Goal: Task Accomplishment & Management: Manage account settings

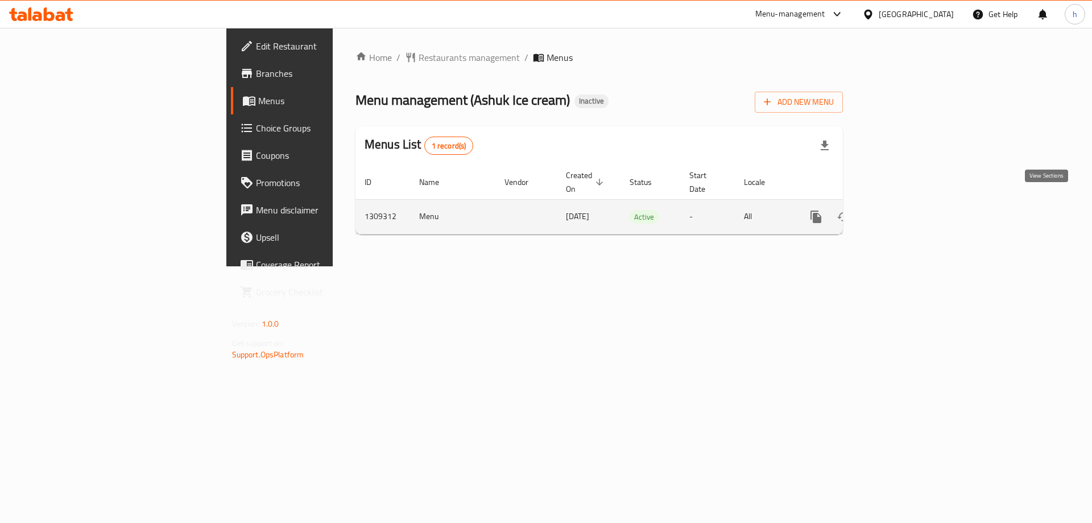
click at [904, 212] on icon "enhanced table" at bounding box center [898, 217] width 10 height 10
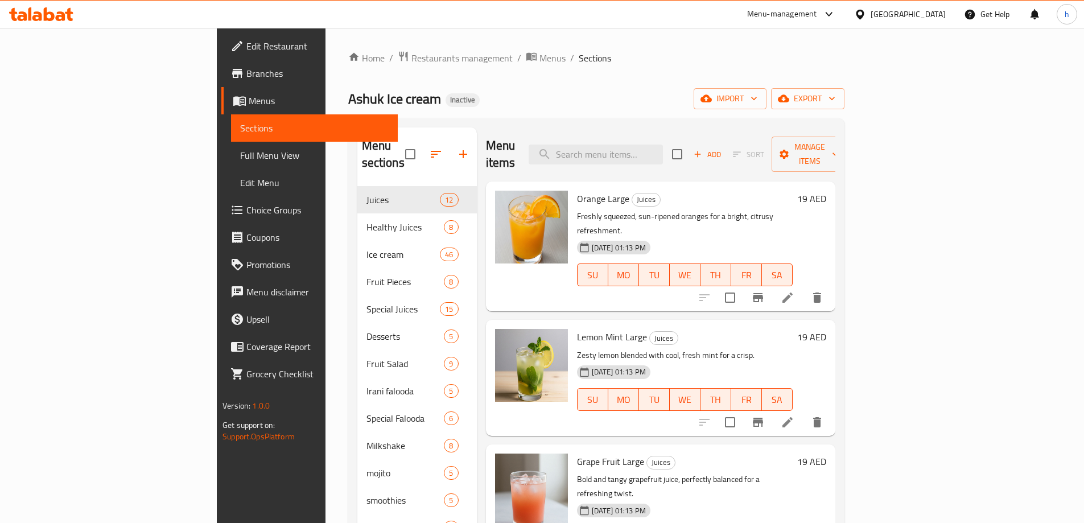
click at [240, 152] on span "Full Menu View" at bounding box center [314, 155] width 148 height 14
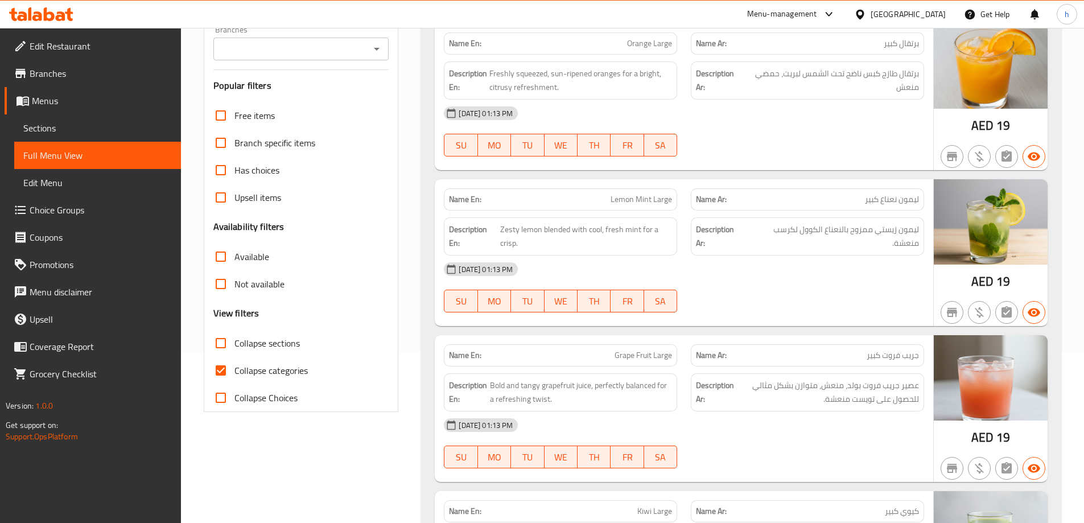
click at [229, 366] on input "Collapse categories" at bounding box center [220, 370] width 27 height 27
checkbox input "false"
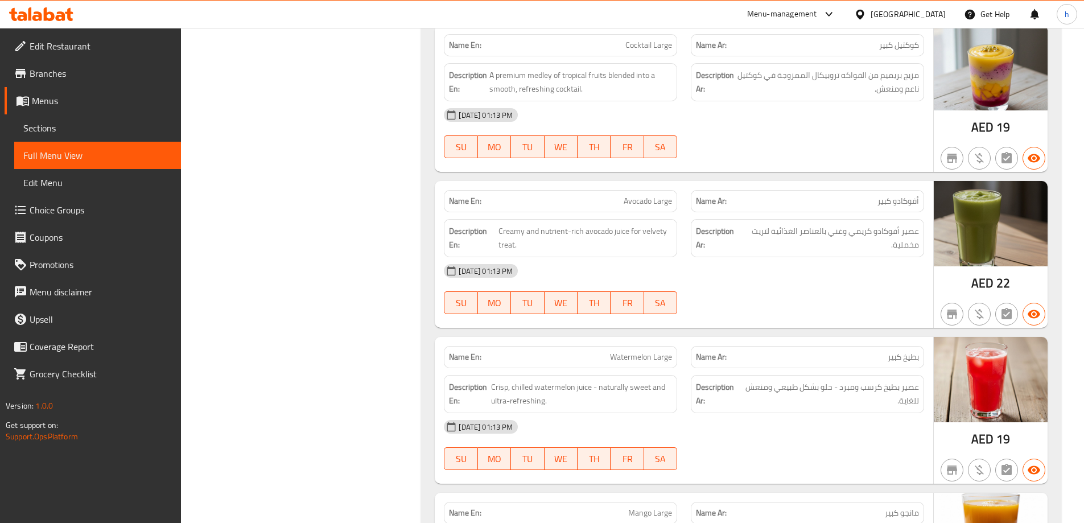
scroll to position [613, 0]
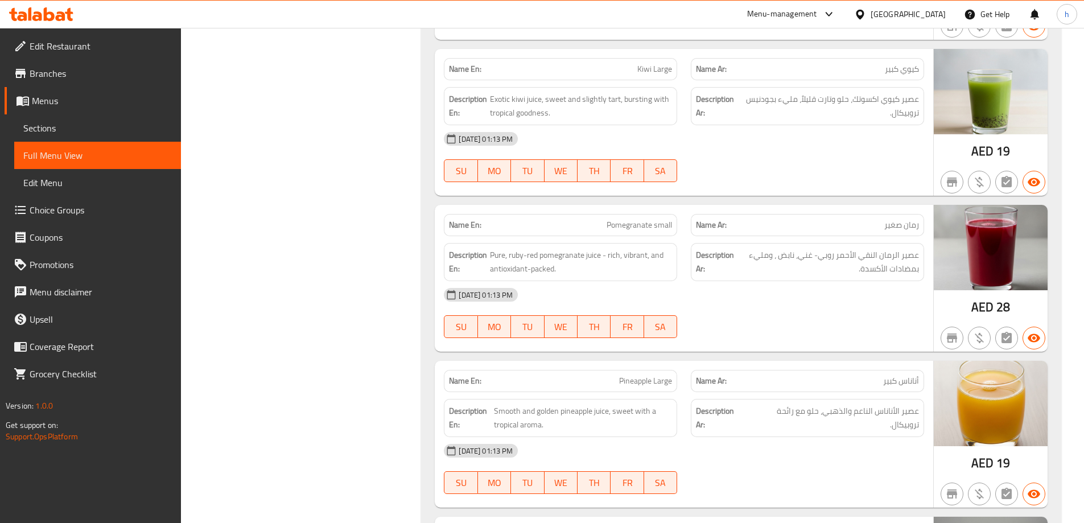
drag, startPoint x: 746, startPoint y: 133, endPoint x: 682, endPoint y: -43, distance: 187.7
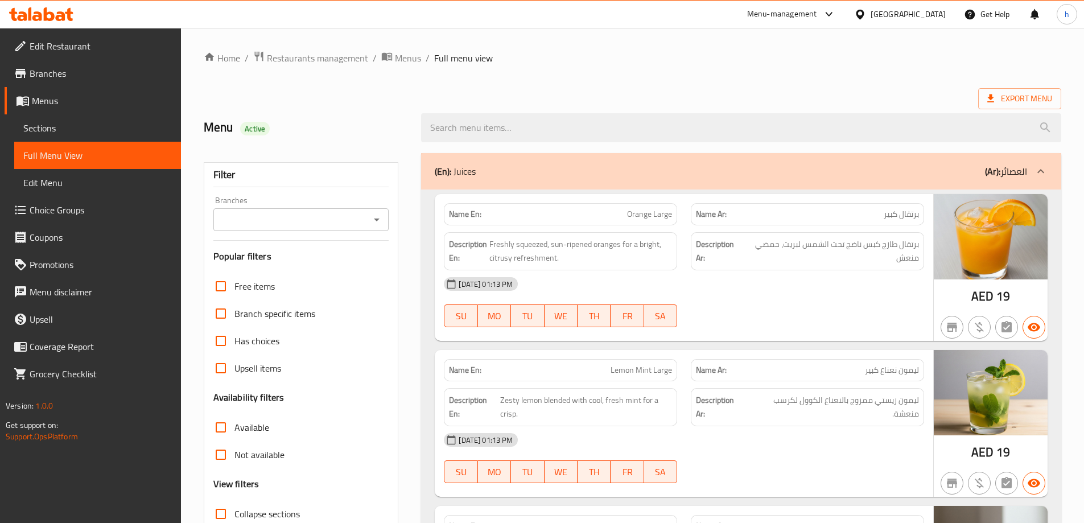
click at [741, 99] on div "Export Menu" at bounding box center [632, 98] width 857 height 21
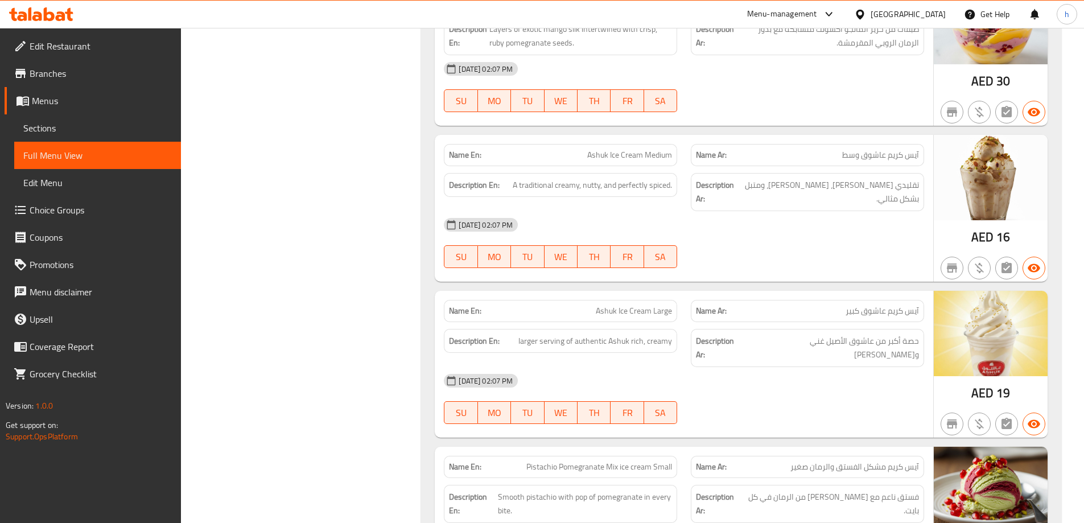
scroll to position [4531, 0]
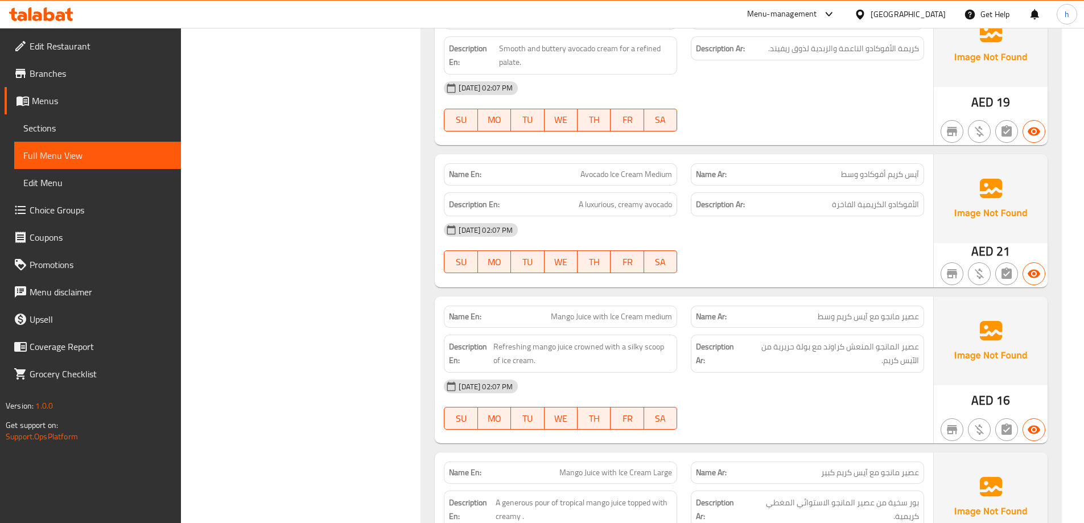
click at [758, 216] on div "[DATE] 02:07 PM" at bounding box center [684, 229] width 494 height 27
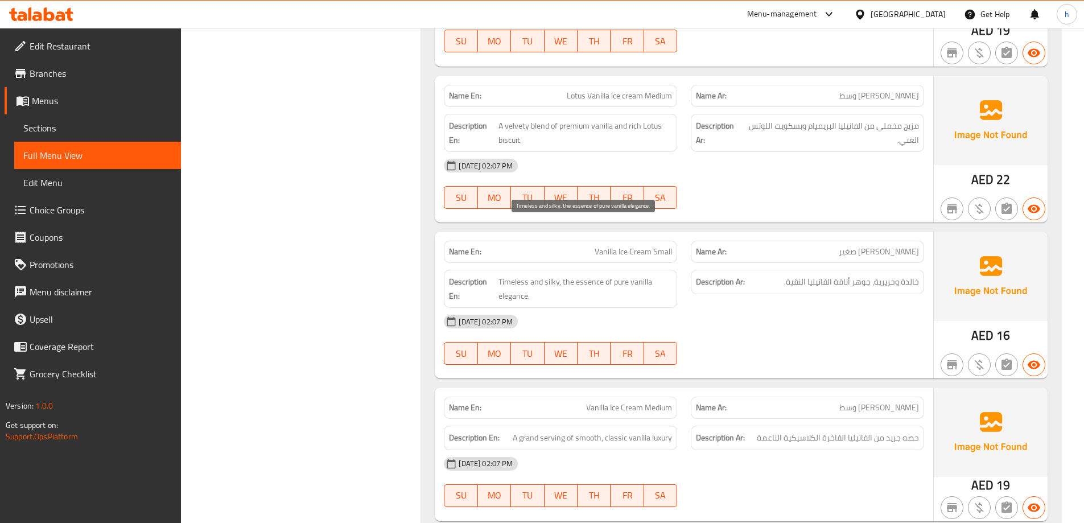
scroll to position [9058, 0]
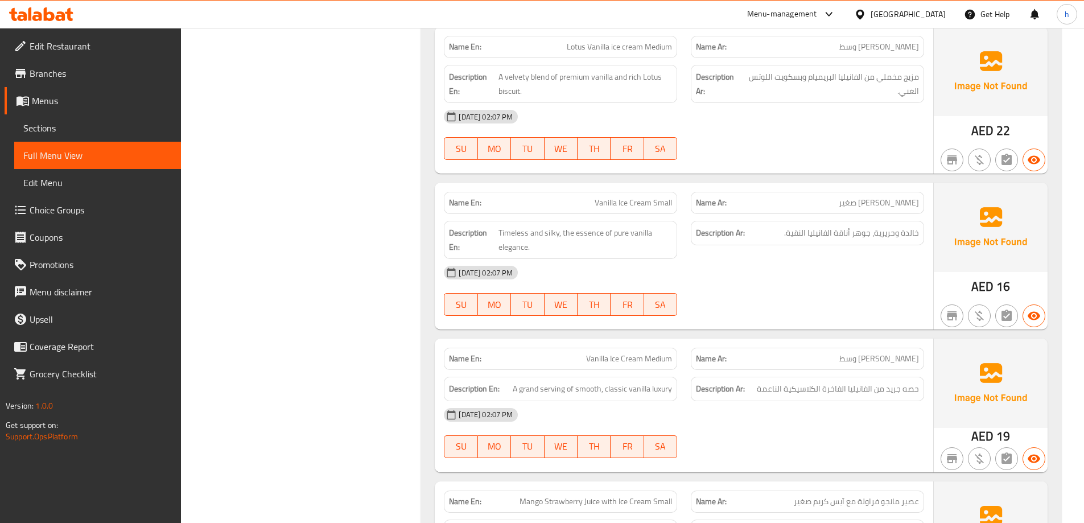
click at [716, 103] on div "02-09-2025 02:07 PM SU MO TU WE TH FR SA" at bounding box center [684, 135] width 494 height 64
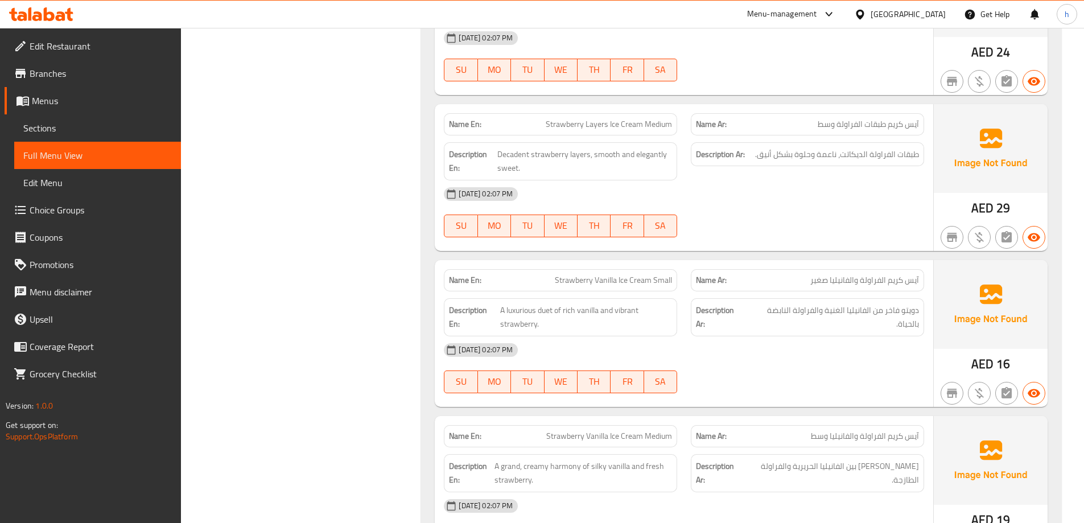
scroll to position [9924, 0]
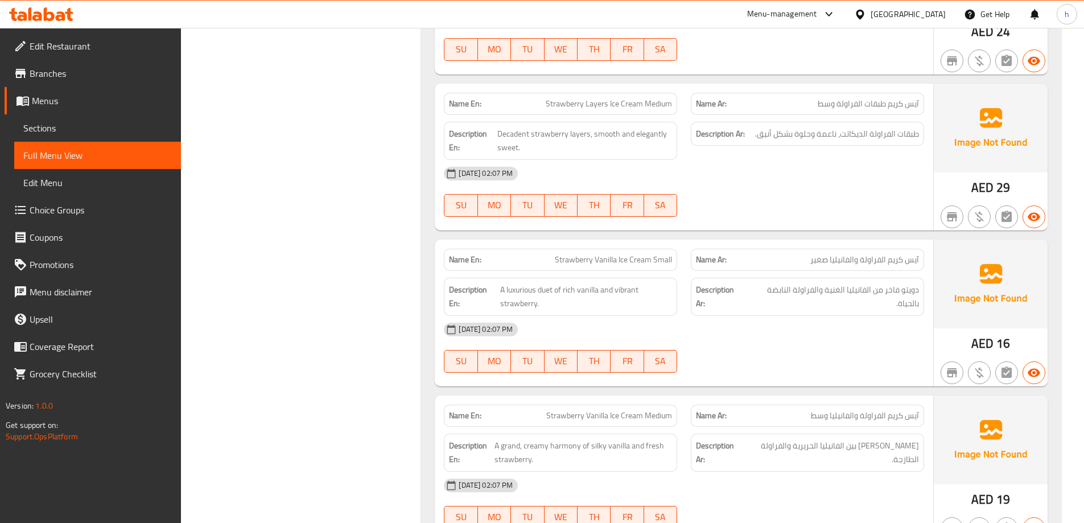
click at [710, 160] on div "02-09-2025 02:07 PM SU MO TU WE TH FR SA" at bounding box center [684, 192] width 494 height 64
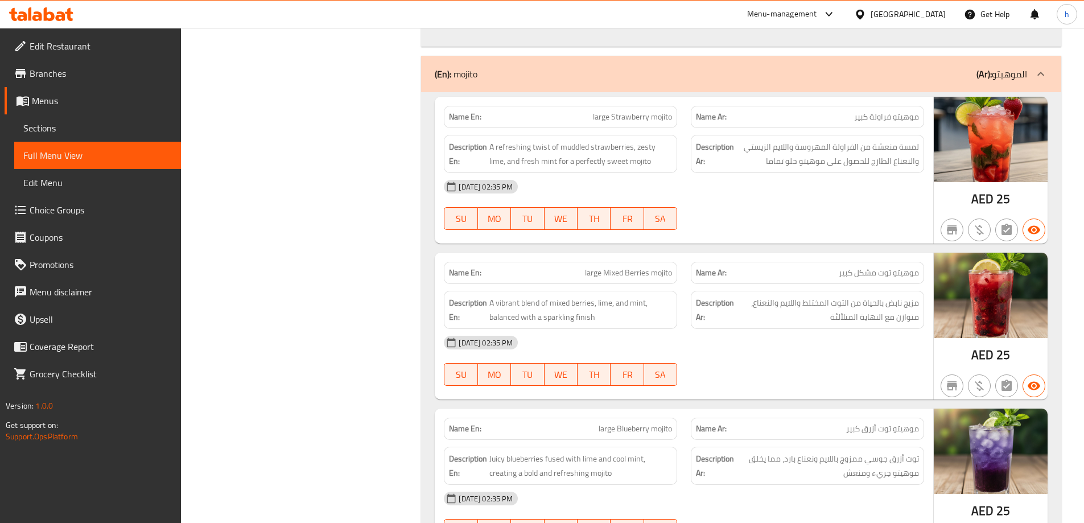
drag, startPoint x: 595, startPoint y: 220, endPoint x: 668, endPoint y: 217, distance: 73.4
copy span "large Mixed Berries mojito"
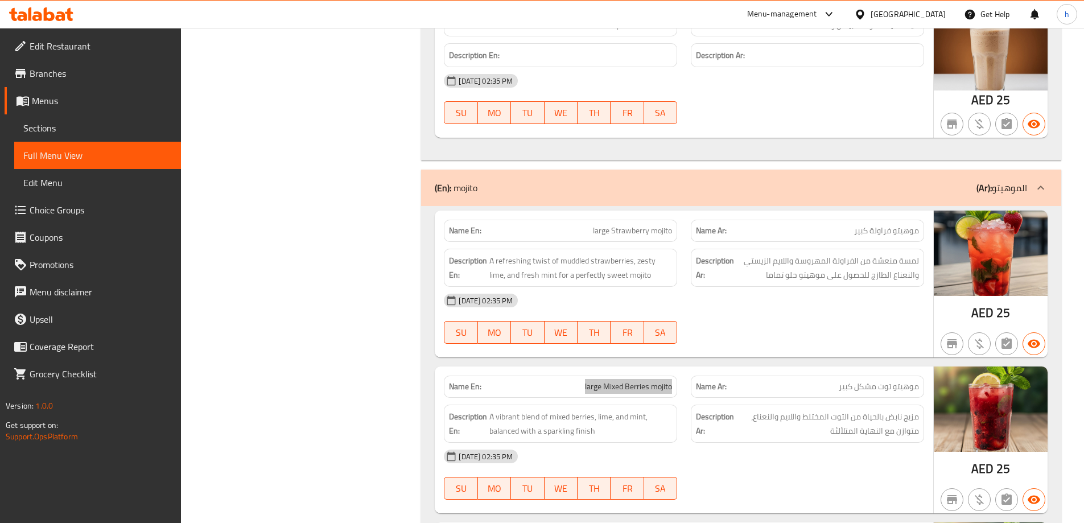
scroll to position [5212, 0]
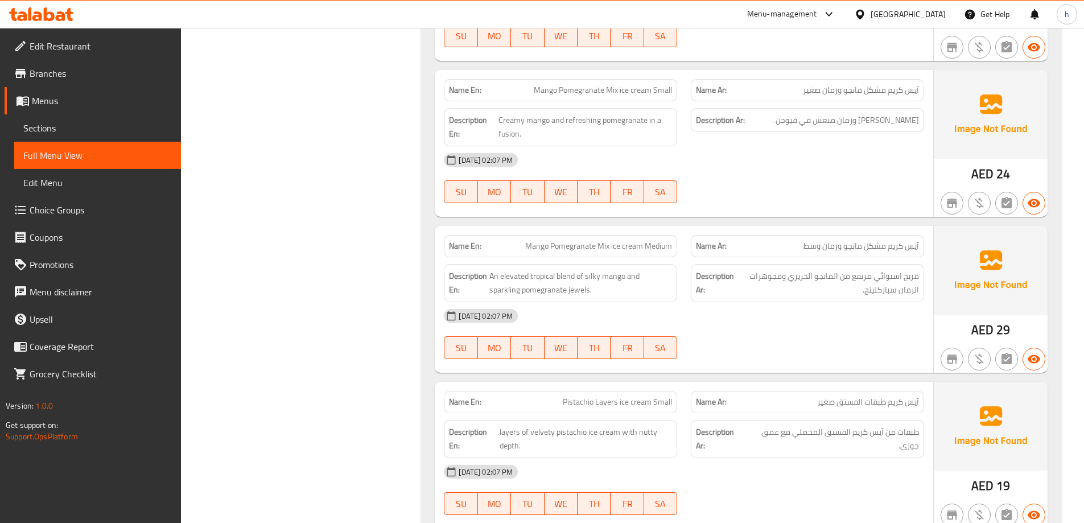
click at [541, 240] on span "Mango Pomegranate Mix ice cream Medium" at bounding box center [598, 246] width 147 height 12
drag, startPoint x: 541, startPoint y: 217, endPoint x: 673, endPoint y: 214, distance: 132.6
click at [673, 235] on div "Name En: Mango Pomegranate Mix ice cream Medium" at bounding box center [560, 246] width 233 height 22
copy span "Mango Pomegranate Mix ice cream Medium"
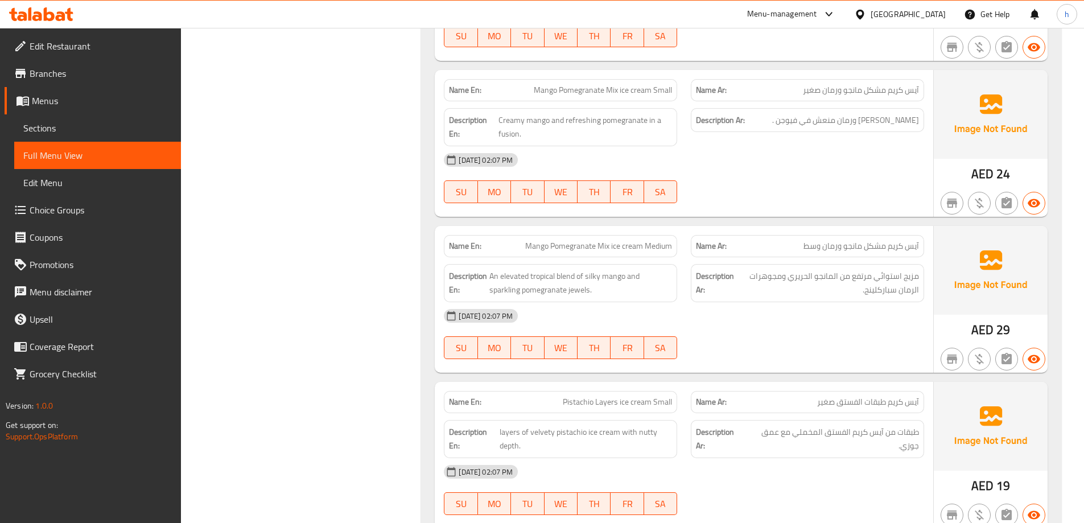
scroll to position [19115, 0]
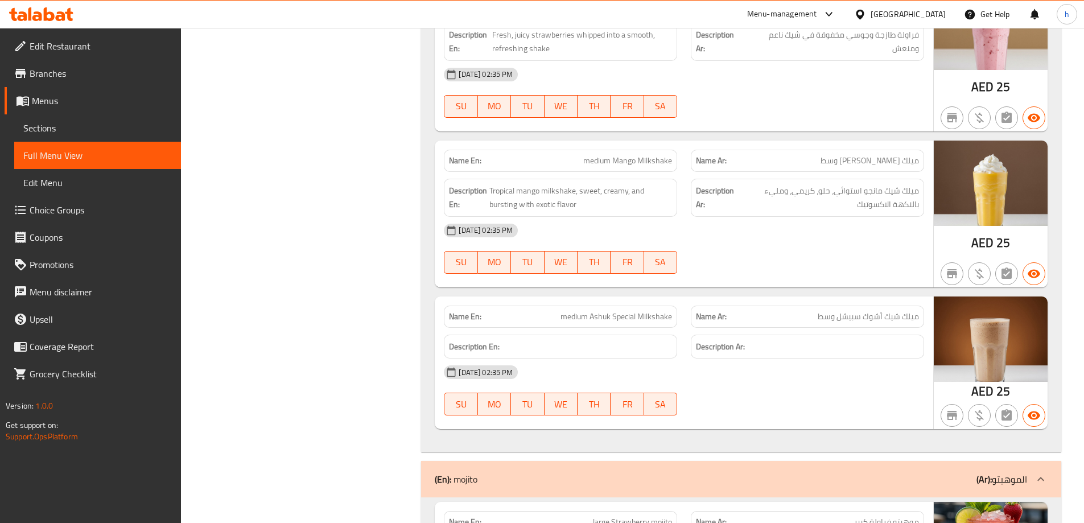
drag, startPoint x: 568, startPoint y: 260, endPoint x: 651, endPoint y: 262, distance: 82.5
copy span "medium Ashuk Special Milkshake"
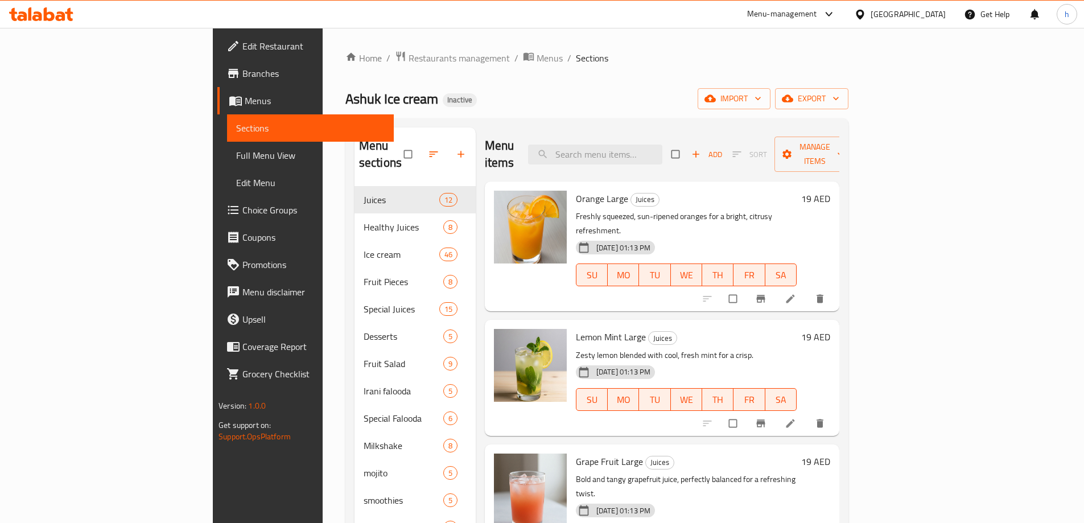
click at [526, 92] on div "Ashuk Ice cream Inactive import export" at bounding box center [596, 98] width 503 height 21
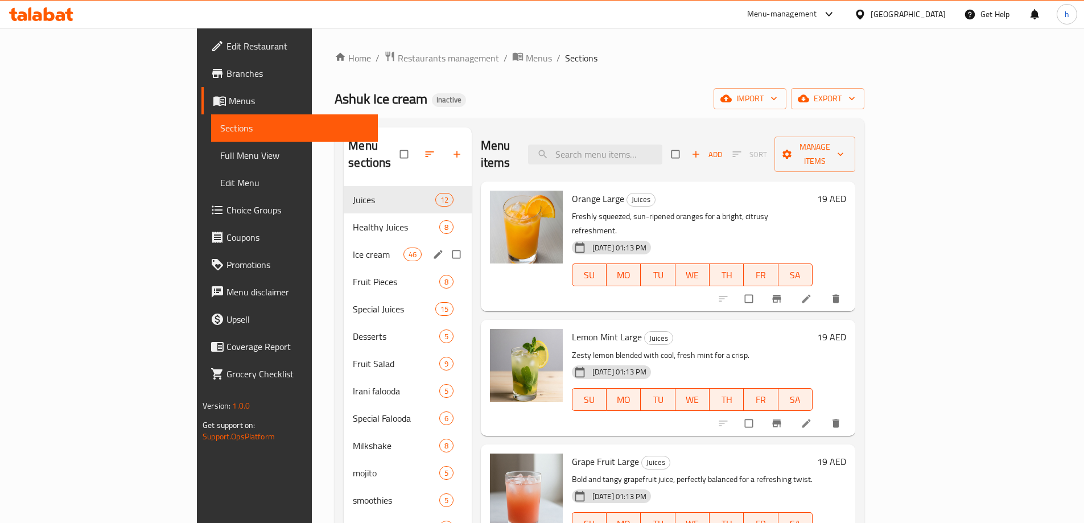
click at [353, 247] on span "Ice cream" at bounding box center [378, 254] width 50 height 14
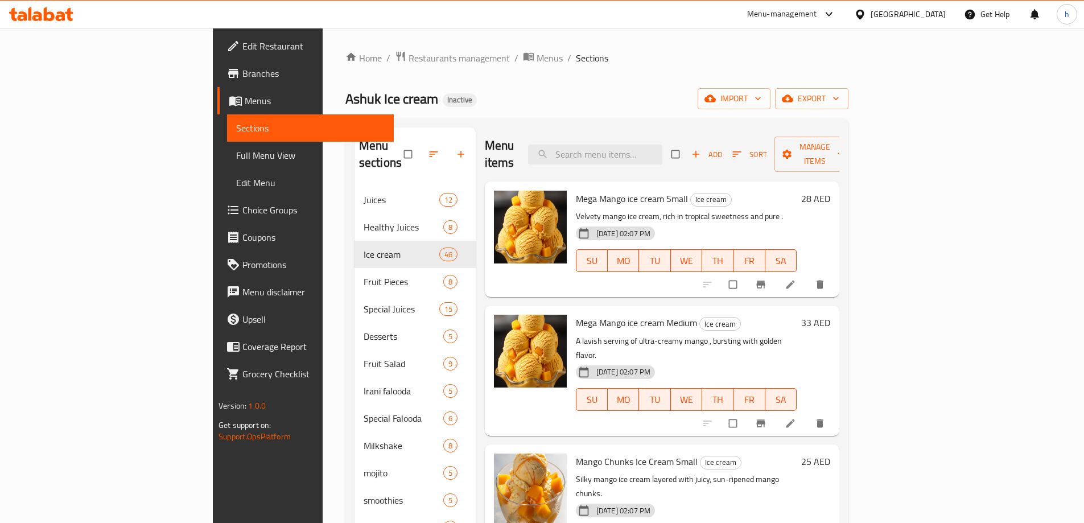
click at [588, 59] on ol "Home / Restaurants management / Menus / Sections" at bounding box center [596, 58] width 503 height 15
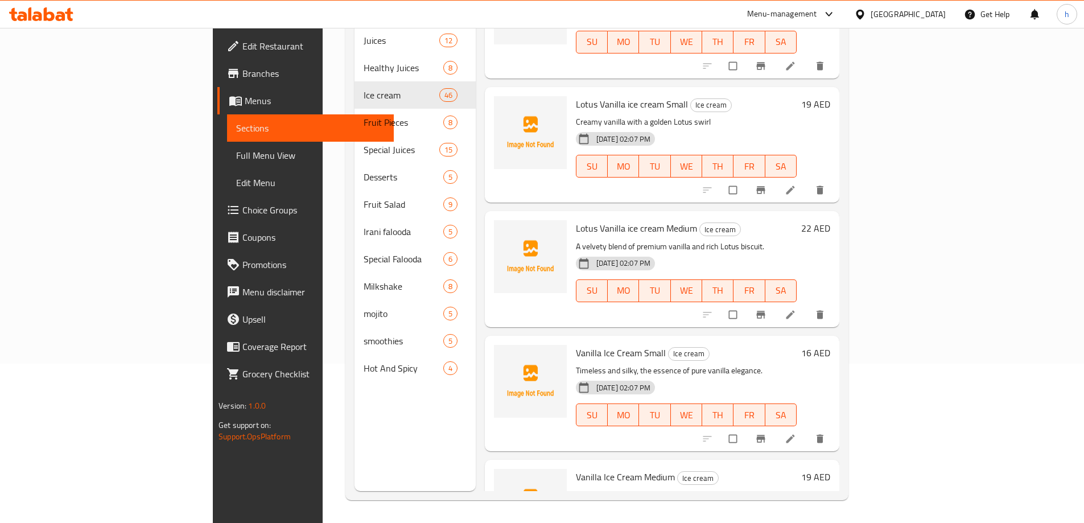
scroll to position [4535, 0]
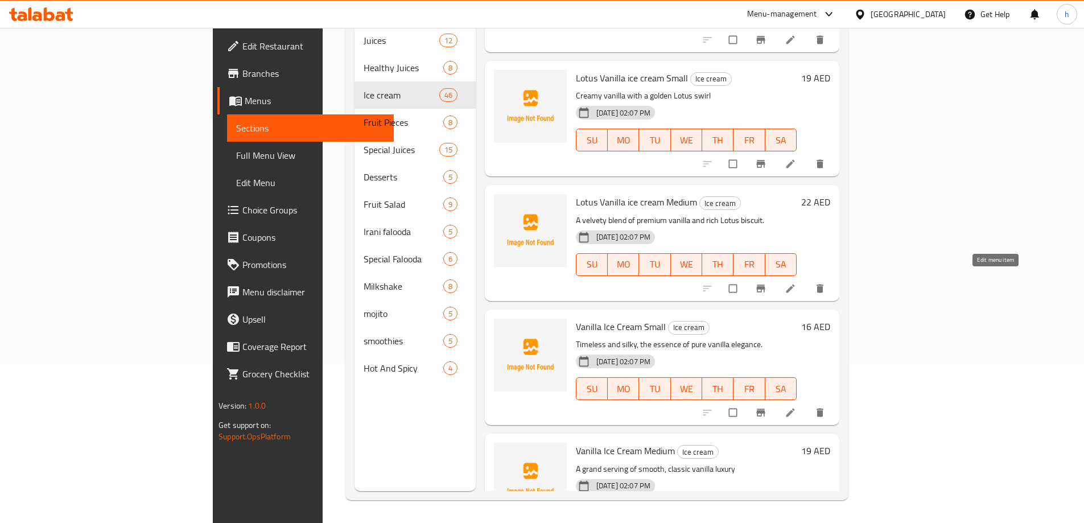
click at [796, 407] on icon at bounding box center [790, 412] width 11 height 11
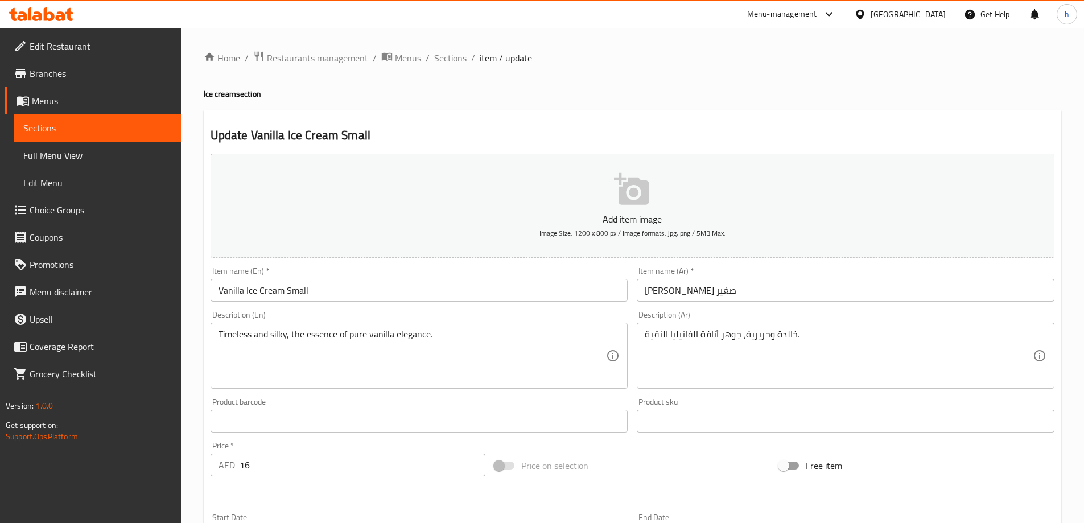
click at [294, 289] on input "Vanilla Ice Cream Small" at bounding box center [420, 290] width 418 height 23
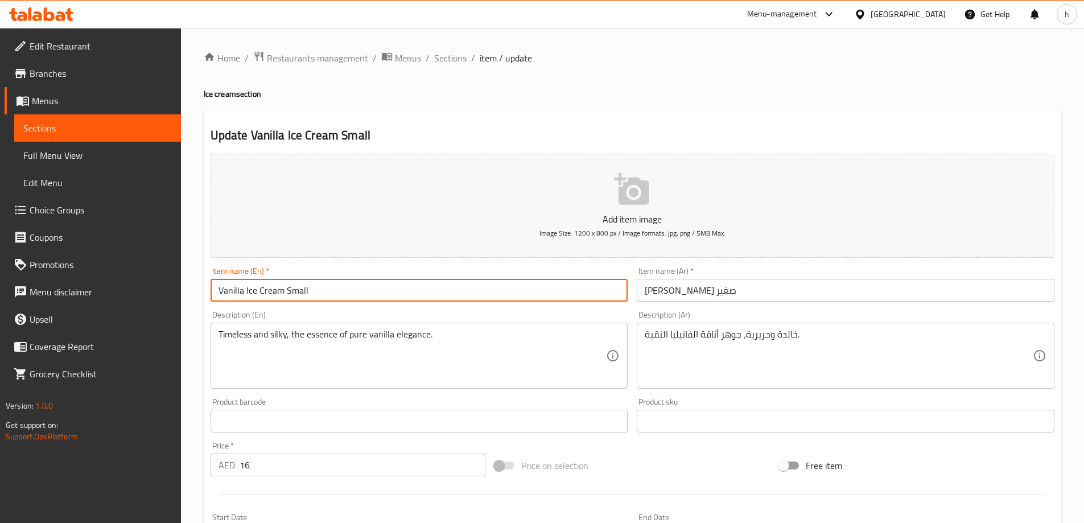
paste input "Medium"
type input "Vanilla Ice Cream Medium"
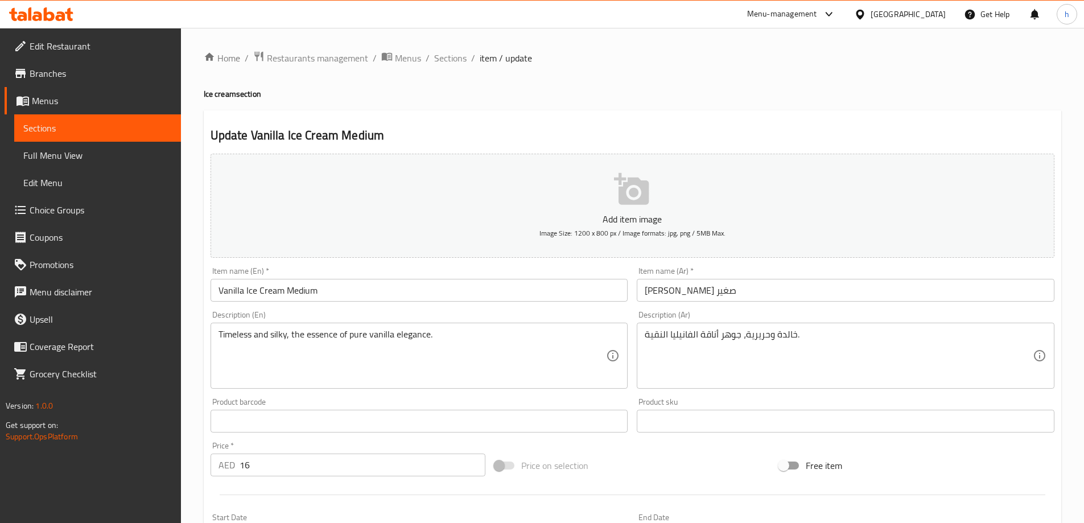
click at [652, 290] on input "[PERSON_NAME] صغير" at bounding box center [846, 290] width 418 height 23
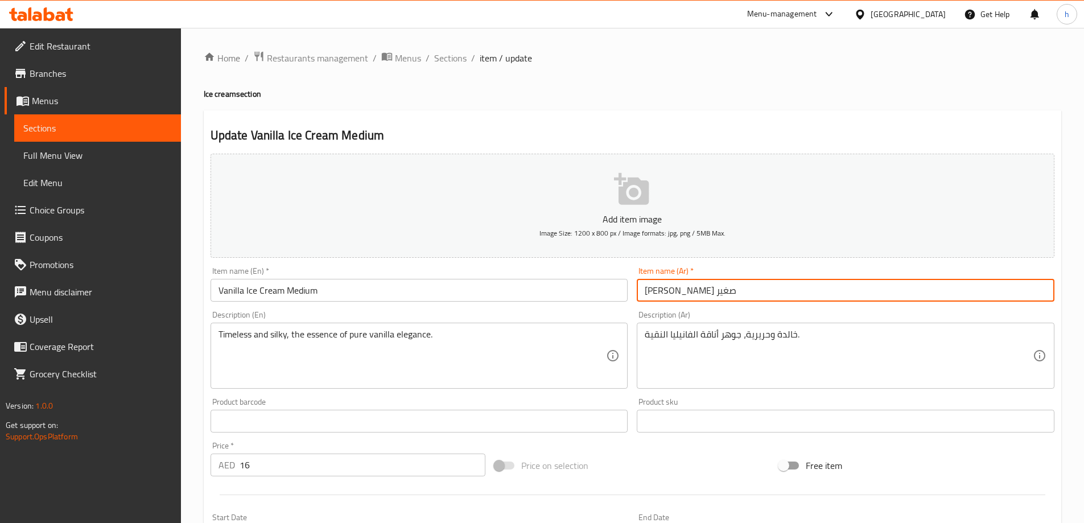
click at [652, 290] on input "[PERSON_NAME] صغير" at bounding box center [846, 290] width 418 height 23
paste input "وسط"
type input "[PERSON_NAME] وسط"
click at [742, 108] on div "Home / Restaurants management / Menus / Sections / item / update Ice cream sect…" at bounding box center [632, 416] width 857 height 731
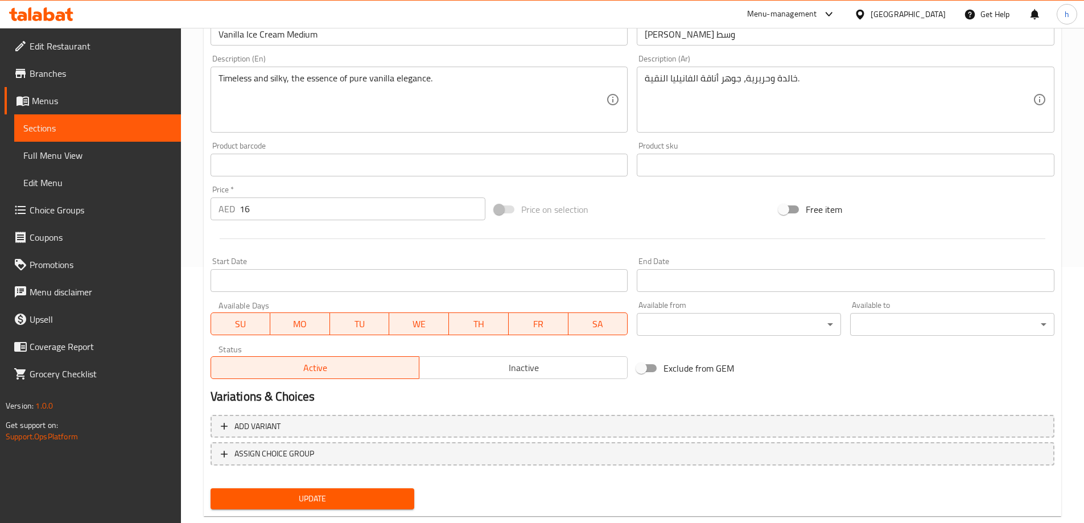
scroll to position [281, 0]
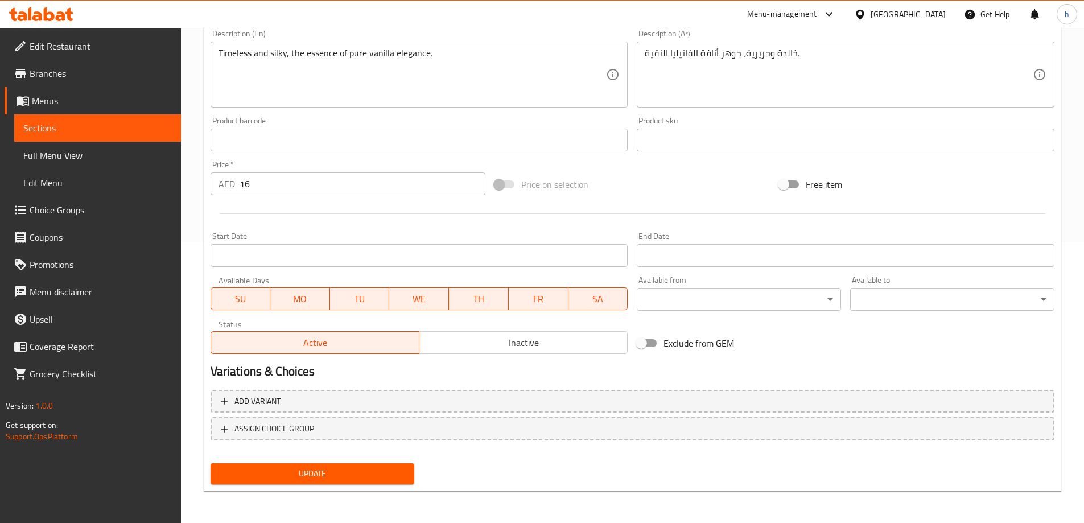
click at [374, 467] on span "Update" at bounding box center [313, 474] width 186 height 14
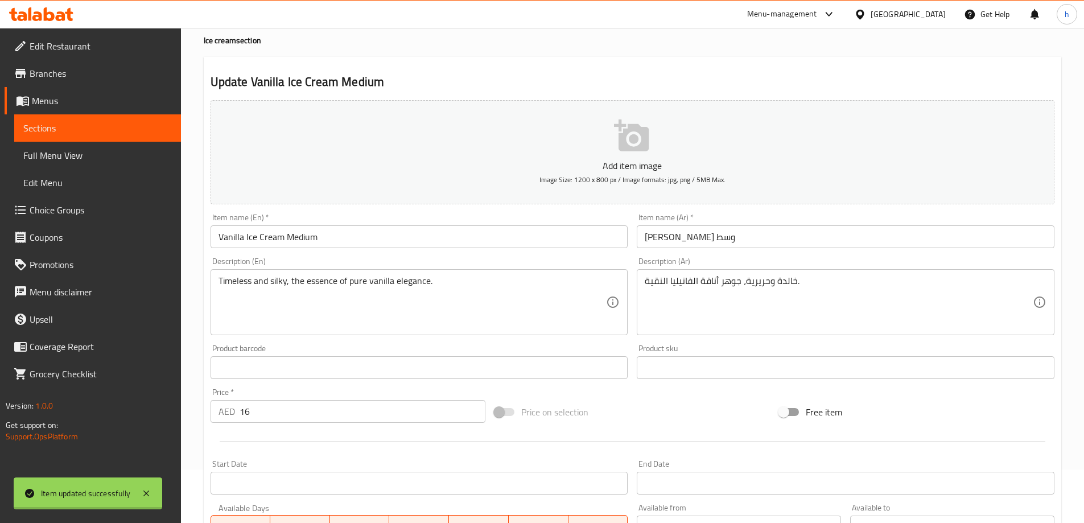
scroll to position [0, 0]
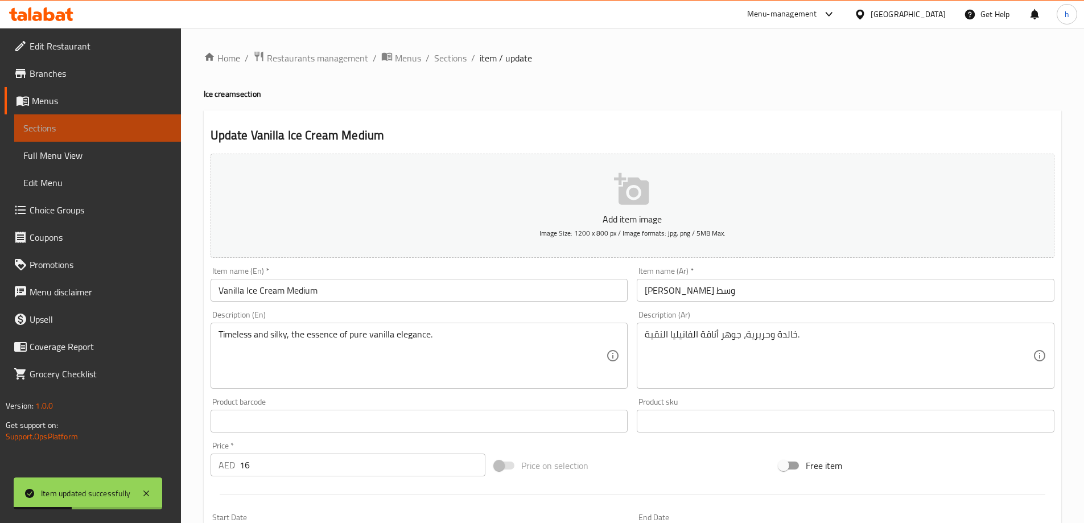
click at [128, 127] on span "Sections" at bounding box center [97, 128] width 148 height 14
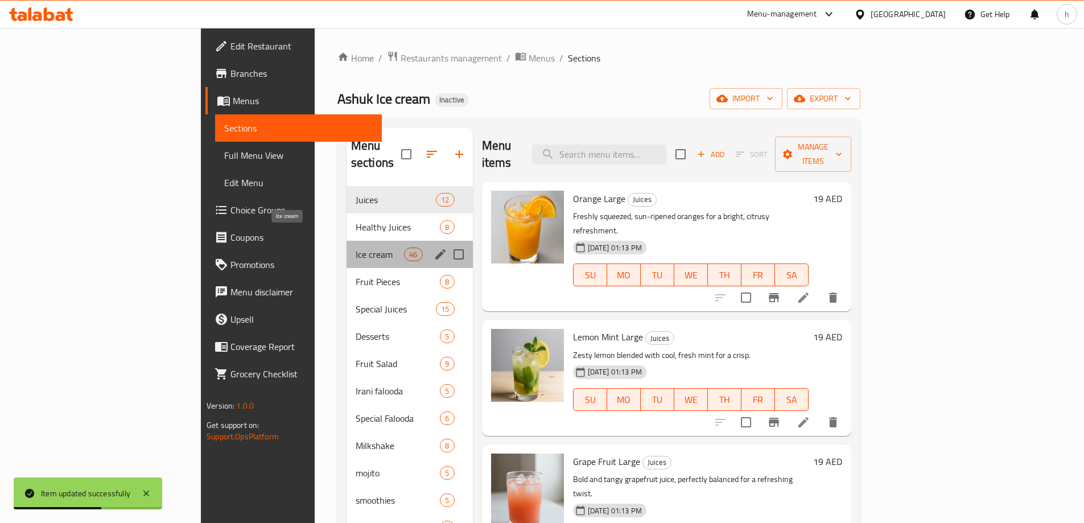
click at [356, 247] on span "Ice cream" at bounding box center [380, 254] width 48 height 14
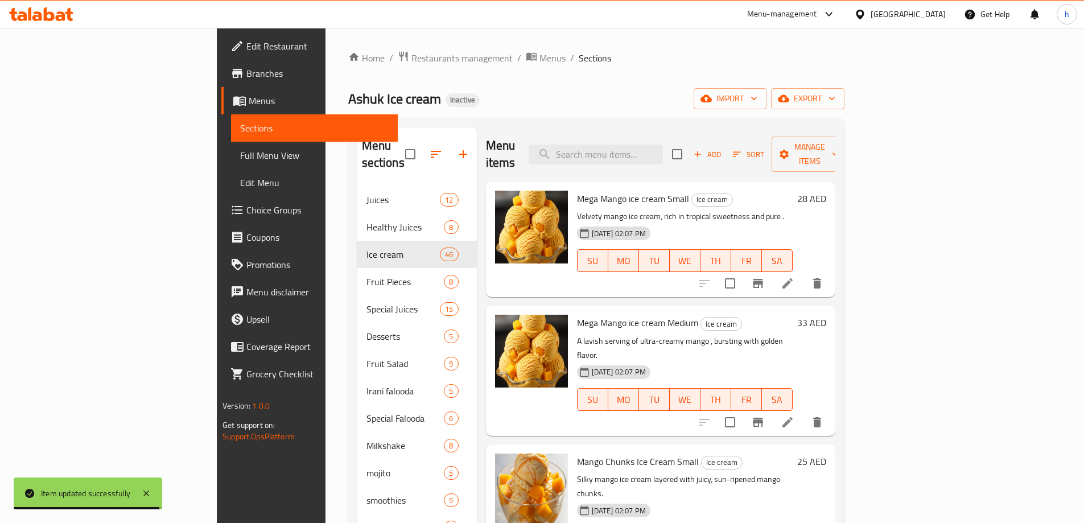
click at [704, 85] on div "Home / Restaurants management / Menus / Sections Ashuk Ice cream Inactive impor…" at bounding box center [596, 355] width 496 height 609
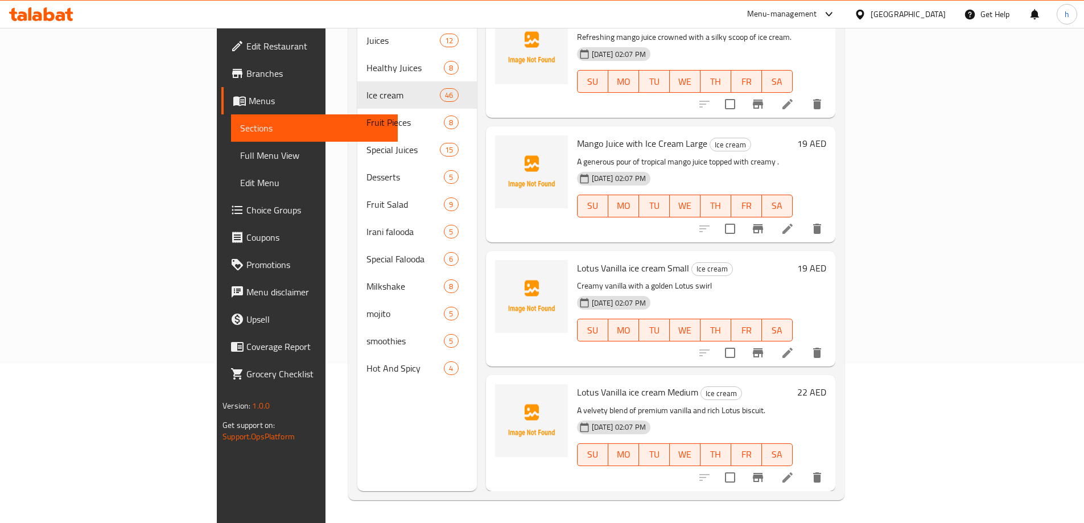
scroll to position [4591, 0]
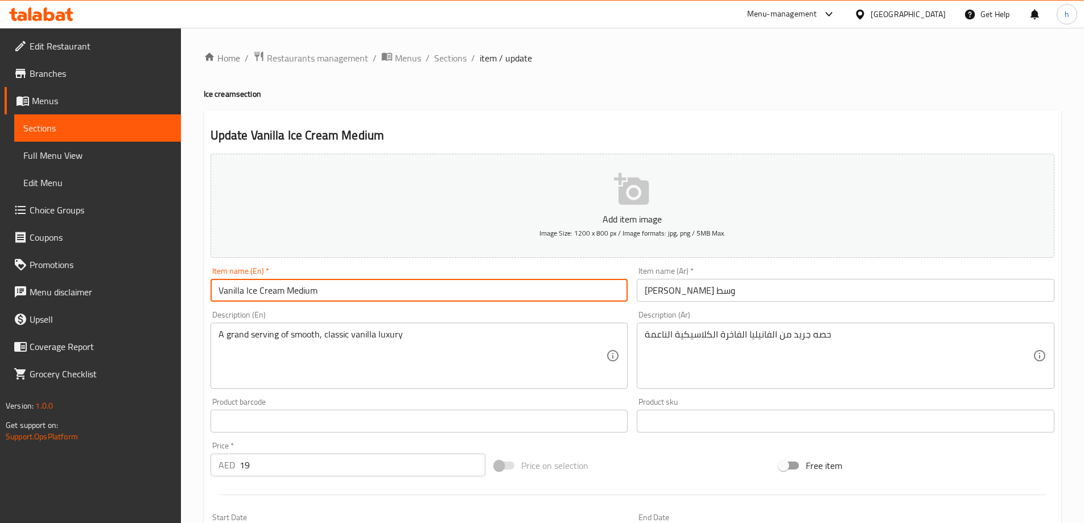
click at [310, 292] on input "Vanilla Ice Cream Medium" at bounding box center [420, 290] width 418 height 23
paste input "Large"
type input "Vanilla Ice Cream Large"
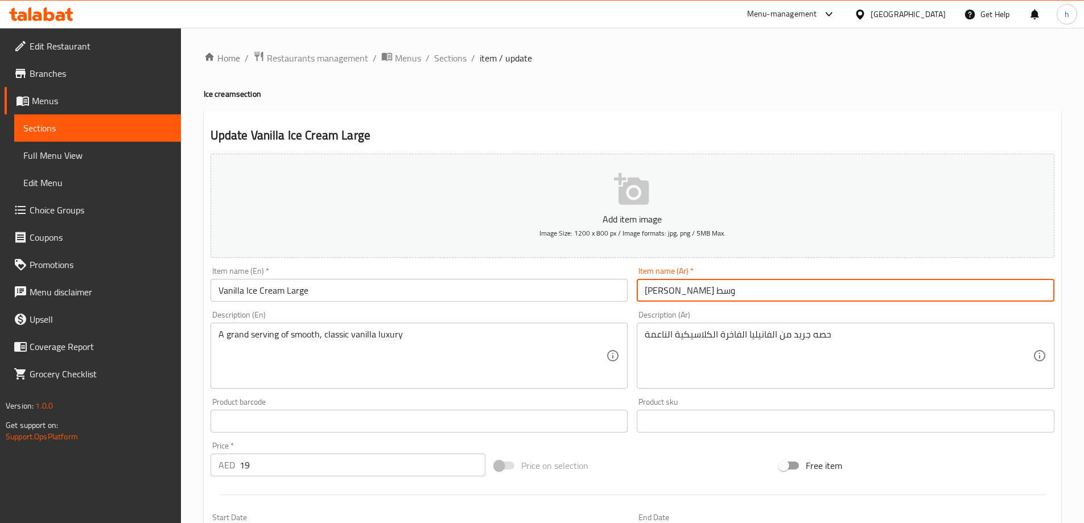
click at [659, 291] on input "[PERSON_NAME] وسط" at bounding box center [846, 290] width 418 height 23
paste input "بير"
type input "[PERSON_NAME] كبير"
click at [714, 88] on div "Home / Restaurants management / Menus / Sections / item / update Ice cream sect…" at bounding box center [632, 416] width 857 height 731
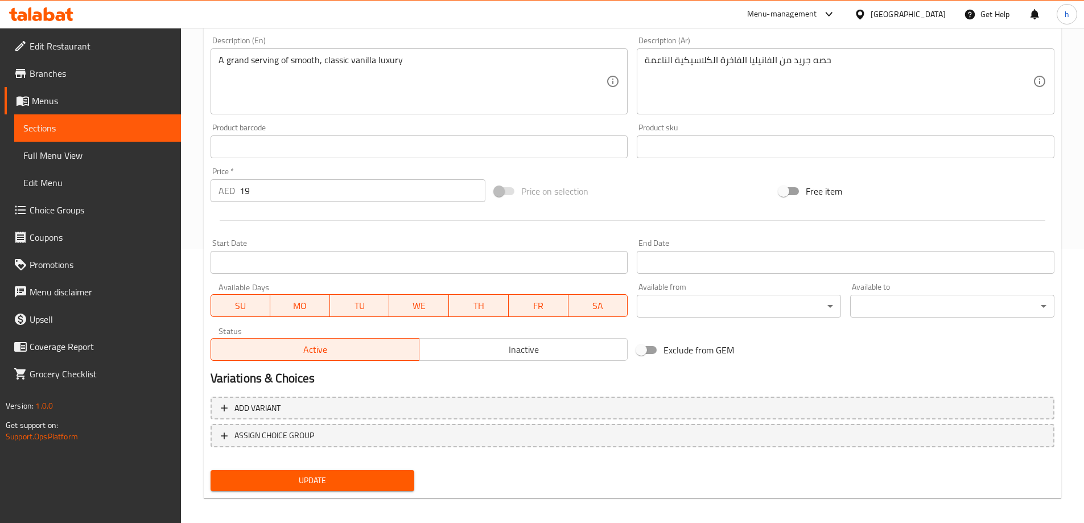
scroll to position [281, 0]
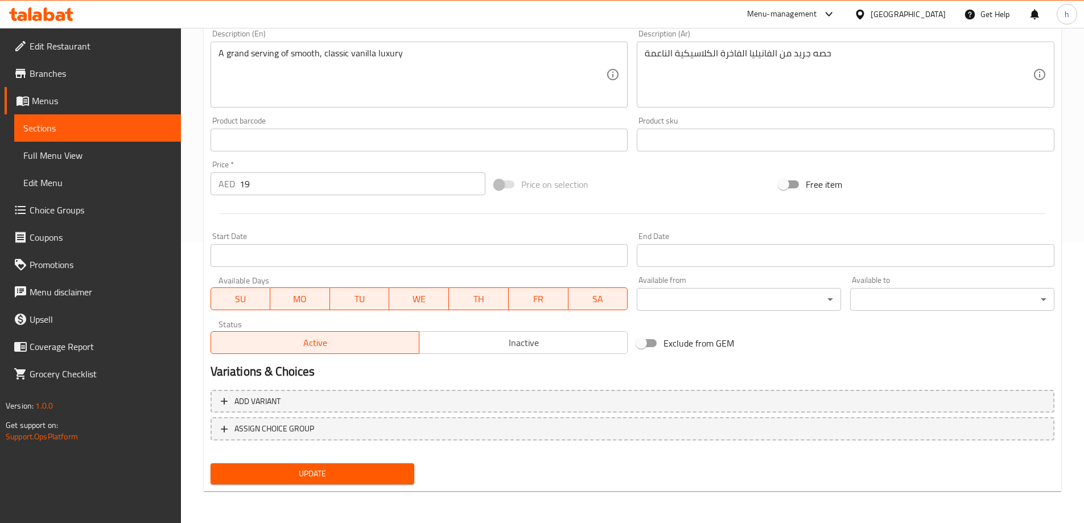
click at [368, 473] on span "Update" at bounding box center [313, 474] width 186 height 14
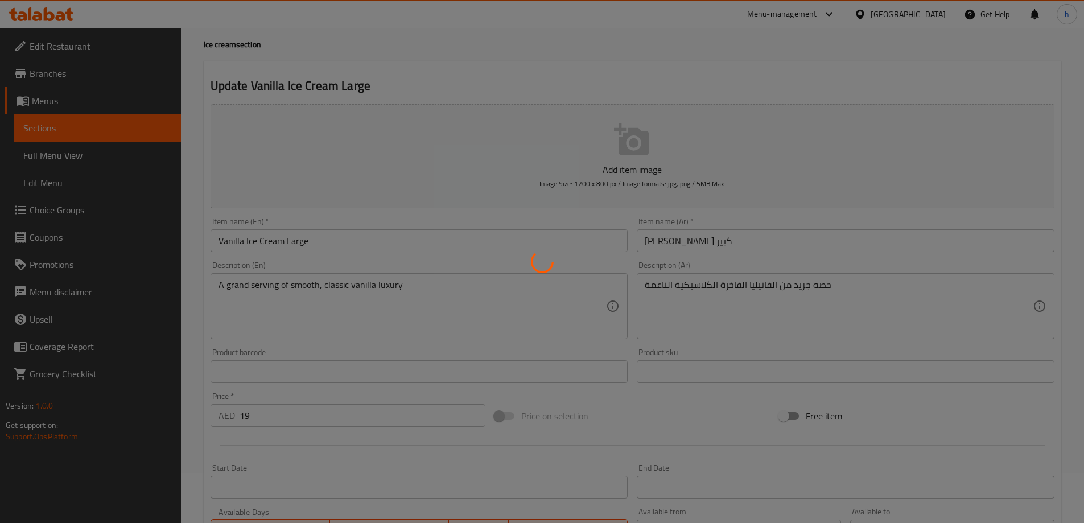
scroll to position [0, 0]
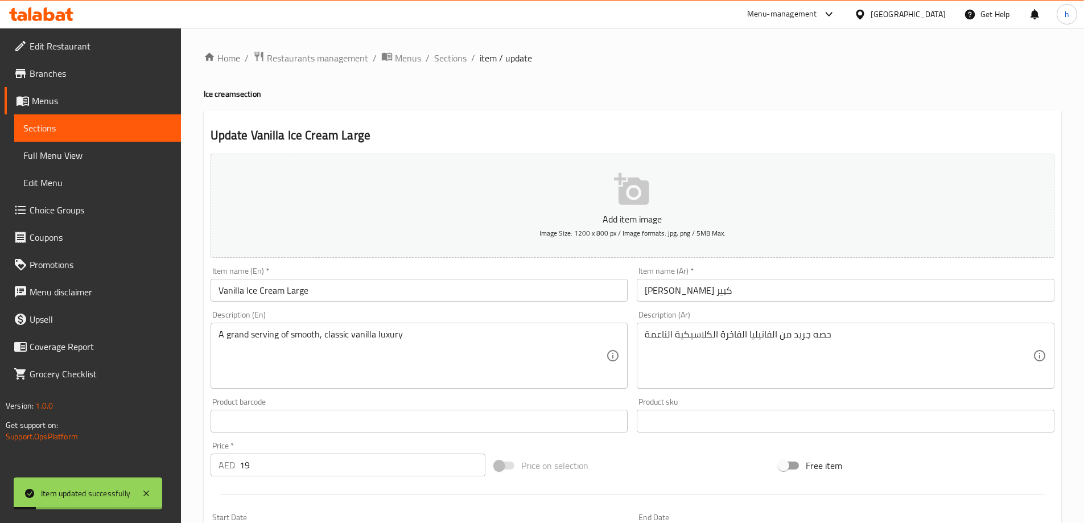
click at [119, 128] on span "Sections" at bounding box center [97, 128] width 148 height 14
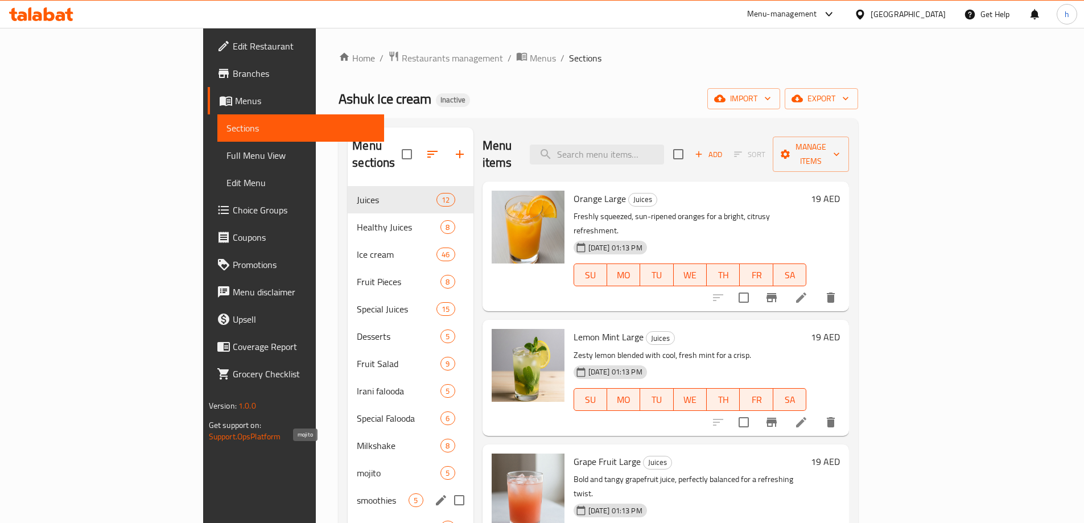
scroll to position [114, 0]
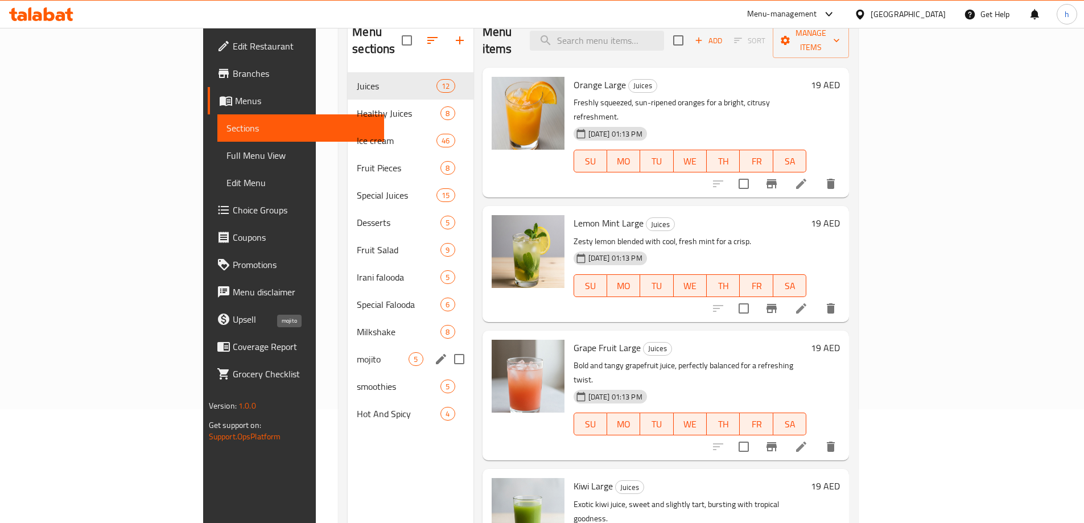
click at [357, 352] on span "mojito" at bounding box center [383, 359] width 52 height 14
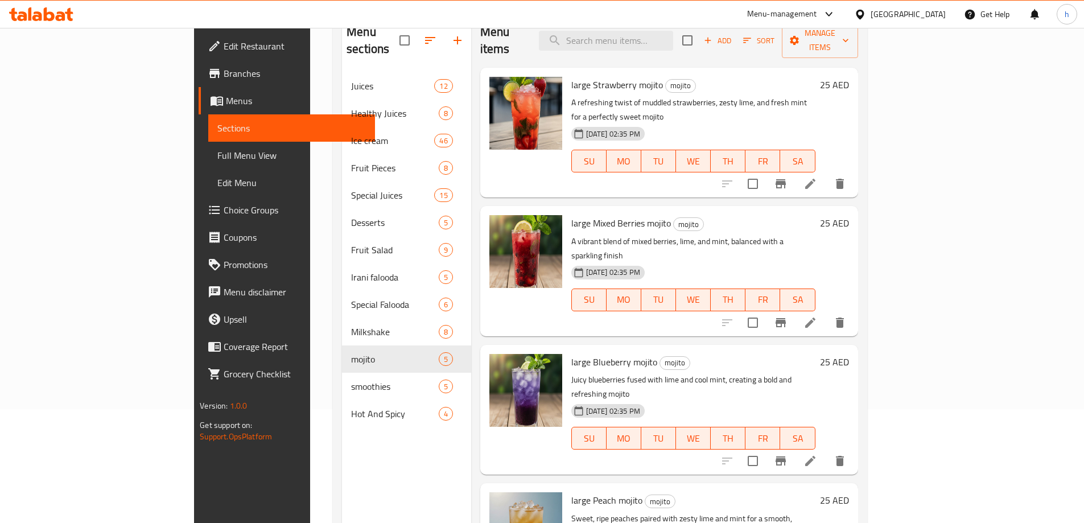
scroll to position [57, 0]
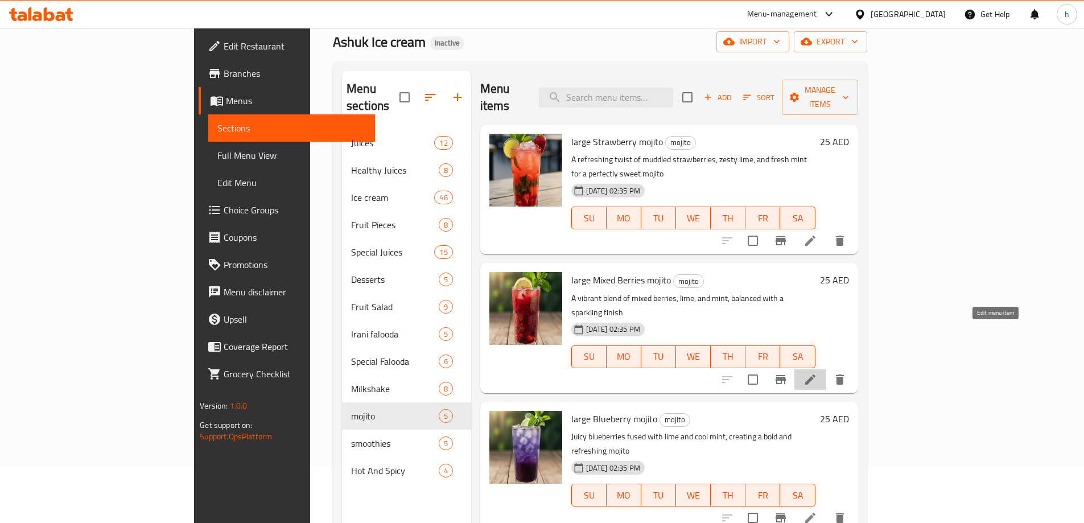
click at [817, 373] on icon at bounding box center [810, 380] width 14 height 14
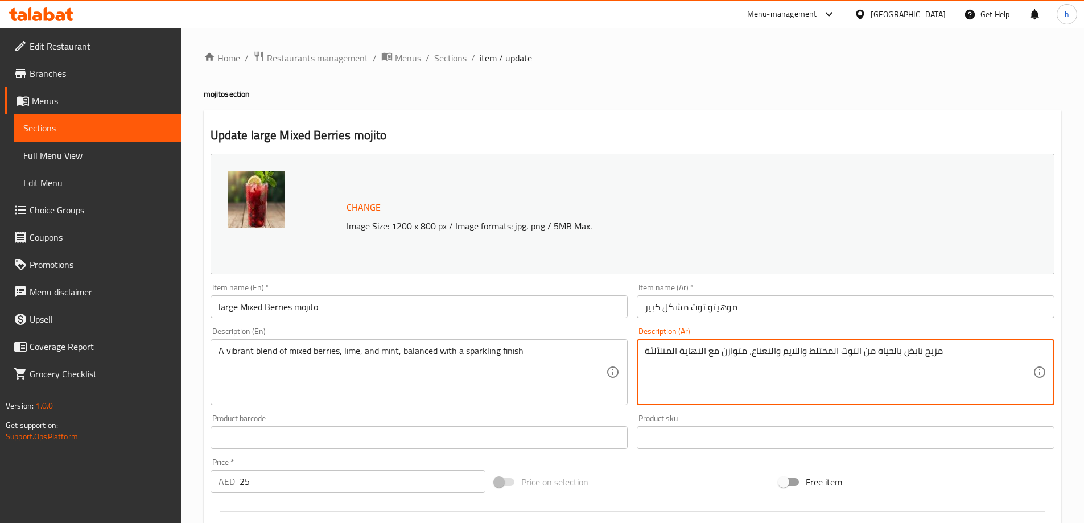
drag, startPoint x: 671, startPoint y: 350, endPoint x: 643, endPoint y: 364, distance: 30.3
type textarea "مزيج نابض بالحياة من التوت المختلط واللايم والنعناع، متوازن مع النهاية الفوارة"
click at [703, 97] on h4 "mojito section" at bounding box center [632, 93] width 857 height 11
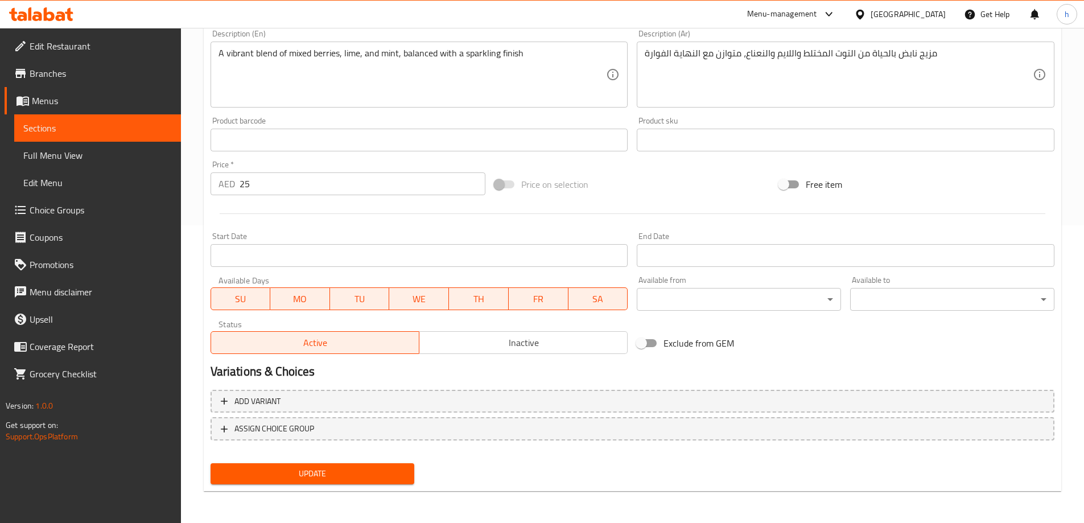
click at [393, 469] on span "Update" at bounding box center [313, 474] width 186 height 14
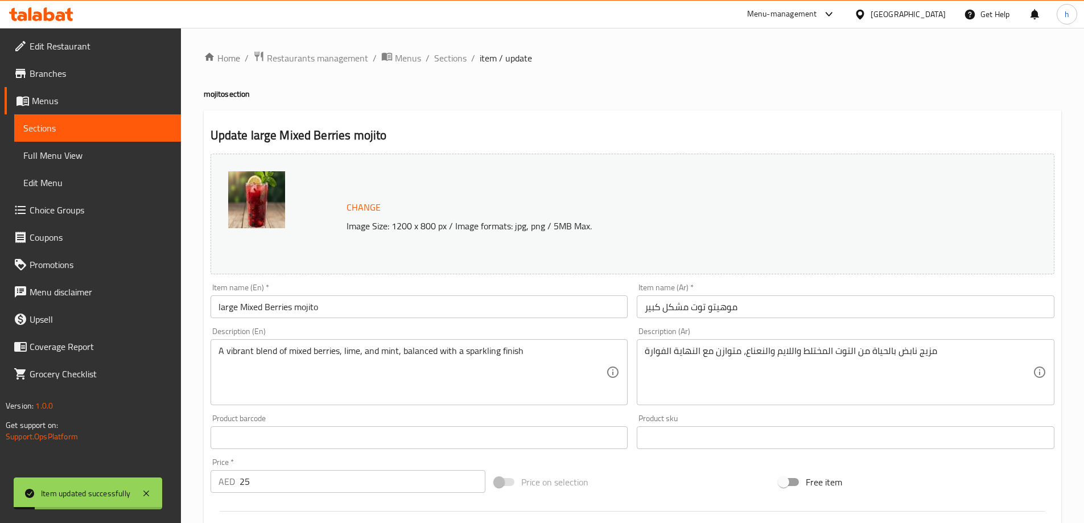
click at [109, 123] on span "Sections" at bounding box center [97, 128] width 148 height 14
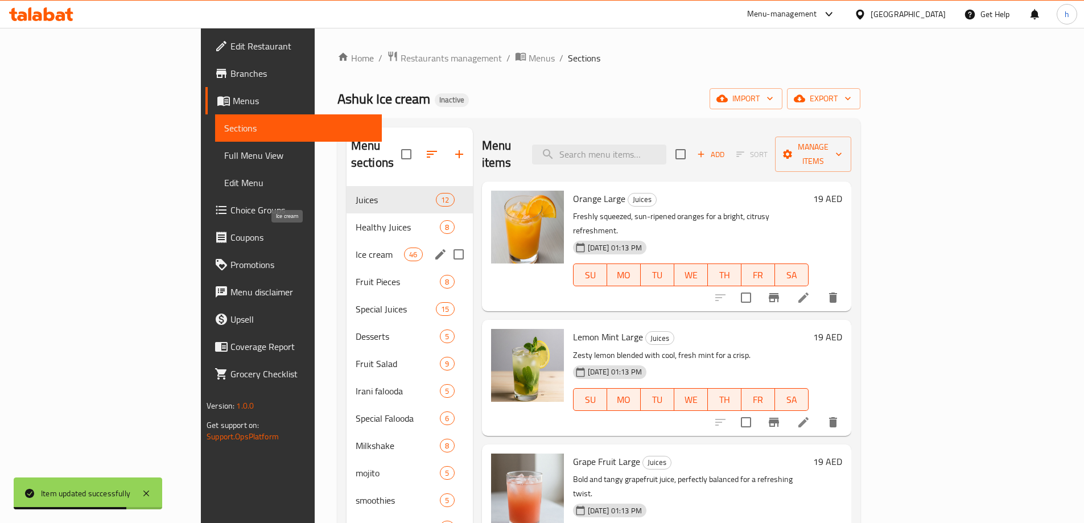
click at [356, 247] on span "Ice cream" at bounding box center [380, 254] width 48 height 14
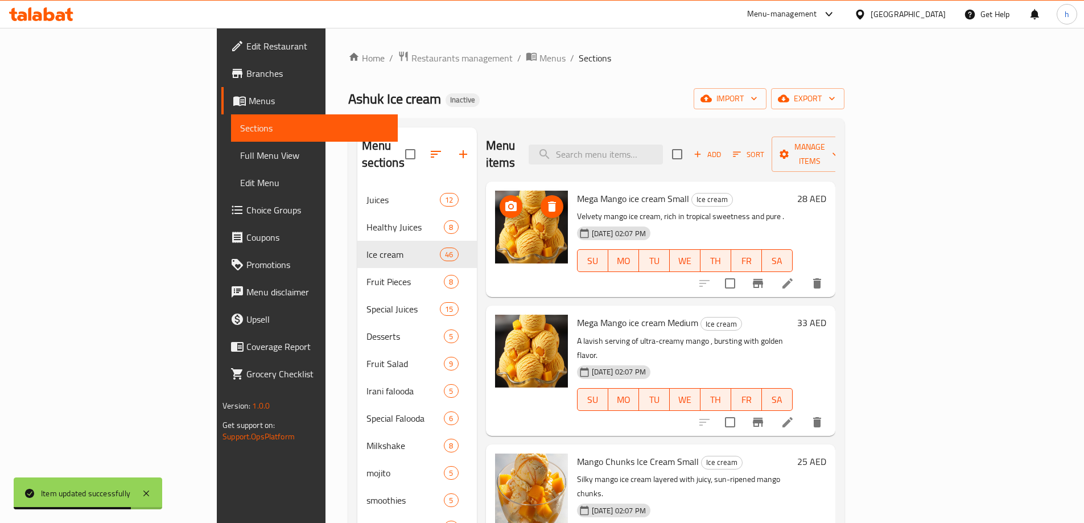
scroll to position [1408, 0]
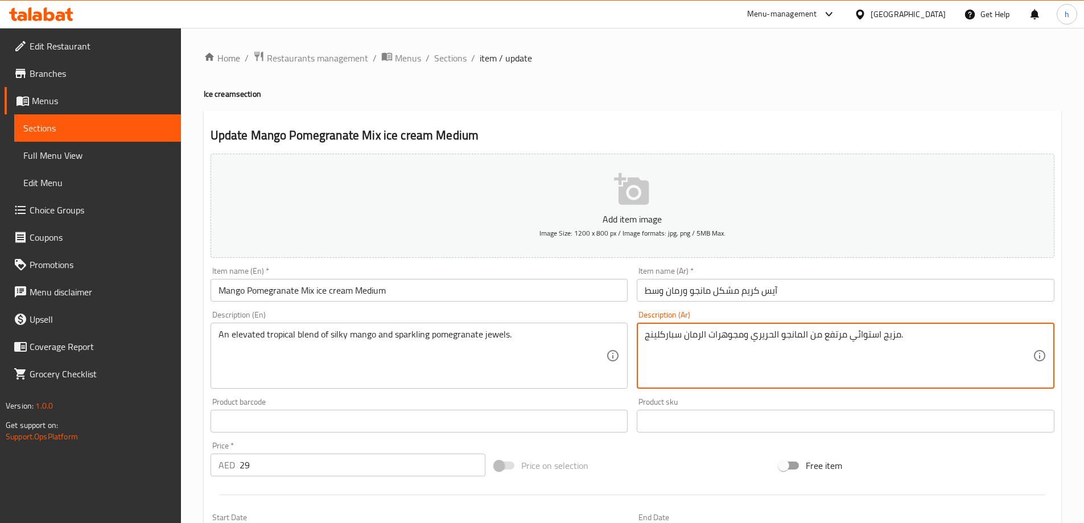
click at [670, 335] on textarea "مزيج استوائي مرتفع من المانجو الحريري ومجوهرات الرمان سباركلينج." at bounding box center [839, 356] width 388 height 54
click at [584, 67] on div "Home / Restaurants management / Menus / Sections / item / update Ice cream sect…" at bounding box center [632, 416] width 857 height 731
drag, startPoint x: 647, startPoint y: 342, endPoint x: 654, endPoint y: 353, distance: 12.8
type textarea "مزيج استوائي مرتفع من المانجو الحريري ومجوهرات الرمان الفوارة."
click at [674, 68] on div "Home / Restaurants management / Menus / Sections / item / update Ice cream sect…" at bounding box center [632, 416] width 857 height 731
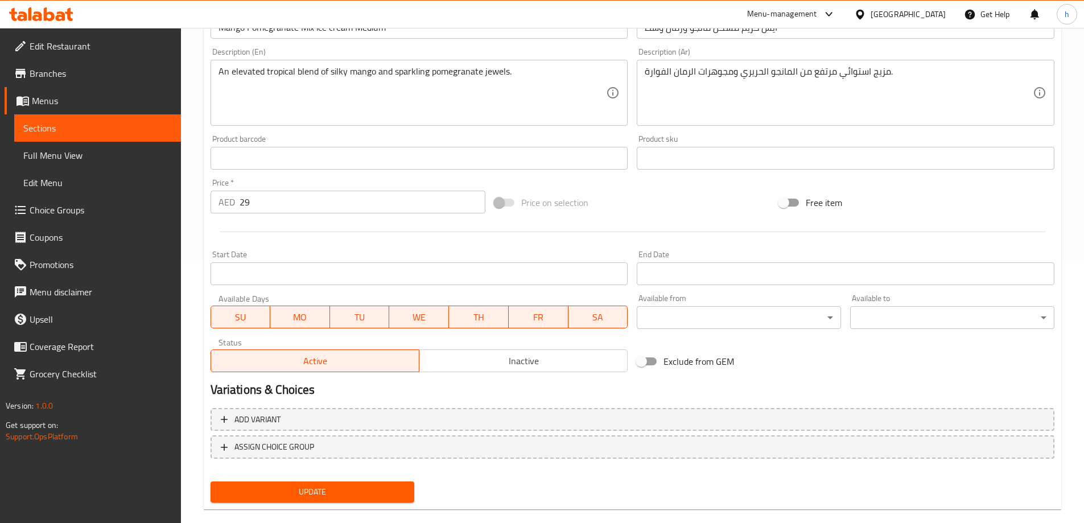
scroll to position [281, 0]
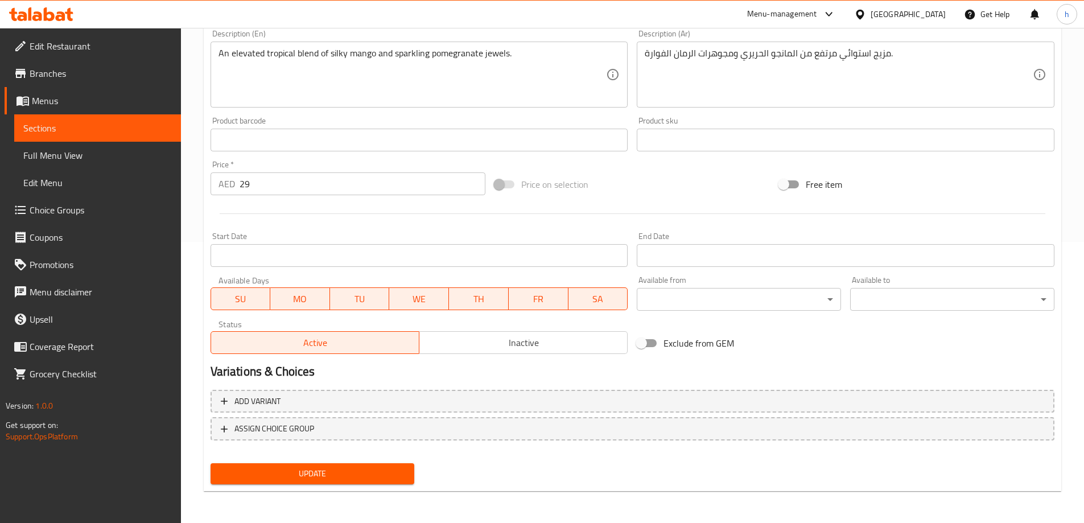
click at [340, 469] on span "Update" at bounding box center [313, 474] width 186 height 14
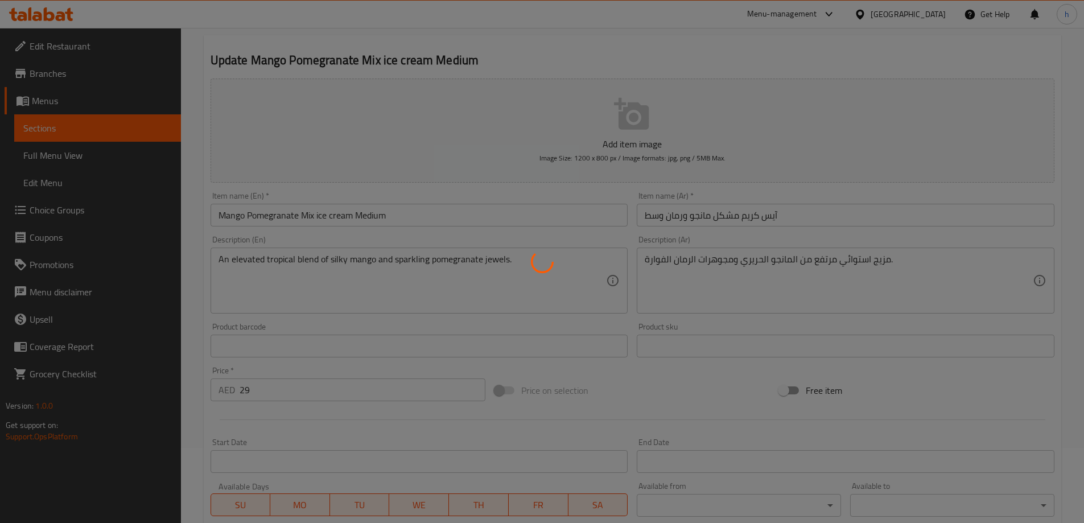
scroll to position [0, 0]
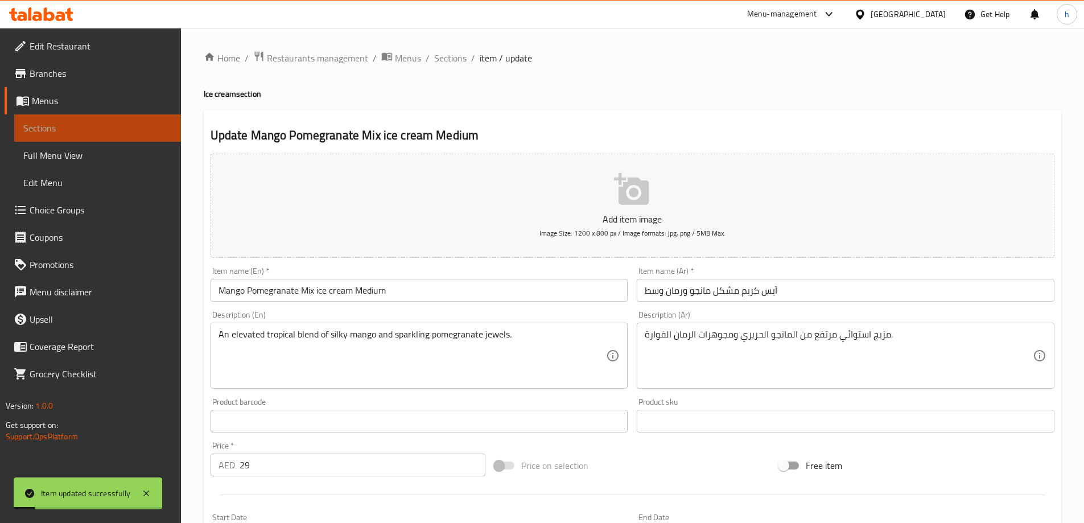
click at [149, 119] on link "Sections" at bounding box center [97, 127] width 167 height 27
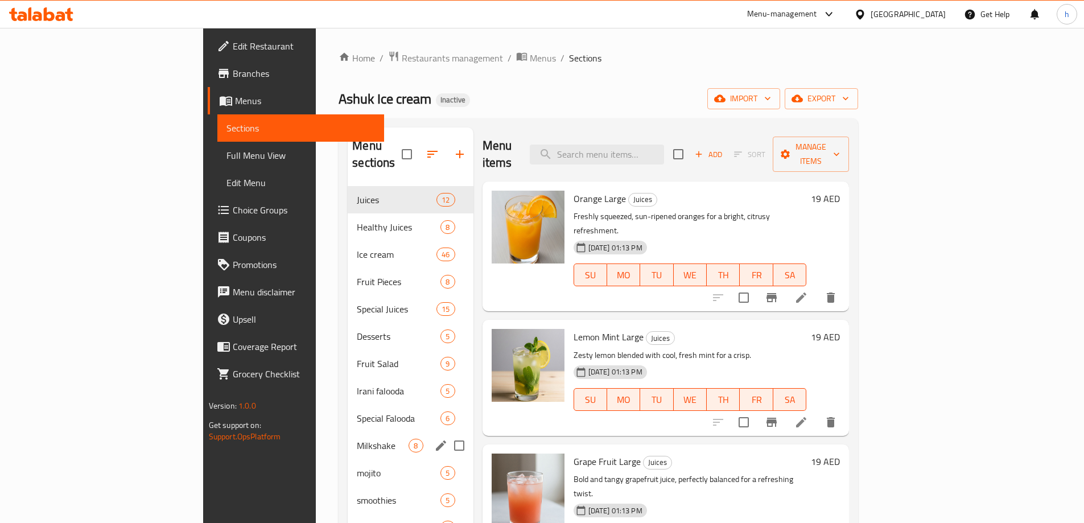
click at [357, 439] on span "Milkshake" at bounding box center [383, 446] width 52 height 14
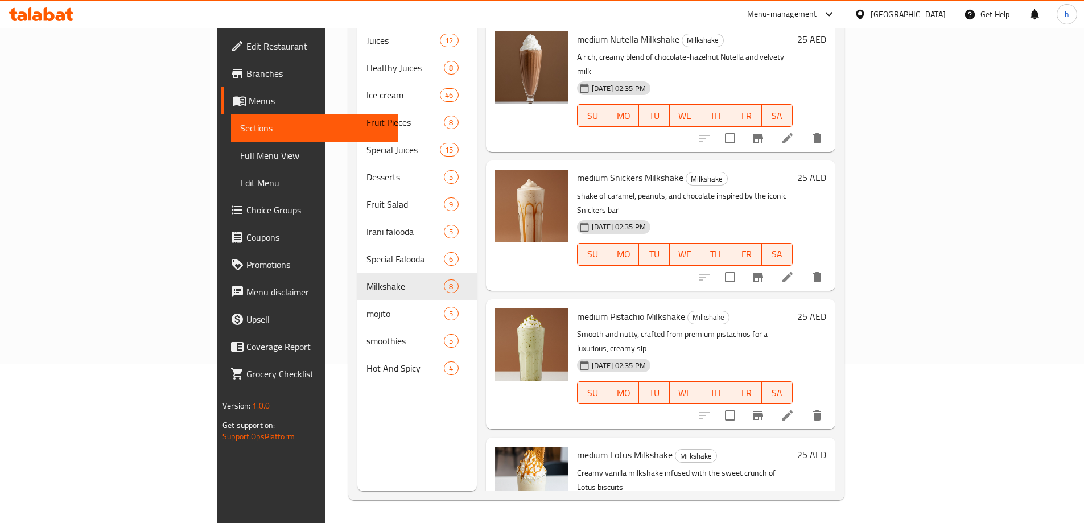
scroll to position [483, 0]
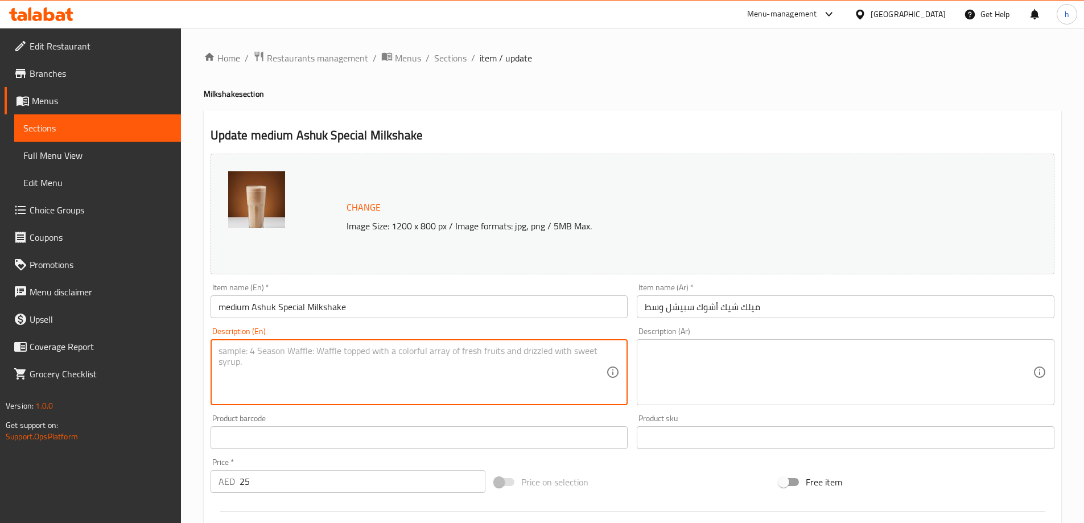
click at [468, 371] on textarea at bounding box center [412, 372] width 388 height 54
paste textarea "A signature house blend — rich, creamy, and uniquely spiced for a bold twist."
click at [322, 352] on textarea "A signature house blend — rich, creamy, and uniquely spiced for a bold twist." at bounding box center [412, 372] width 388 height 54
click at [344, 352] on textarea "A signature house blend rich, creamy, and uniquely spiced for a bold twist." at bounding box center [412, 372] width 388 height 54
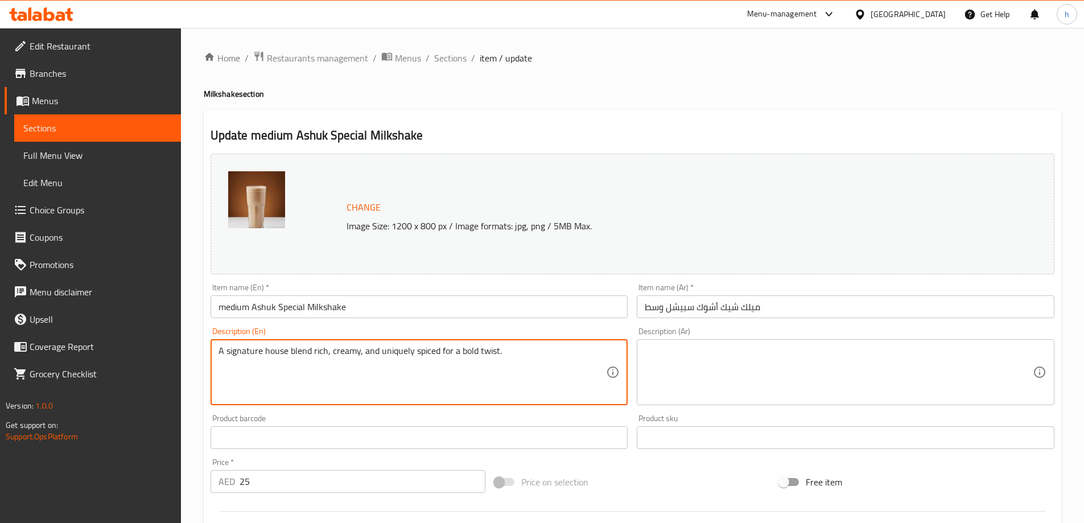
click at [344, 352] on textarea "A signature house blend rich, creamy, and uniquely spiced for a bold twist." at bounding box center [412, 372] width 388 height 54
type textarea "A signature house blend rich, creamy, and uniquely spiced for a bold twist."
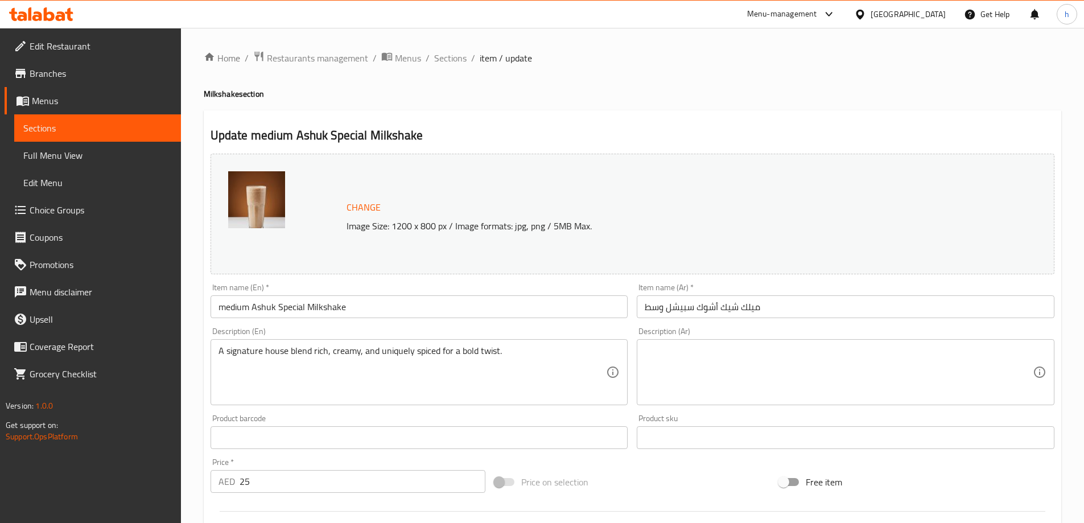
click at [892, 372] on textarea at bounding box center [839, 372] width 388 height 54
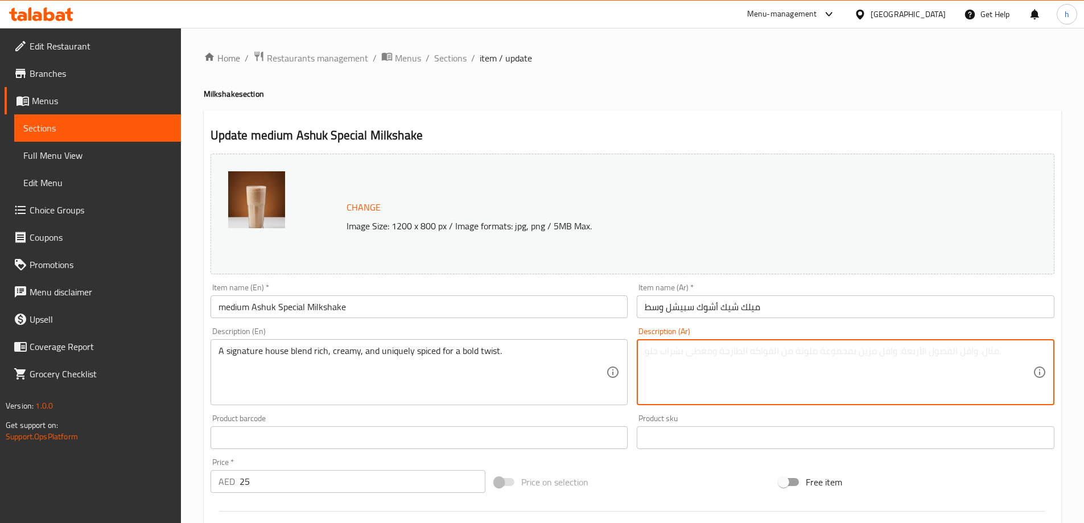
paste textarea "مزيج مميز من النكهة الغنية والكريمية والتوابل الفريدة لإضفاء لمسة جريئة."
click at [896, 353] on textarea "مزيج مميز من النكهة الغنية والكريمية والتوابل الفريدة لإضفاء لمسة جريئة." at bounding box center [839, 372] width 388 height 54
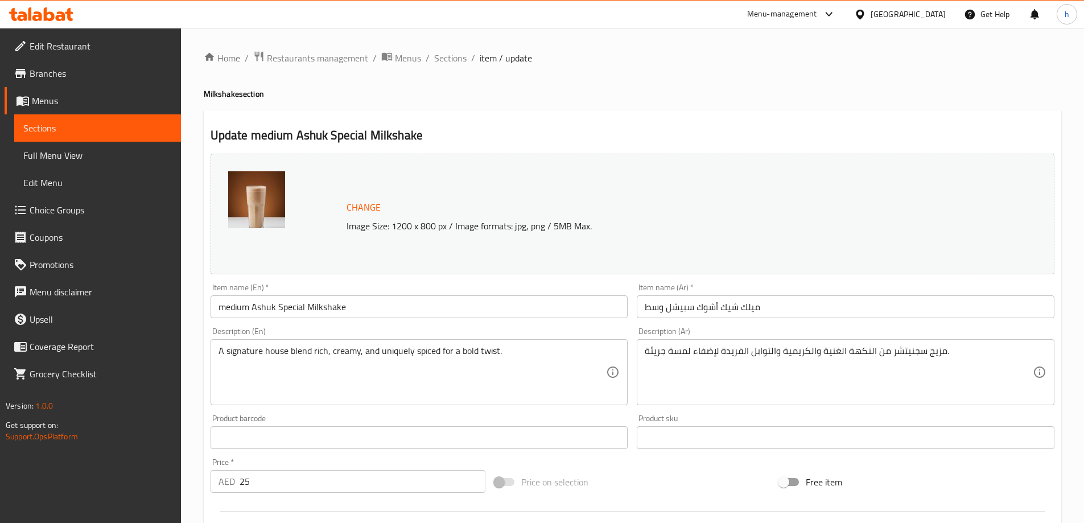
click at [886, 350] on textarea "مزيج سجنيتشر من النكهة الغنية والكريمية والتوابل الفريدة لإضفاء لمسة جريئة." at bounding box center [839, 372] width 388 height 54
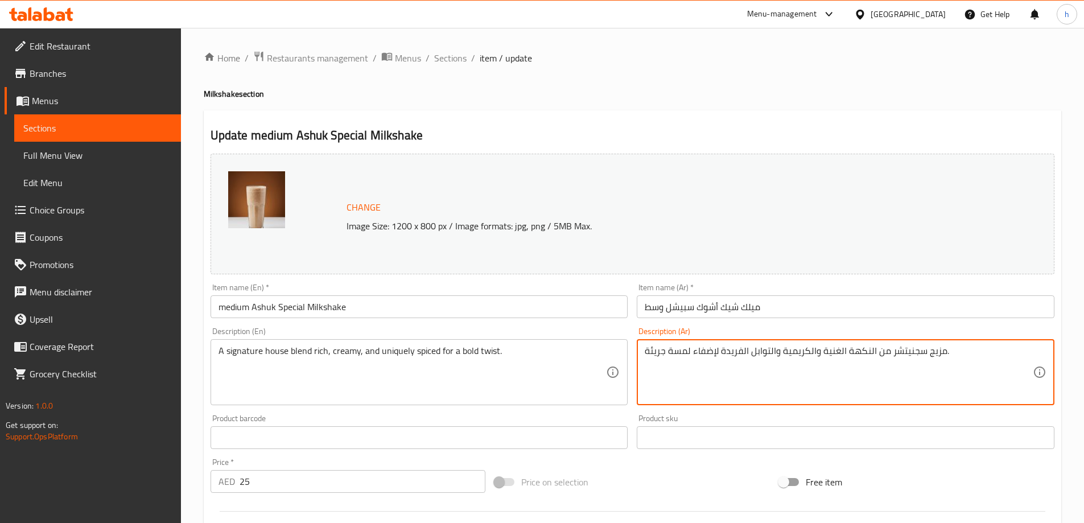
click at [923, 356] on textarea "مزيج سجنيتشر من النكهة الغنية والكريمية والتوابل الفريدة لإضفاء لمسة جريئة." at bounding box center [839, 372] width 388 height 54
click at [886, 353] on textarea "مزيج سجنيتشر من النكهة الغنية والكريمية والتوابل الفريدة لإضفاء لمسة جريئة." at bounding box center [839, 372] width 388 height 54
click at [698, 119] on div "Update medium Ashuk Special Milkshake Change Image Size: 1200 x 800 px / Image …" at bounding box center [632, 449] width 857 height 679
drag, startPoint x: 690, startPoint y: 354, endPoint x: 715, endPoint y: 392, distance: 45.1
type textarea "مزيج سجنيتشر منزلي من النكهة الغنية والكريمية والتوابل الفريدة للمسة جريئة."
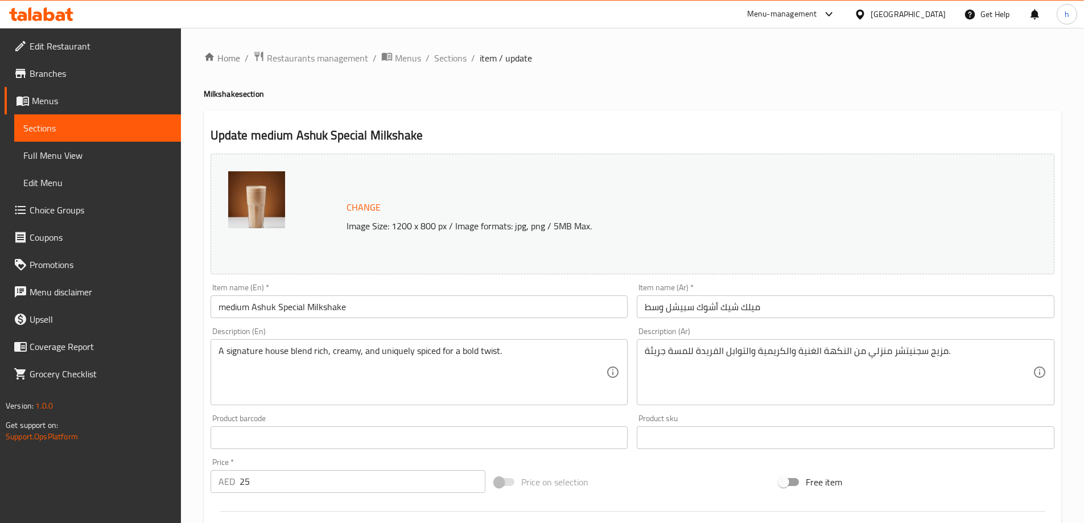
click at [667, 115] on div "Update medium Ashuk Special Milkshake Change Image Size: 1200 x 800 px / Image …" at bounding box center [632, 449] width 857 height 679
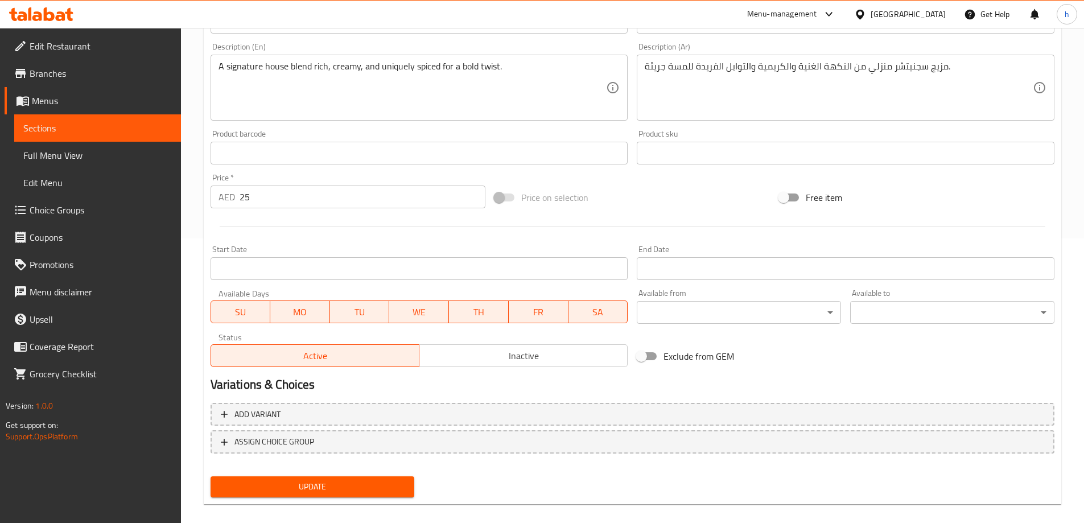
scroll to position [298, 0]
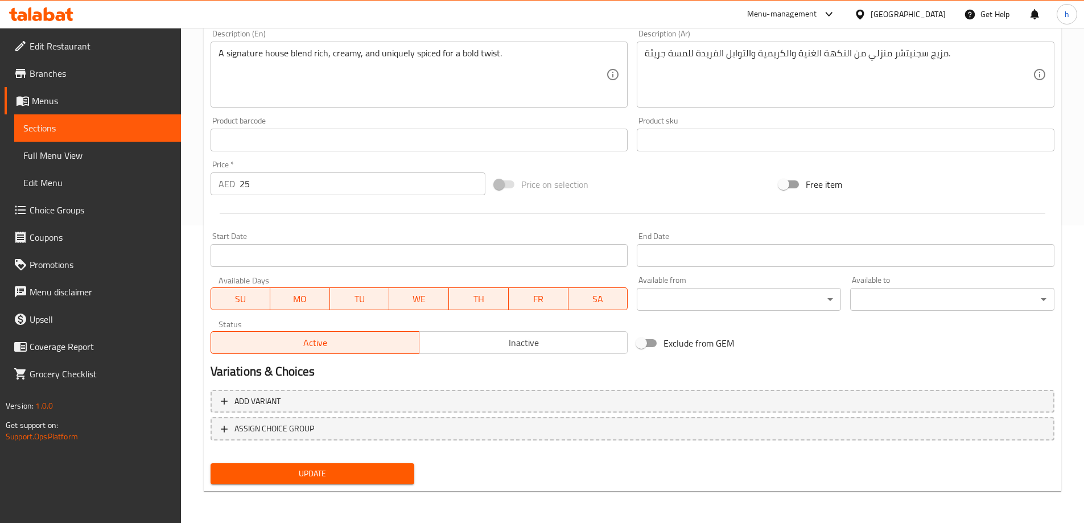
click at [354, 475] on span "Update" at bounding box center [313, 474] width 186 height 14
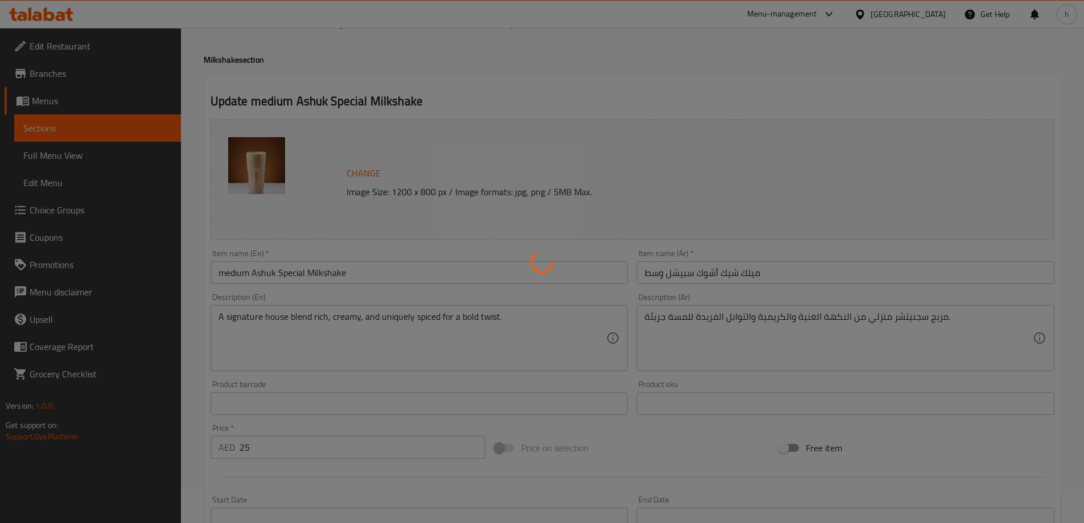
scroll to position [0, 0]
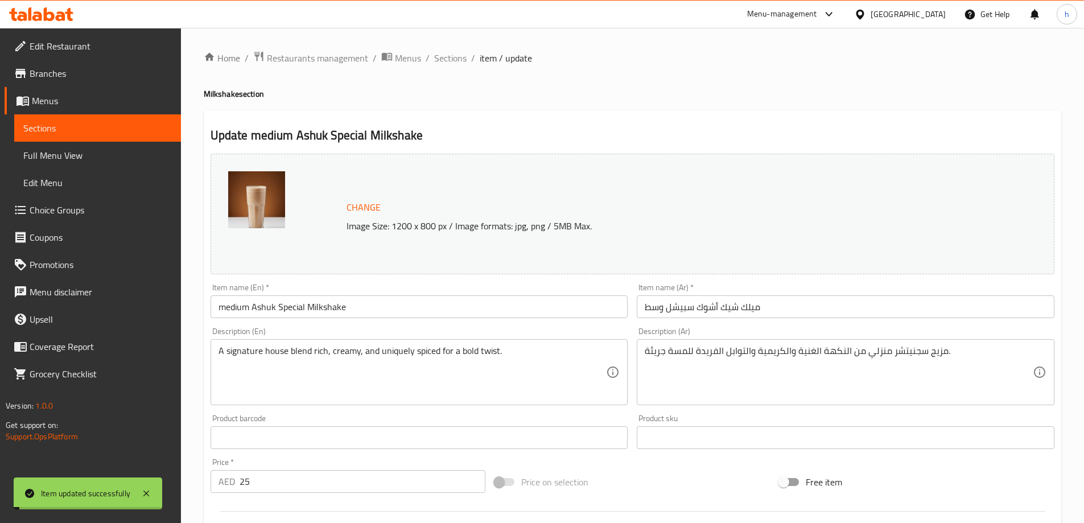
click at [631, 63] on ol "Home / Restaurants management / Menus / Sections / item / update" at bounding box center [632, 58] width 857 height 15
click at [168, 125] on span "Sections" at bounding box center [97, 128] width 148 height 14
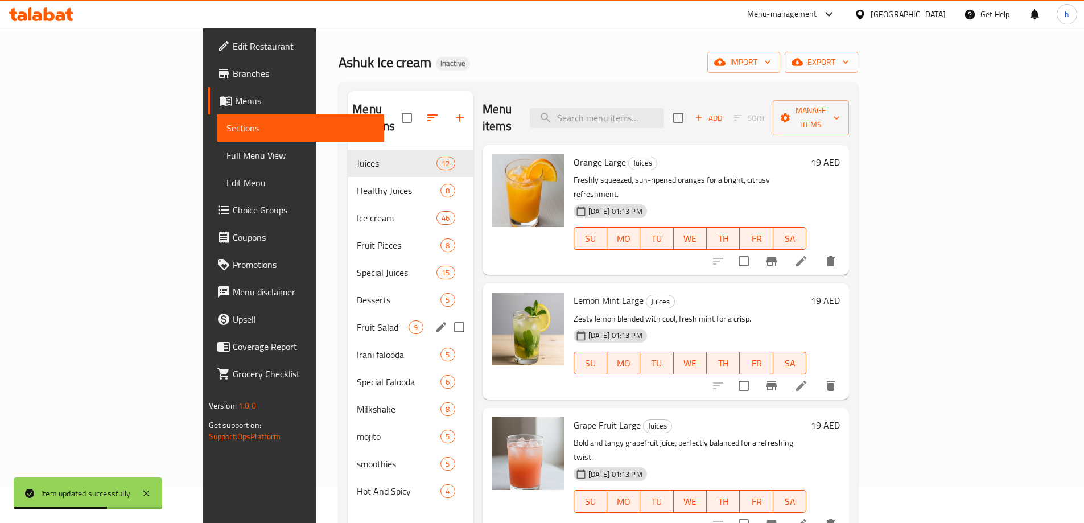
scroll to position [57, 0]
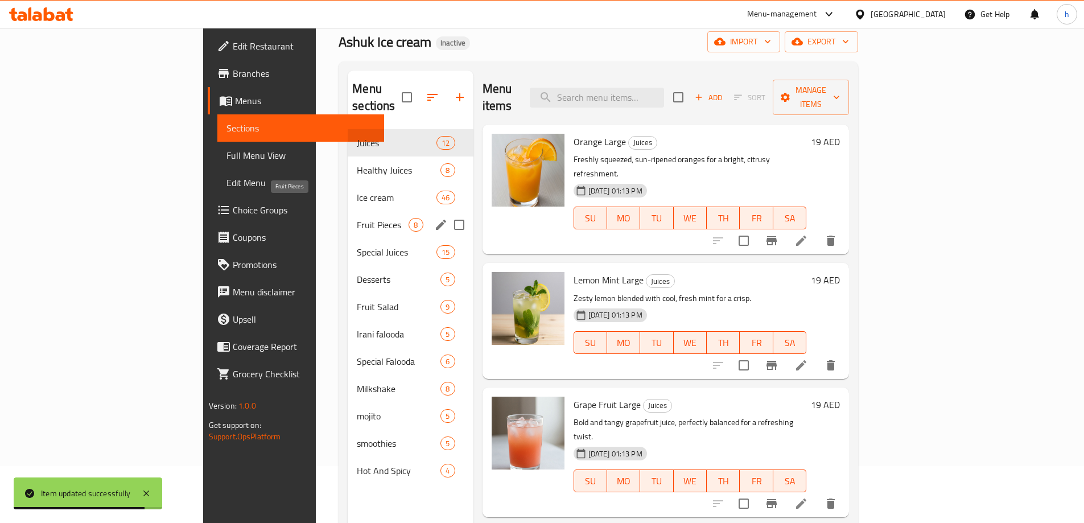
click at [357, 218] on span "Fruit Pieces" at bounding box center [383, 225] width 52 height 14
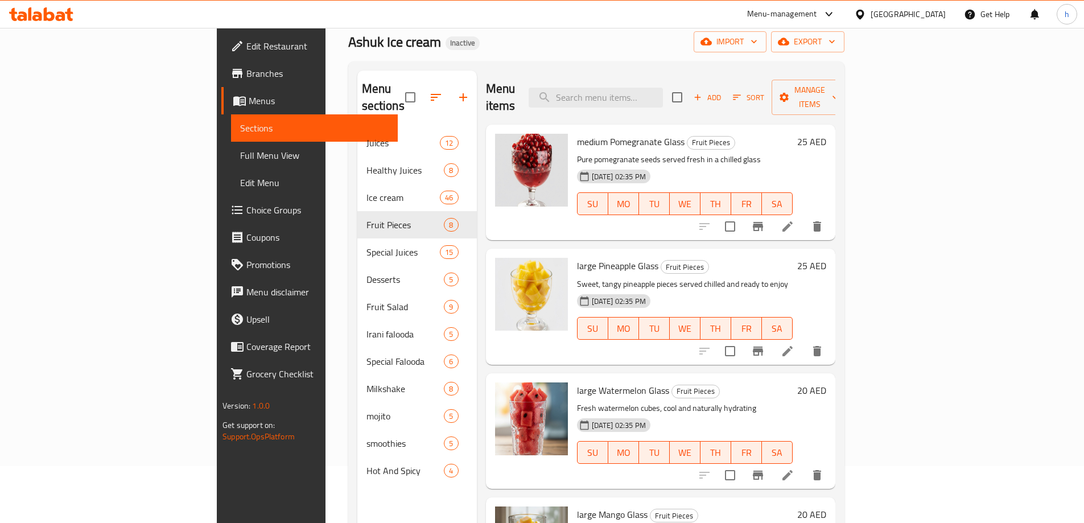
click at [613, 49] on div "Ashuk Ice cream Inactive import export" at bounding box center [596, 41] width 496 height 21
click at [677, 30] on div "Home / Restaurants management / Menus / Sections Ashuk Ice cream Inactive impor…" at bounding box center [596, 298] width 496 height 609
click at [723, 91] on span "Add" at bounding box center [707, 97] width 31 height 13
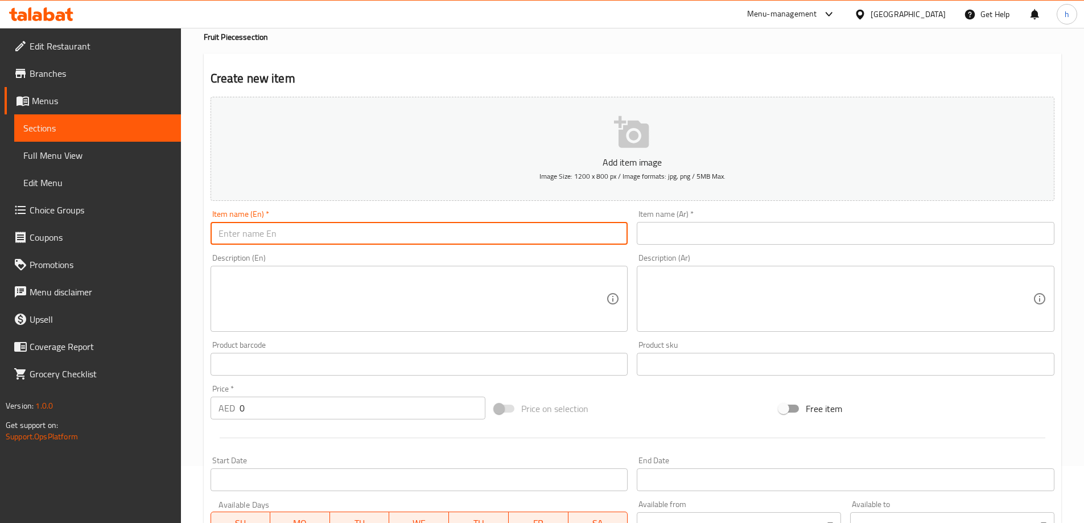
click at [453, 232] on input "text" at bounding box center [420, 233] width 418 height 23
paste input "Large Pomegranate Glass"
click at [235, 235] on input "Large Pomegranate Glass" at bounding box center [420, 233] width 418 height 23
drag, startPoint x: 235, startPoint y: 235, endPoint x: 318, endPoint y: 234, distance: 83.1
click at [318, 234] on input "Large Pomegranate Glass" at bounding box center [420, 233] width 418 height 23
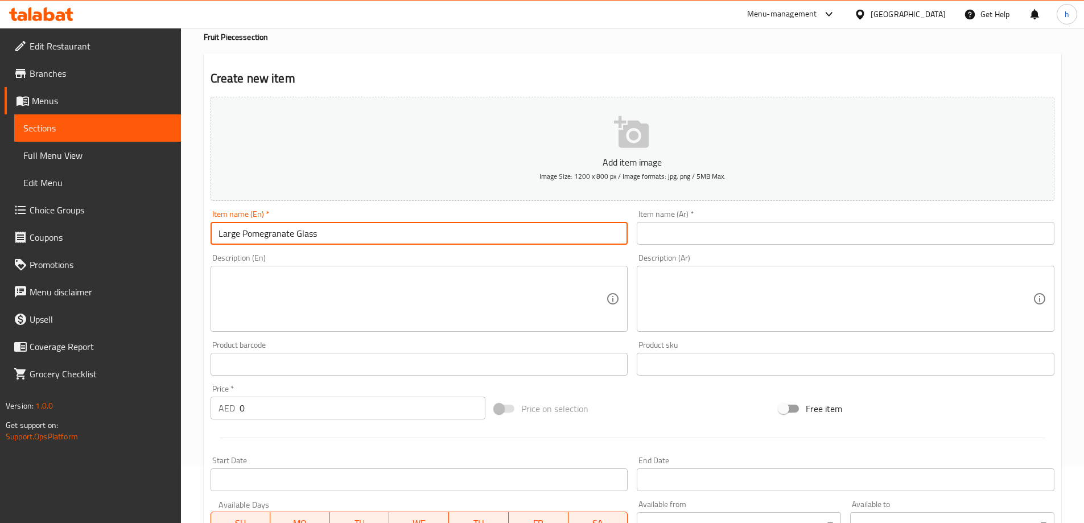
type input "Large Pomegranate Glass"
click at [748, 228] on input "text" at bounding box center [846, 233] width 418 height 23
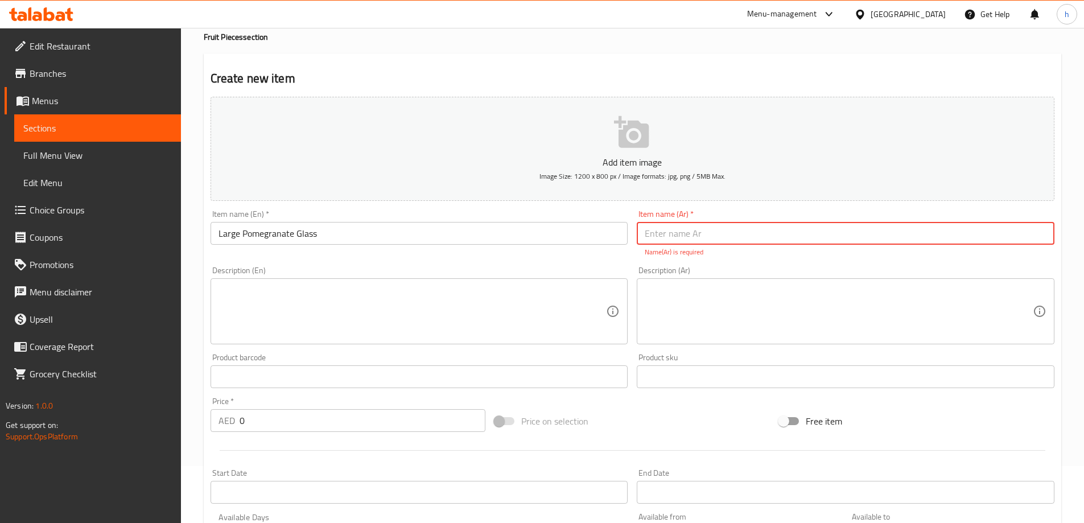
click at [761, 232] on input "text" at bounding box center [846, 233] width 418 height 23
paste input "كأس رمان كبير"
type input "كأس رمان كبير"
click at [543, 72] on h2 "Create new item" at bounding box center [633, 78] width 844 height 17
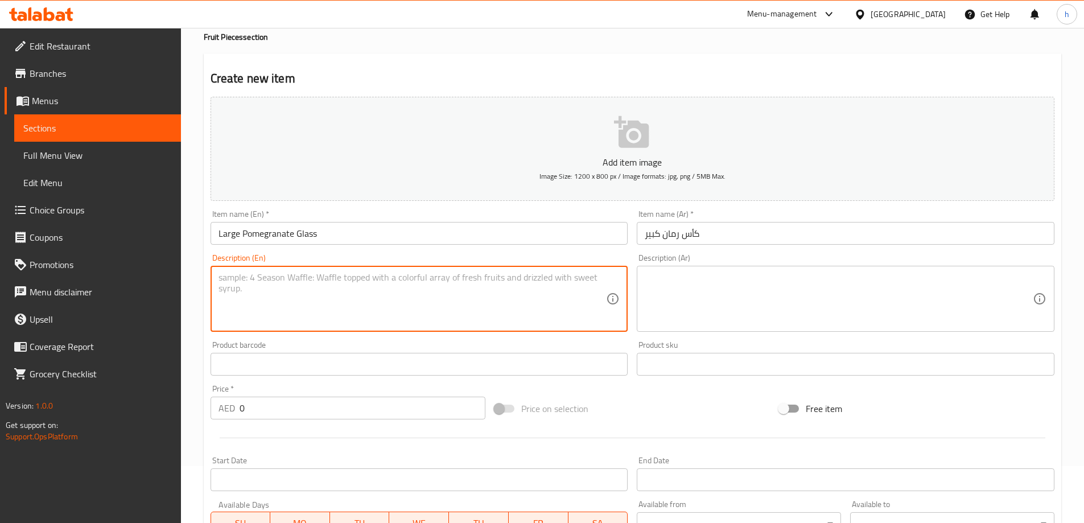
click at [398, 302] on textarea at bounding box center [412, 299] width 388 height 54
paste textarea "A generous serving of ruby-red pomegranate seeds, sweet and juicy."
type textarea "A generous serving of ruby-red pomegranate seeds, sweet and juicy."
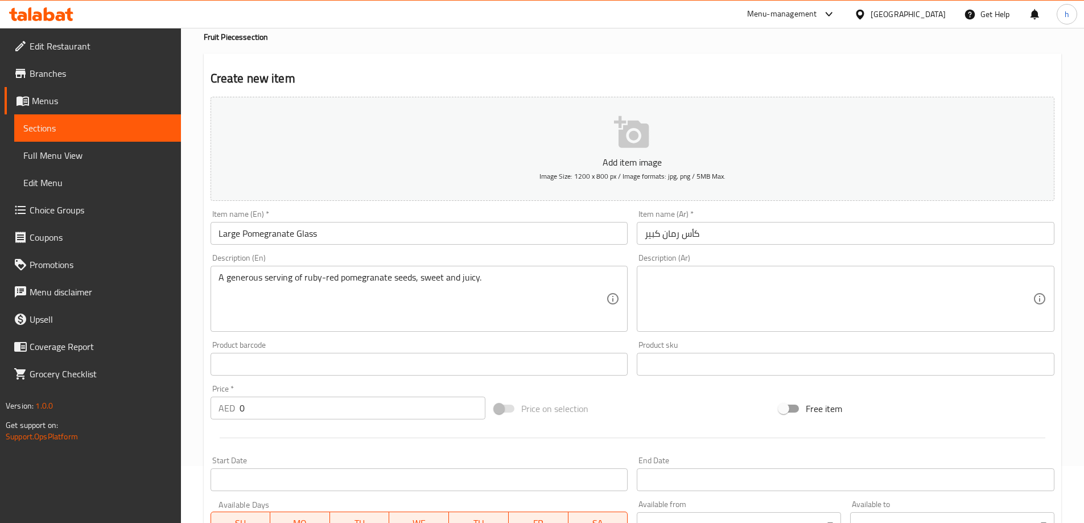
click at [737, 287] on textarea at bounding box center [839, 299] width 388 height 54
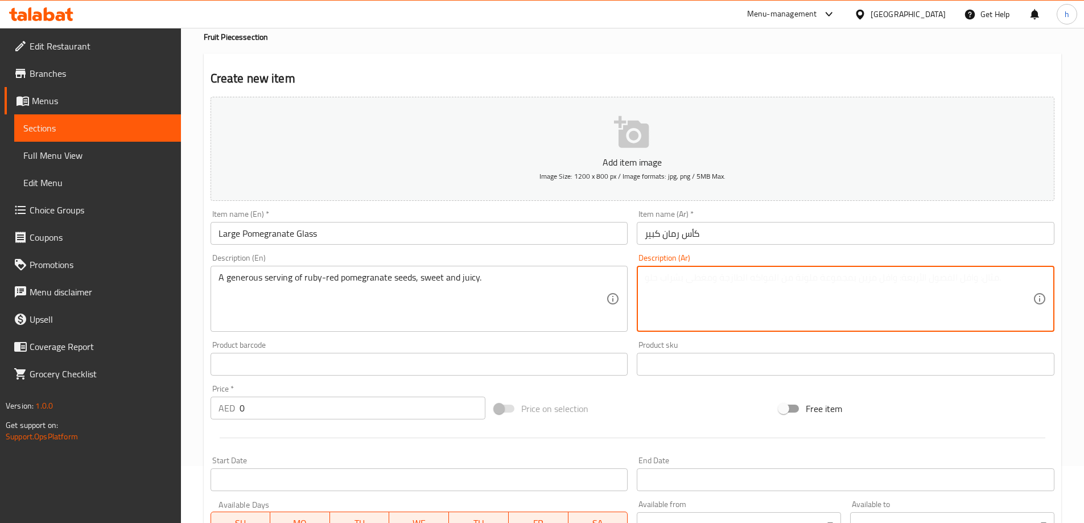
paste textarea "وجبة سخية من بذور الرمان ذات اللون الأحمر الياقوتي، حلوة وعصيرية."
click at [766, 279] on textarea "وجبة سخية من بذور الرمان ذات اللون الأحمر الياقوتي، حلوة وعصيرية." at bounding box center [839, 299] width 388 height 54
drag, startPoint x: 766, startPoint y: 279, endPoint x: 795, endPoint y: 292, distance: 32.1
click at [795, 292] on textarea "وجبة سخية من بذور الرمان ذات اللون الأحمر الياقوتي، حلوة وعصيرية." at bounding box center [839, 299] width 388 height 54
drag, startPoint x: 672, startPoint y: 279, endPoint x: 647, endPoint y: 291, distance: 27.2
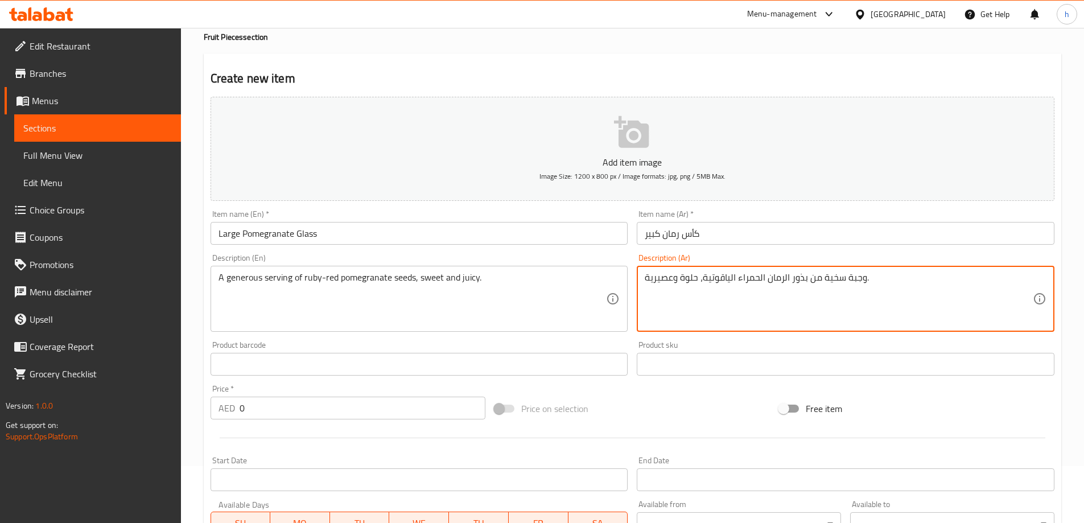
click at [647, 291] on textarea "وجبة سخية من بذور الرمان الحمراء الياقوتية، حلوة وعصيرية." at bounding box center [839, 299] width 388 height 54
type textarea "وجبة سخية من بذور الرمان الحمراء الياقوتية، حلوة وجوسي."
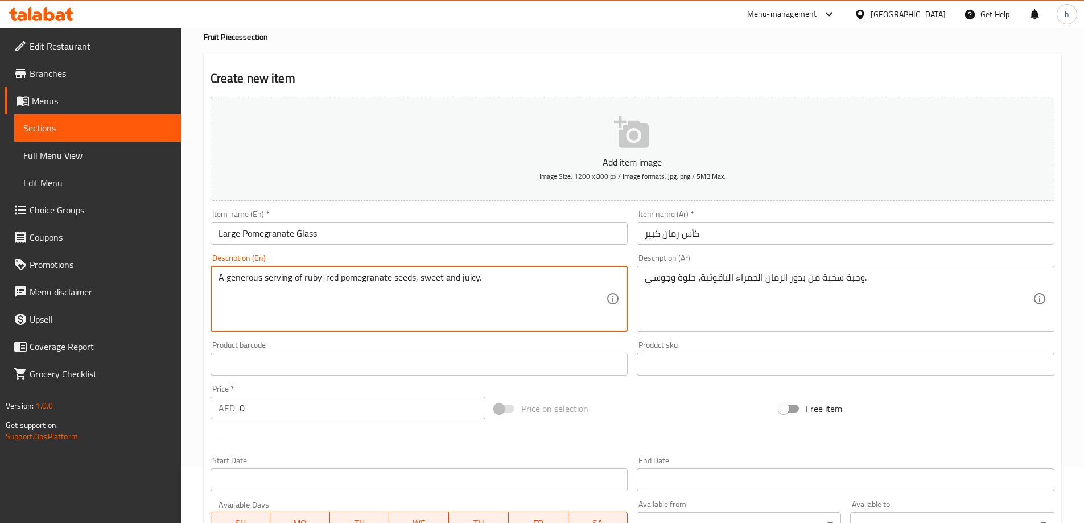
click at [465, 284] on textarea "A generous serving of ruby-red pomegranate seeds, sweet and juicy." at bounding box center [412, 299] width 388 height 54
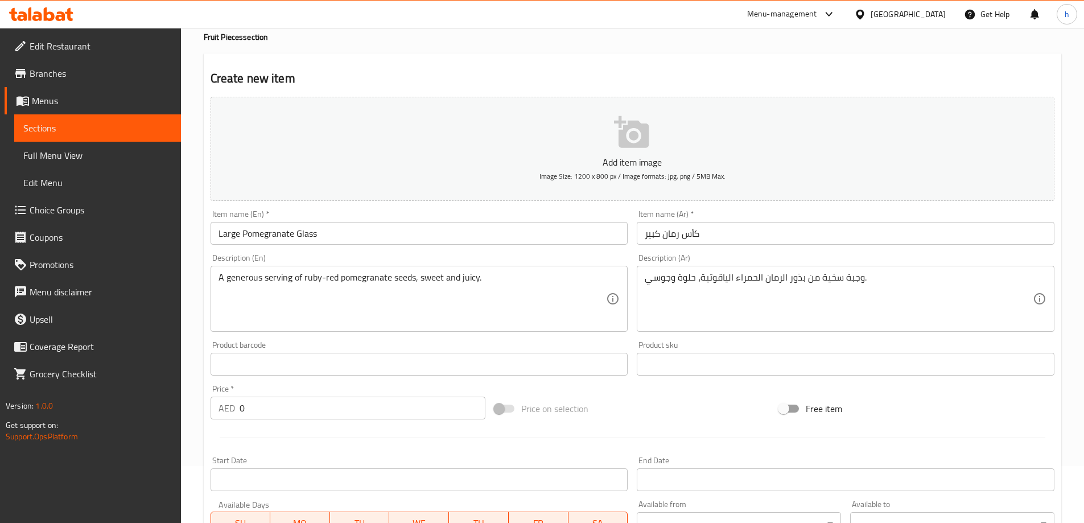
click at [608, 66] on div "Create new item Add item image Image Size: 1200 x 800 px / Image formats: jpg, …" at bounding box center [632, 384] width 857 height 662
click at [564, 64] on div "Create new item Add item image Image Size: 1200 x 800 px / Image formats: jpg, …" at bounding box center [632, 384] width 857 height 662
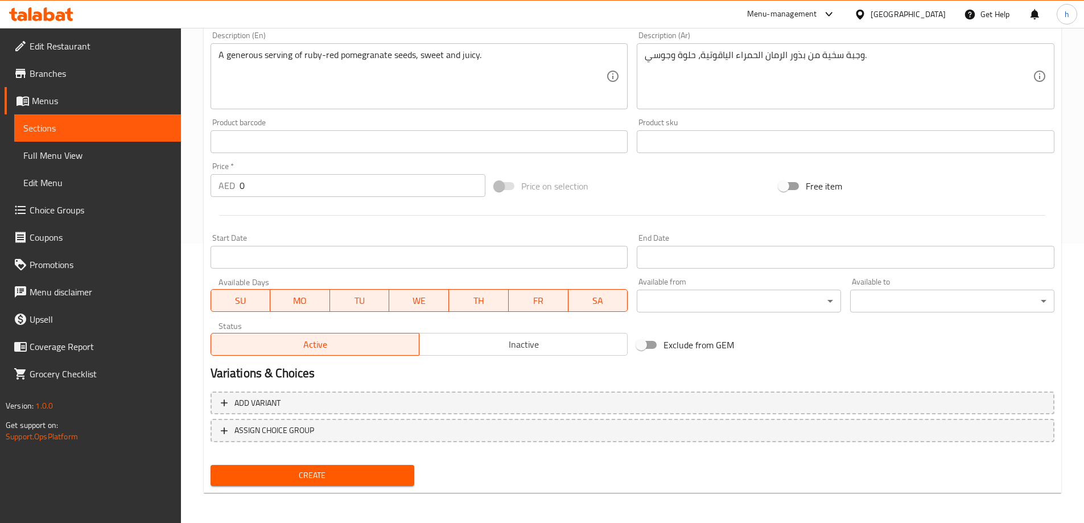
scroll to position [281, 0]
click at [339, 477] on span "Create" at bounding box center [313, 474] width 186 height 14
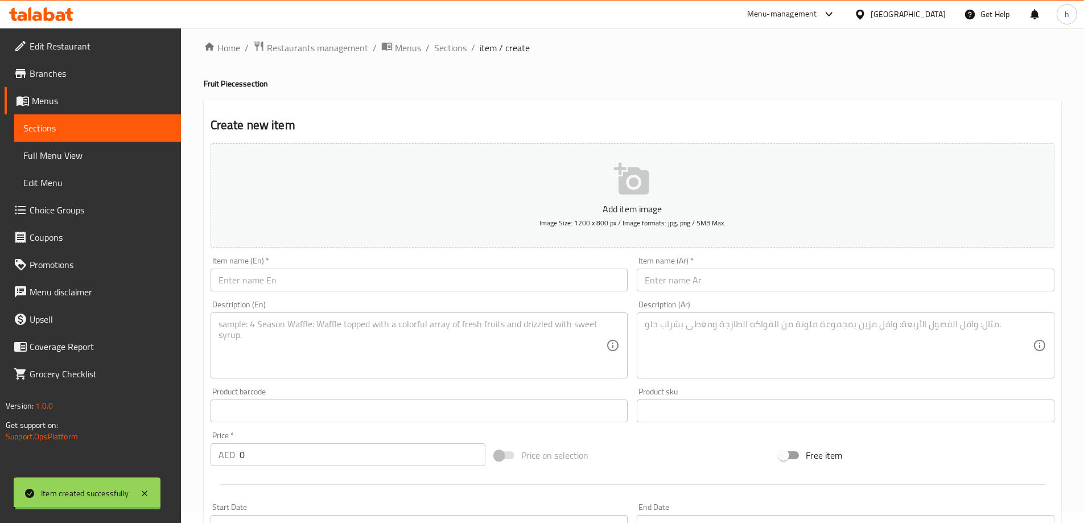
scroll to position [0, 0]
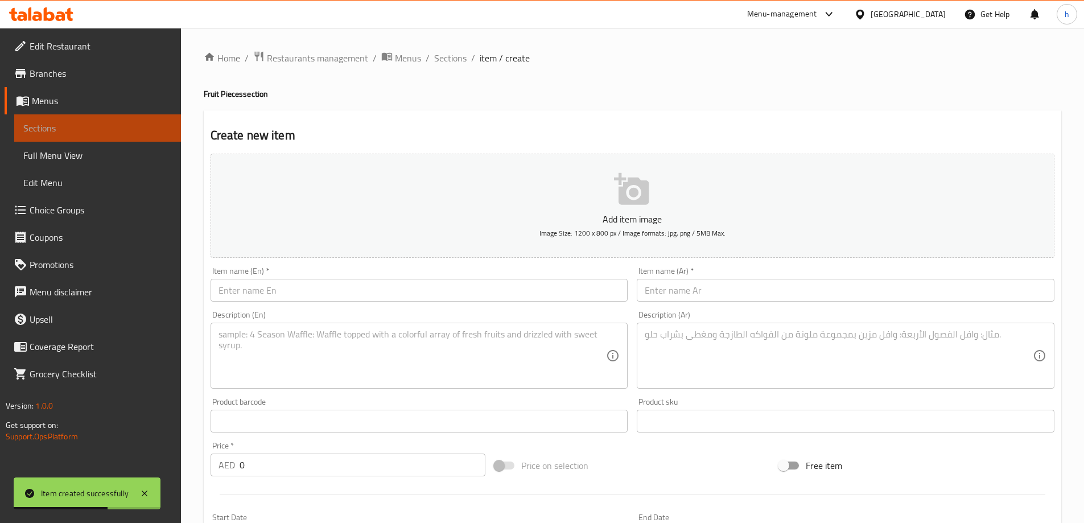
click at [92, 121] on link "Sections" at bounding box center [97, 127] width 167 height 27
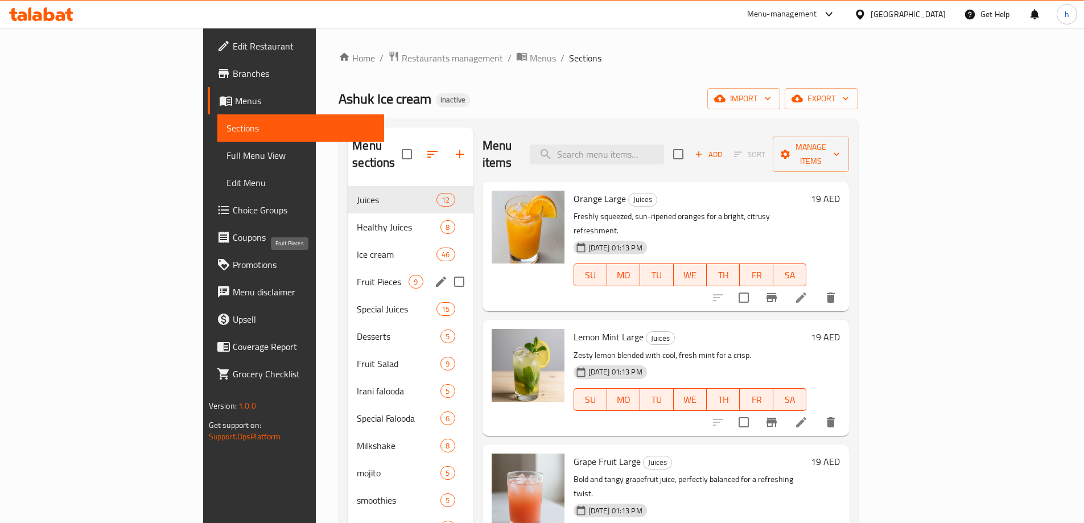
click at [357, 275] on span "Fruit Pieces" at bounding box center [383, 282] width 52 height 14
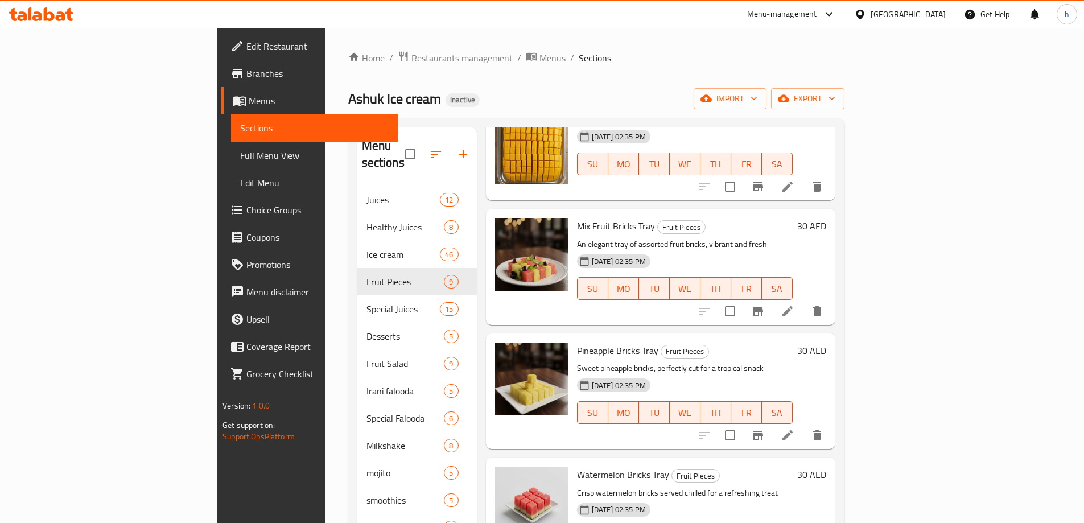
scroll to position [607, 0]
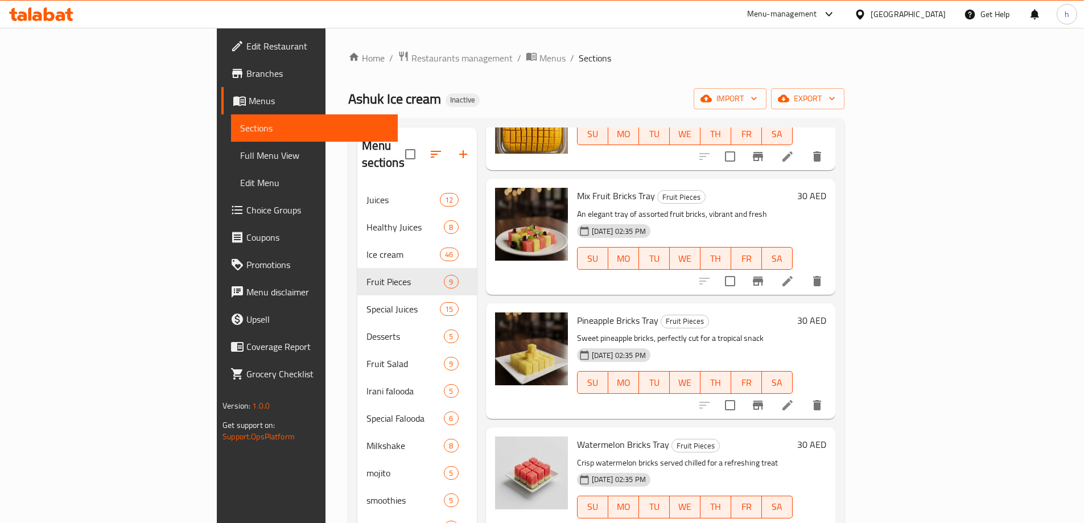
click at [686, 48] on div "Home / Restaurants management / Menus / Sections Ashuk Ice cream Inactive impor…" at bounding box center [596, 355] width 542 height 654
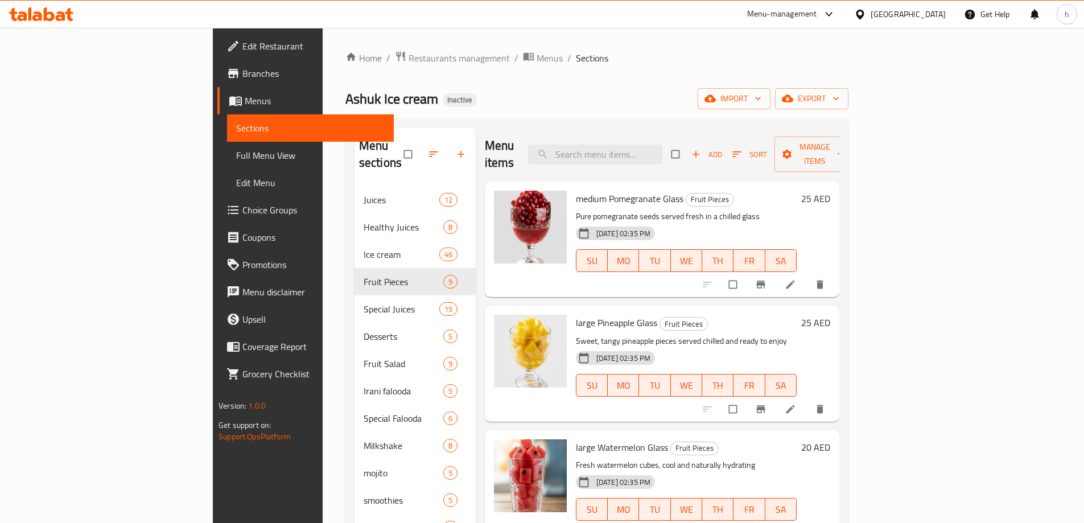
click at [733, 69] on div "Home / Restaurants management / Menus / Sections Ashuk Ice cream Inactive impor…" at bounding box center [596, 355] width 503 height 609
click at [575, 63] on ol "Home / Restaurants management / Menus / Sections" at bounding box center [596, 58] width 503 height 15
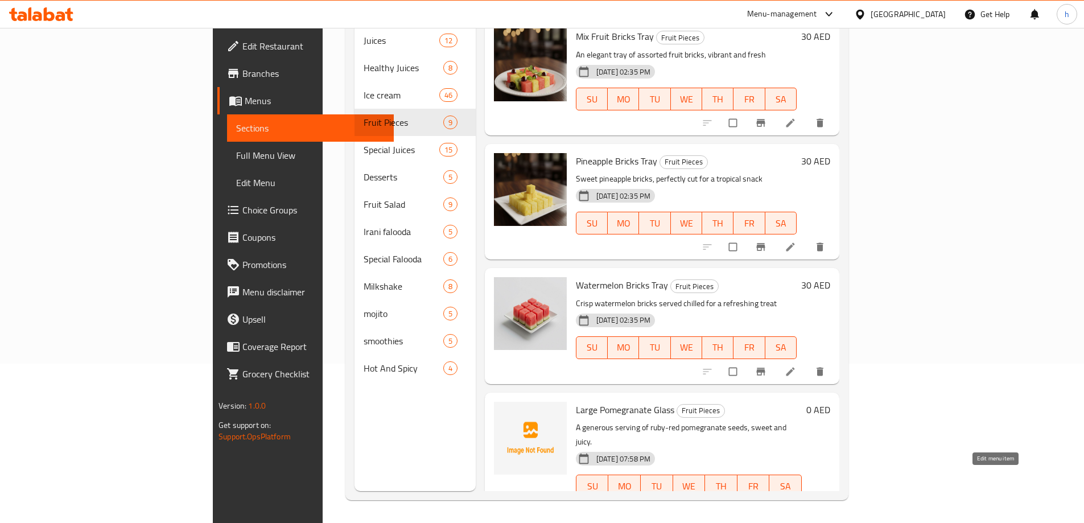
click at [796, 504] on icon at bounding box center [790, 509] width 11 height 11
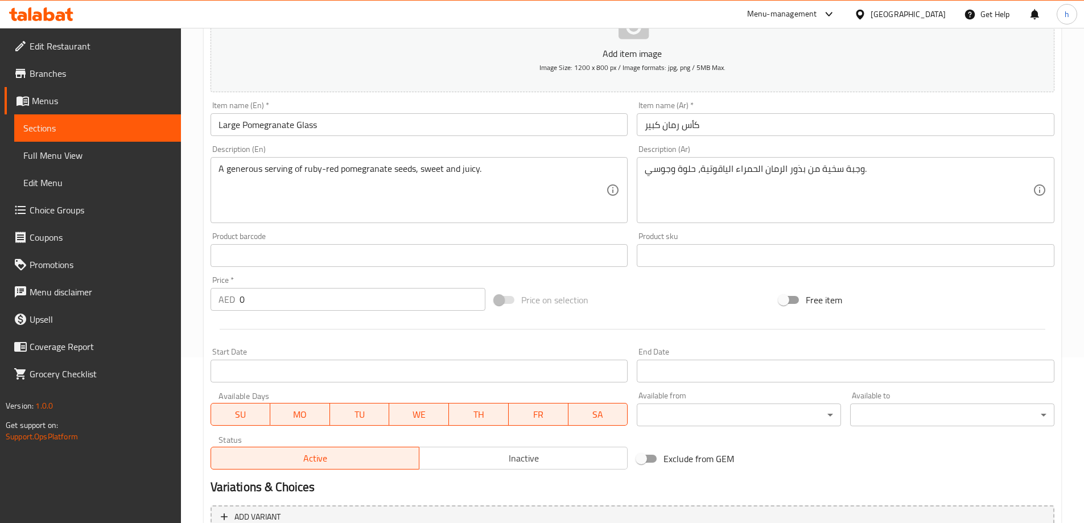
scroll to position [171, 0]
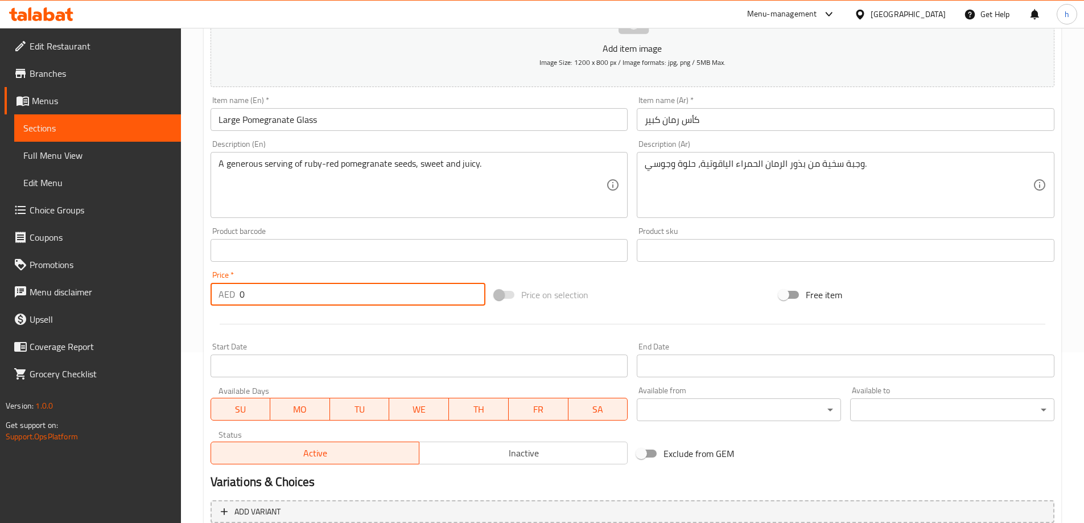
drag, startPoint x: 251, startPoint y: 300, endPoint x: 241, endPoint y: 300, distance: 10.2
click at [241, 300] on input "0" at bounding box center [363, 294] width 246 height 23
type input "30"
click at [703, 288] on div "Price on selection" at bounding box center [632, 294] width 284 height 31
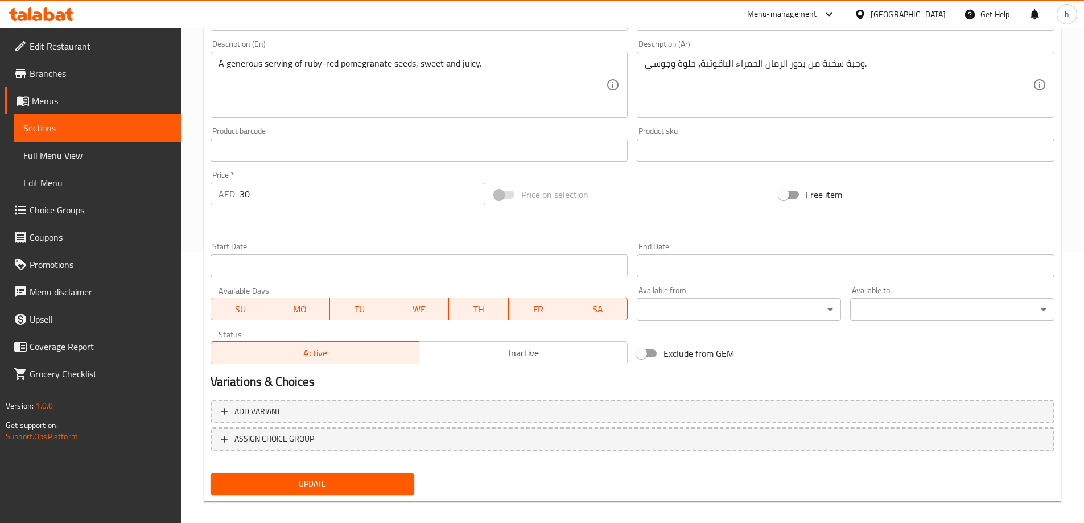
scroll to position [281, 0]
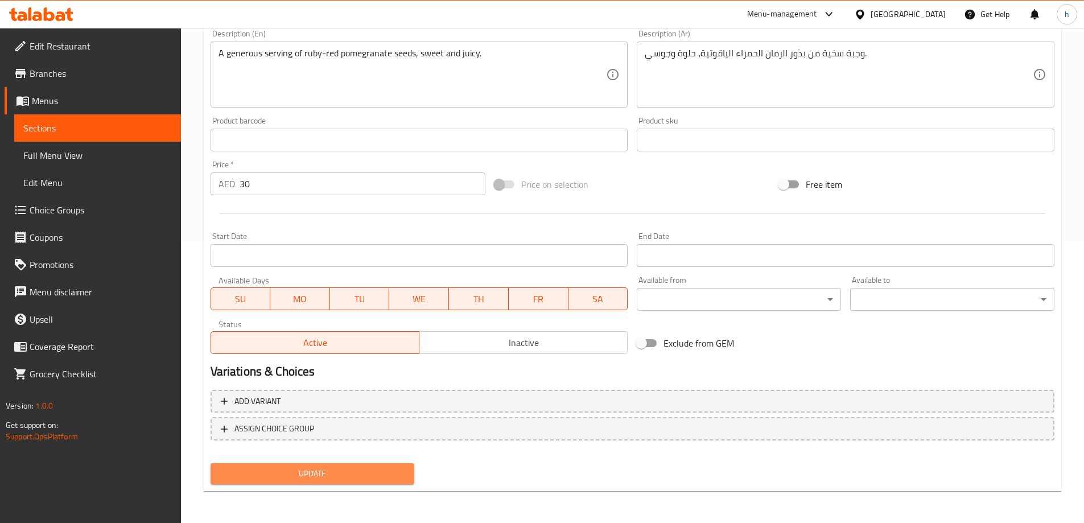
click at [336, 470] on span "Update" at bounding box center [313, 474] width 186 height 14
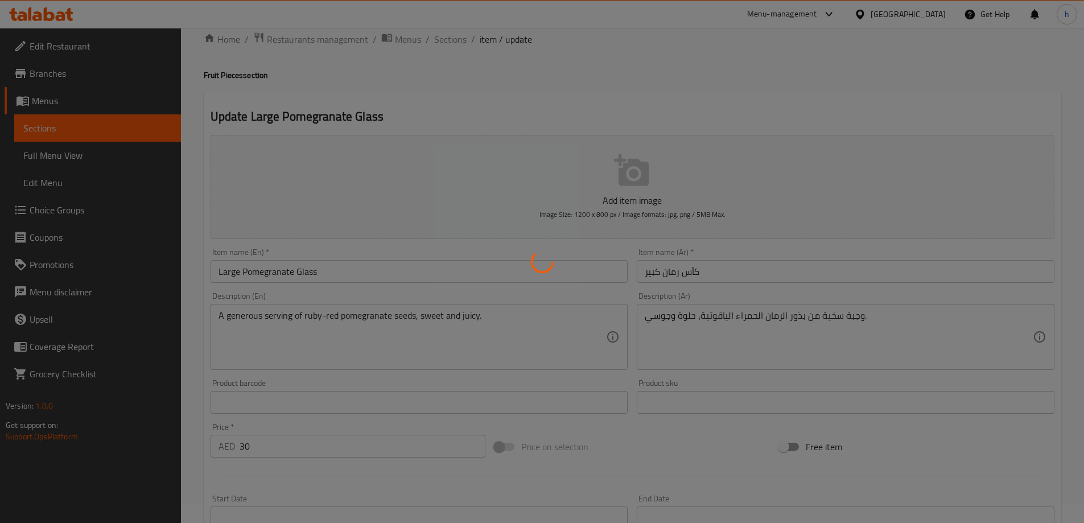
scroll to position [0, 0]
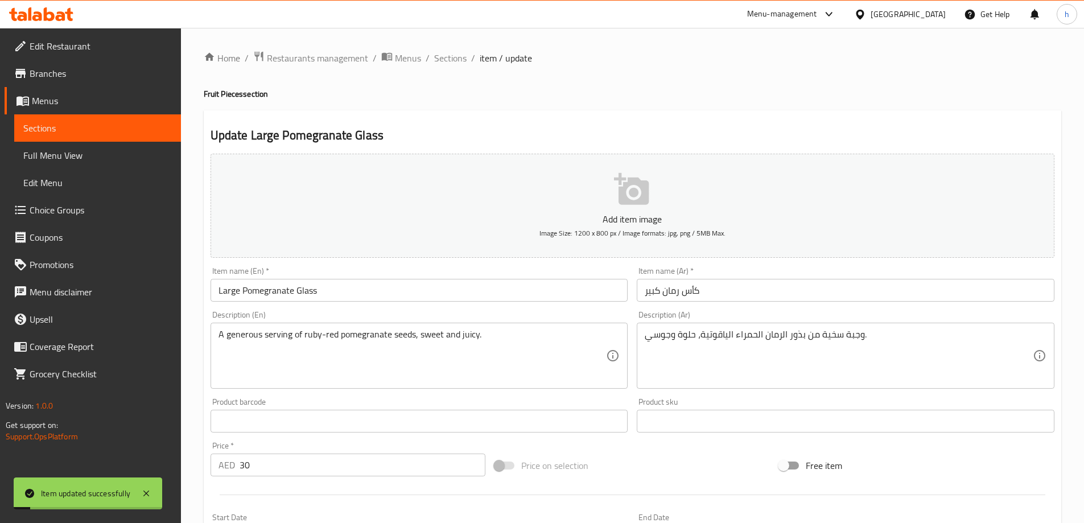
click at [155, 131] on span "Sections" at bounding box center [97, 128] width 148 height 14
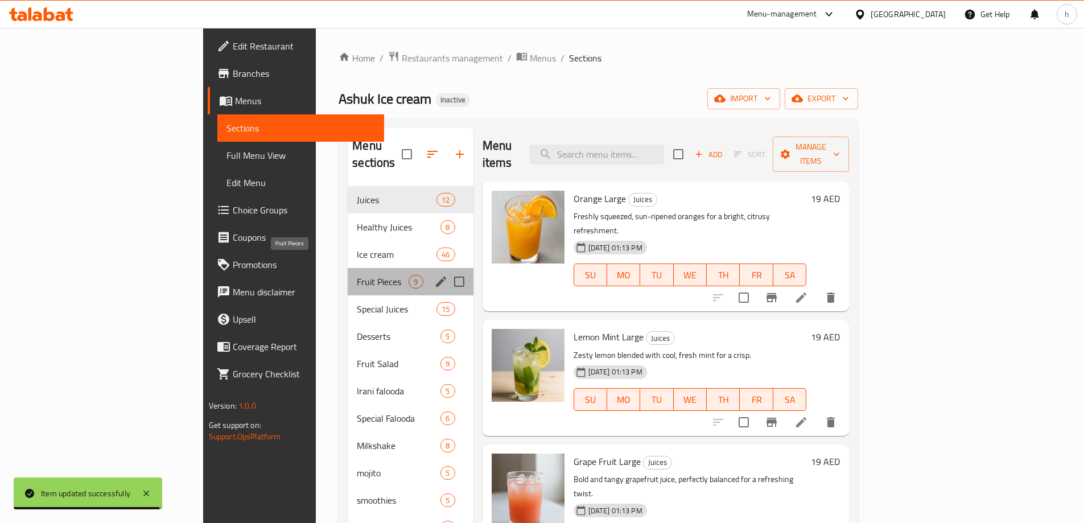
click at [357, 275] on span "Fruit Pieces" at bounding box center [383, 282] width 52 height 14
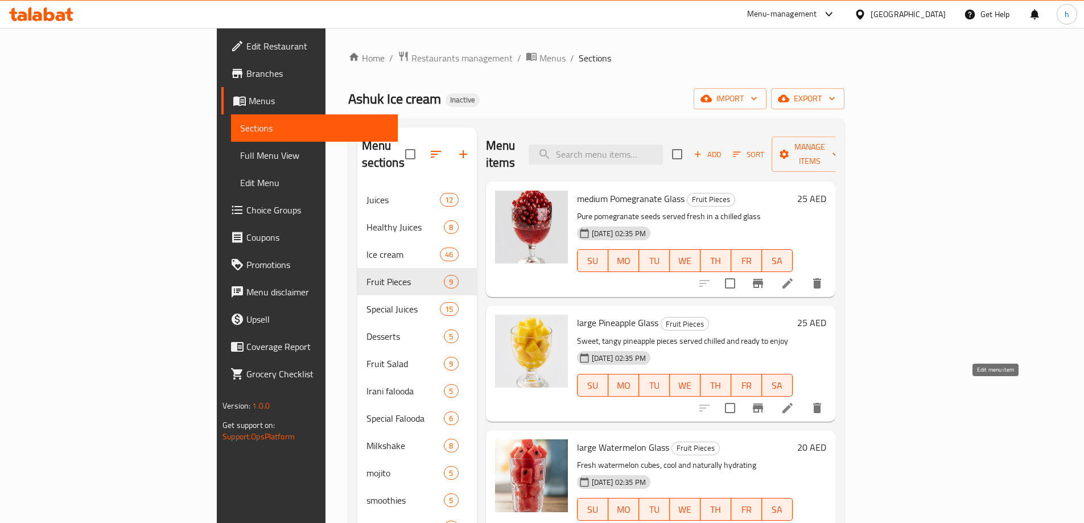
click at [793, 403] on icon at bounding box center [787, 408] width 10 height 10
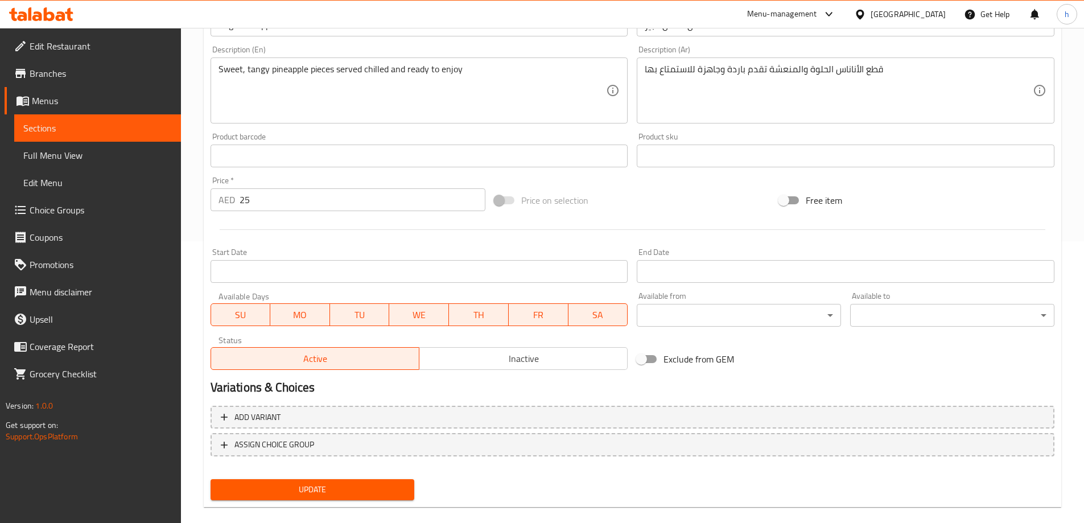
scroll to position [284, 0]
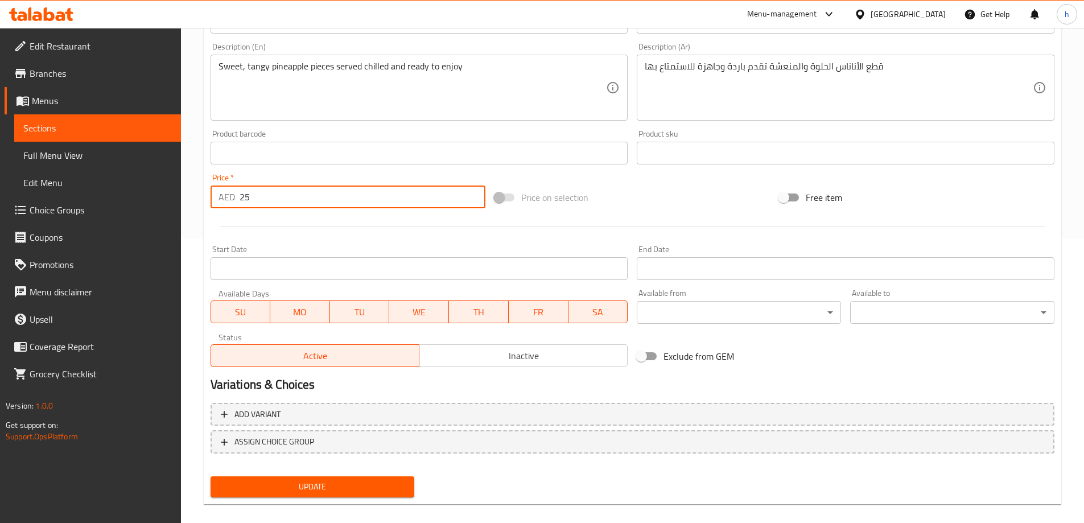
drag, startPoint x: 249, startPoint y: 199, endPoint x: 241, endPoint y: 199, distance: 7.4
click at [241, 199] on input "25" at bounding box center [363, 196] width 246 height 23
type input "20"
click at [690, 189] on div "Price on selection" at bounding box center [632, 197] width 284 height 31
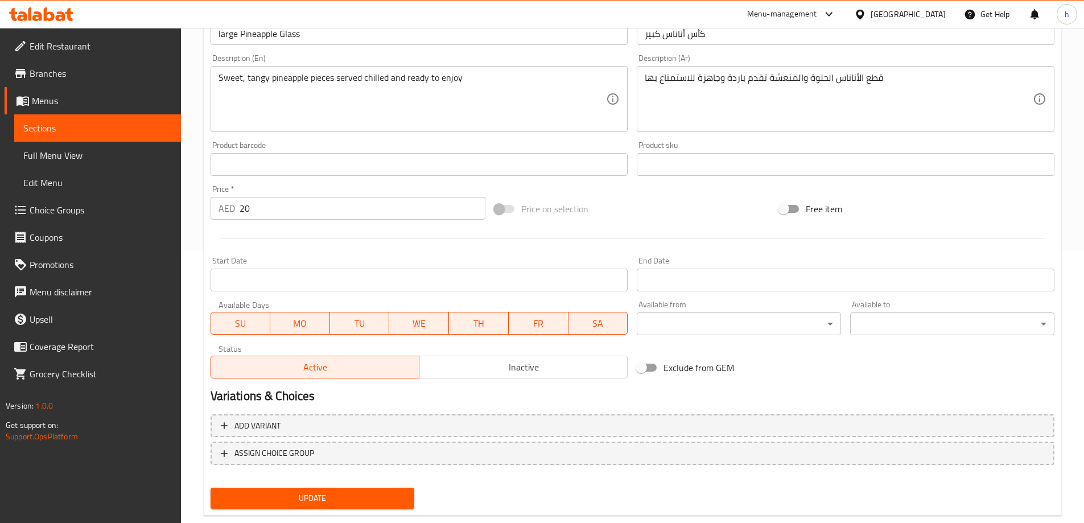
scroll to position [298, 0]
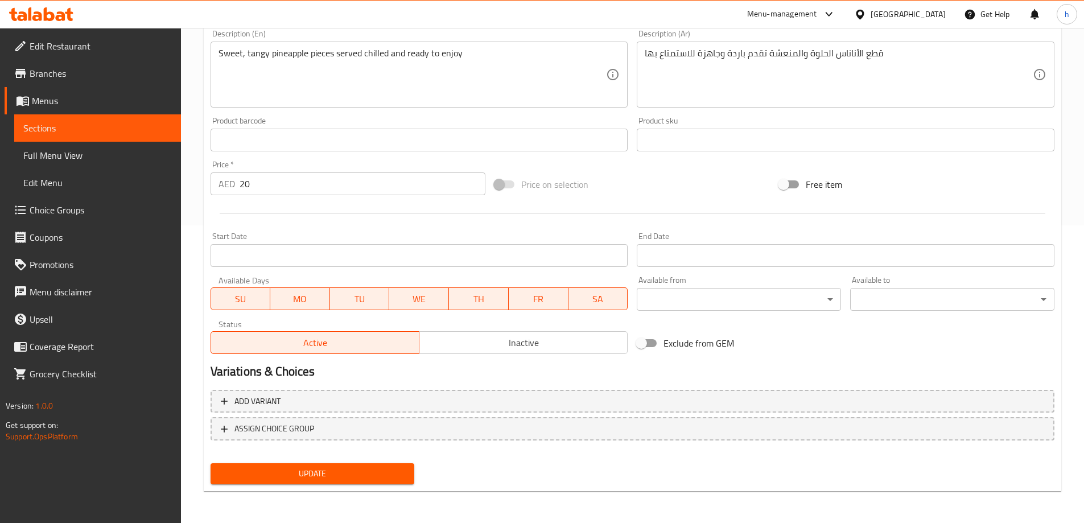
click at [343, 473] on span "Update" at bounding box center [313, 474] width 186 height 14
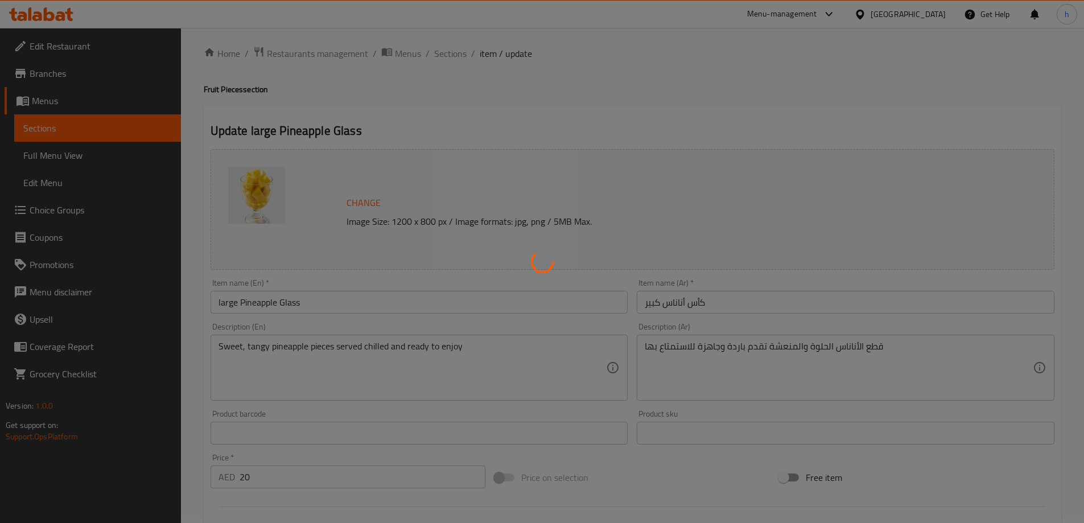
scroll to position [0, 0]
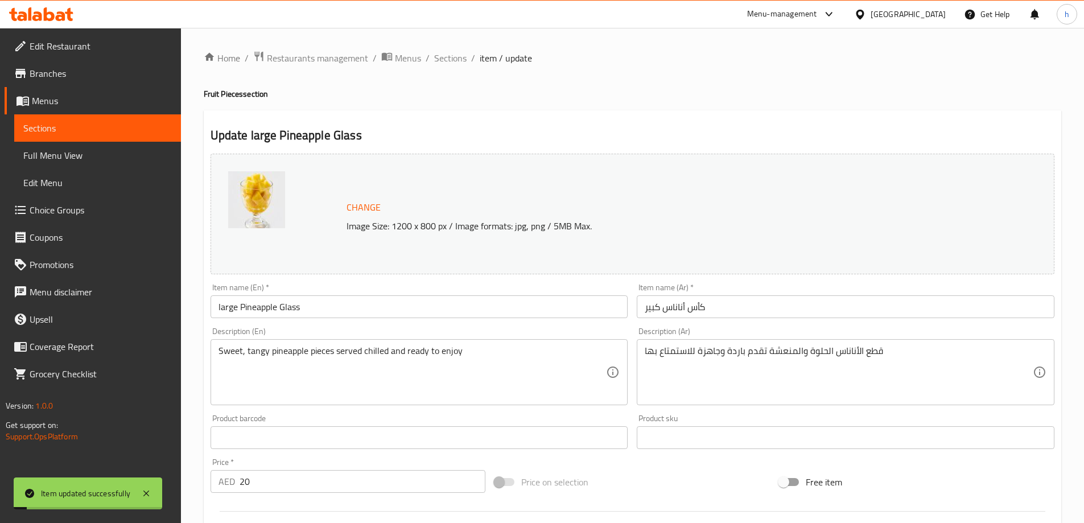
click at [171, 130] on span "Sections" at bounding box center [97, 128] width 148 height 14
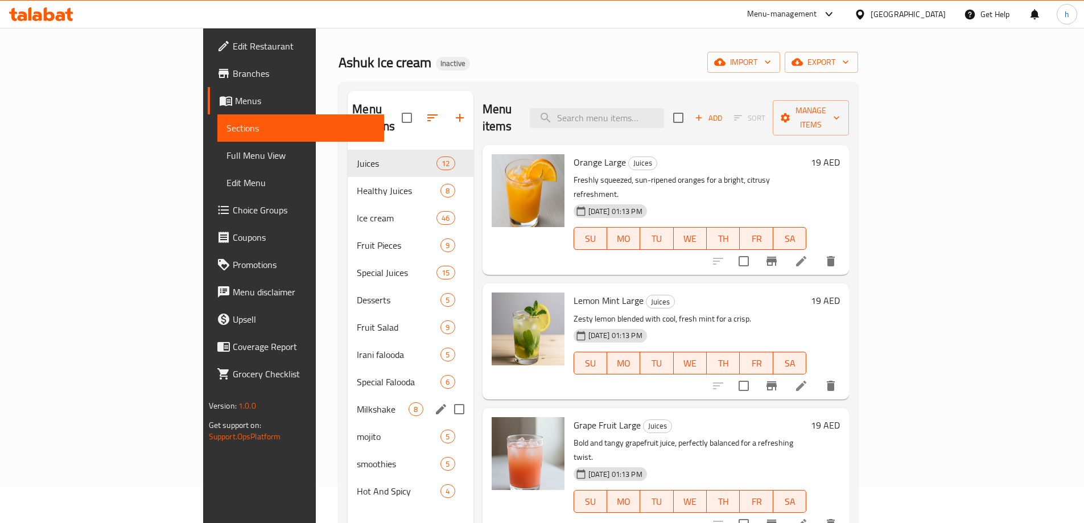
scroll to position [57, 0]
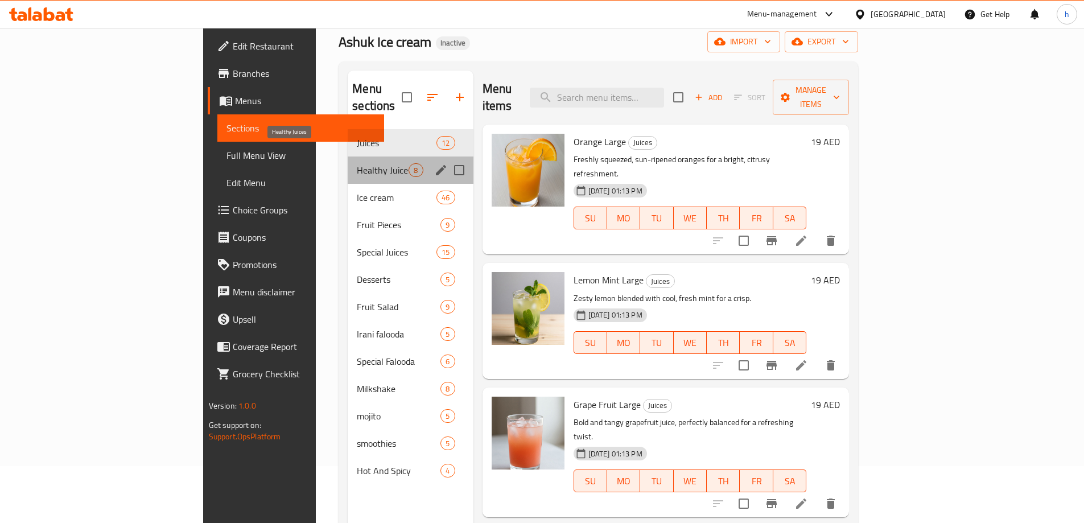
click at [357, 163] on span "Healthy Juices" at bounding box center [383, 170] width 52 height 14
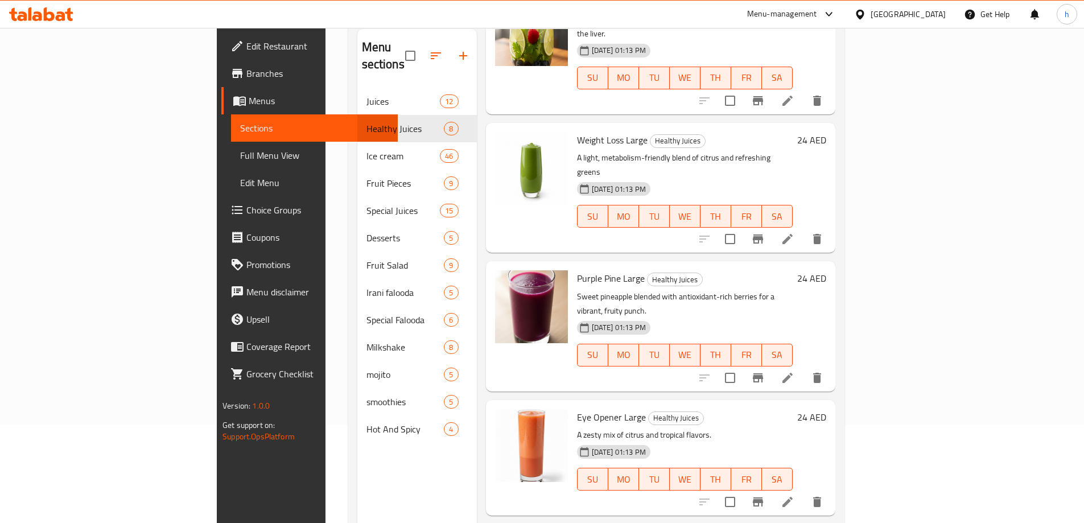
scroll to position [159, 0]
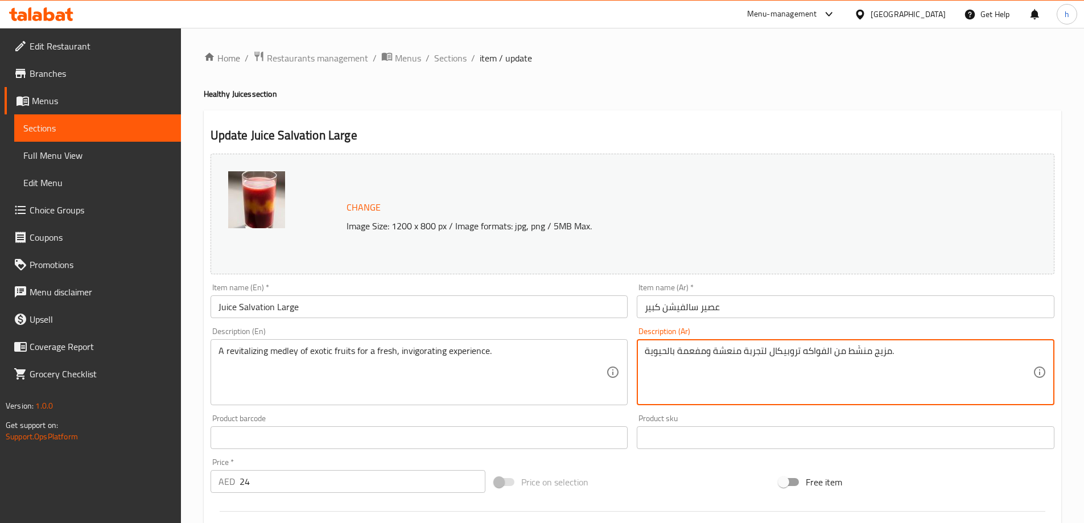
click at [786, 353] on textarea "مزيج منشّط من الفواكه تروبيكال لتجربة منعشة ومفعمة بالحيوية." at bounding box center [839, 372] width 388 height 54
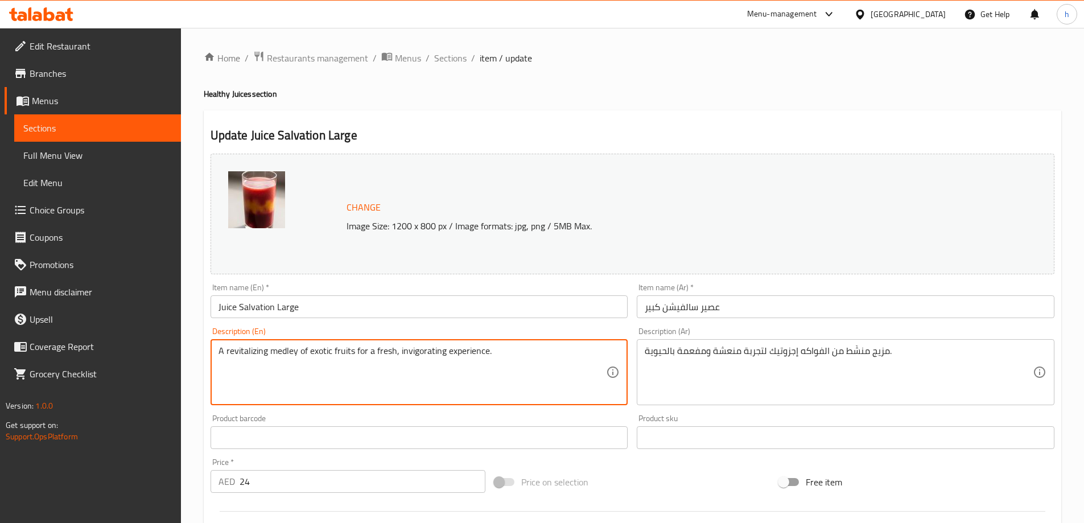
click at [246, 354] on textarea "A revitalizing medley of exotic fruits for a fresh, invigorating experience." at bounding box center [412, 372] width 388 height 54
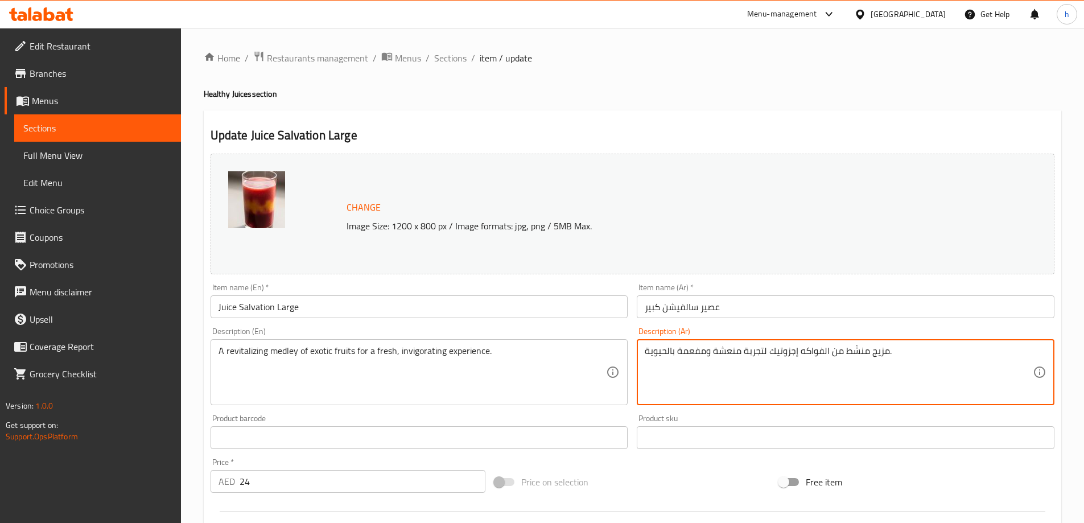
drag, startPoint x: 822, startPoint y: 352, endPoint x: 828, endPoint y: 357, distance: 7.7
type textarea "مزيج منشّط من فواكه إجزوتيك لتجربة منعشة ومفعمة بالحيوية."
click at [645, 78] on div "Home / Restaurants management / Menus / Sections / item / update Healthy Juices…" at bounding box center [632, 424] width 857 height 747
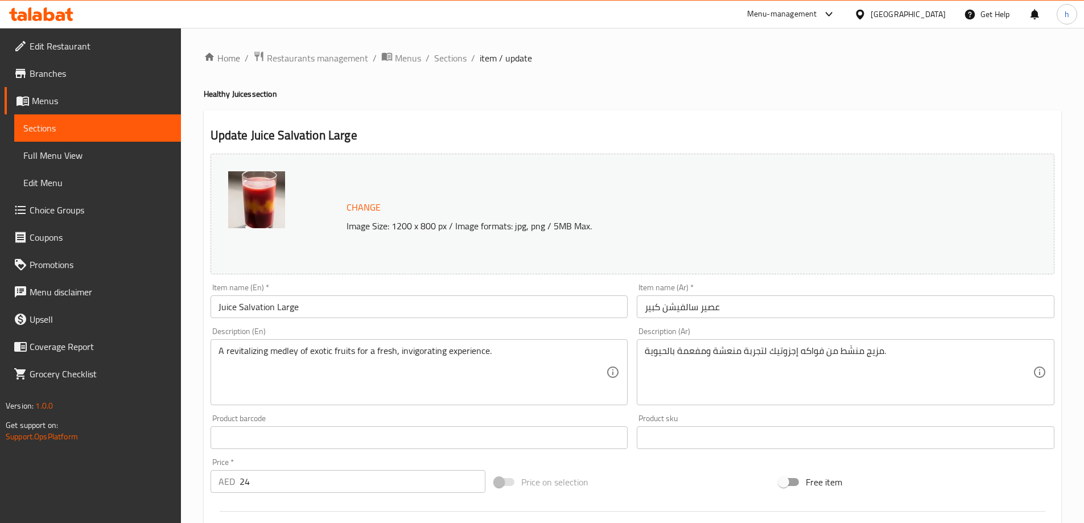
click at [424, 349] on textarea "A revitalizing medley of exotic fruits for a fresh, invigorating experience." at bounding box center [412, 372] width 388 height 54
click at [699, 99] on h4 "Healthy Juices section" at bounding box center [632, 93] width 857 height 11
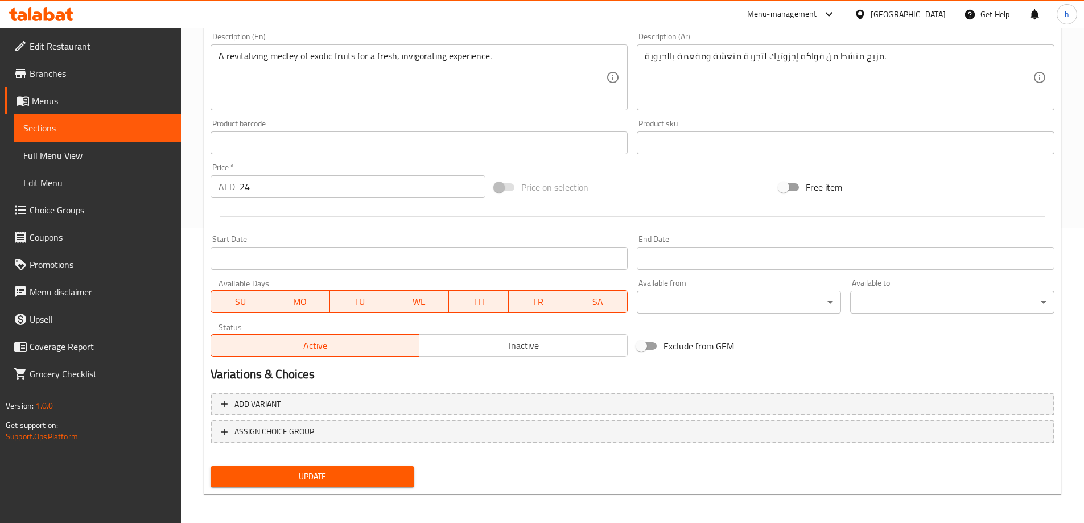
scroll to position [298, 0]
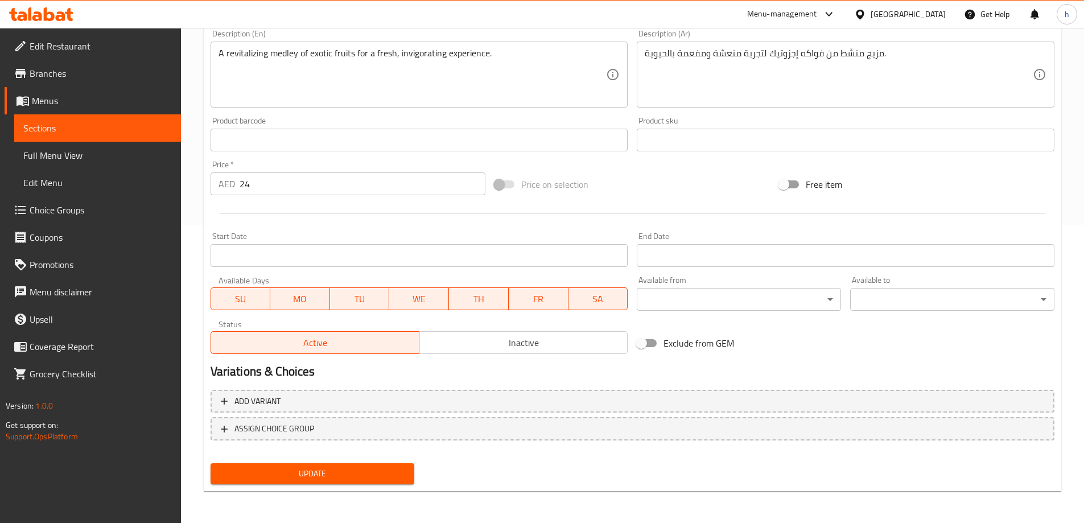
click at [376, 475] on span "Update" at bounding box center [313, 474] width 186 height 14
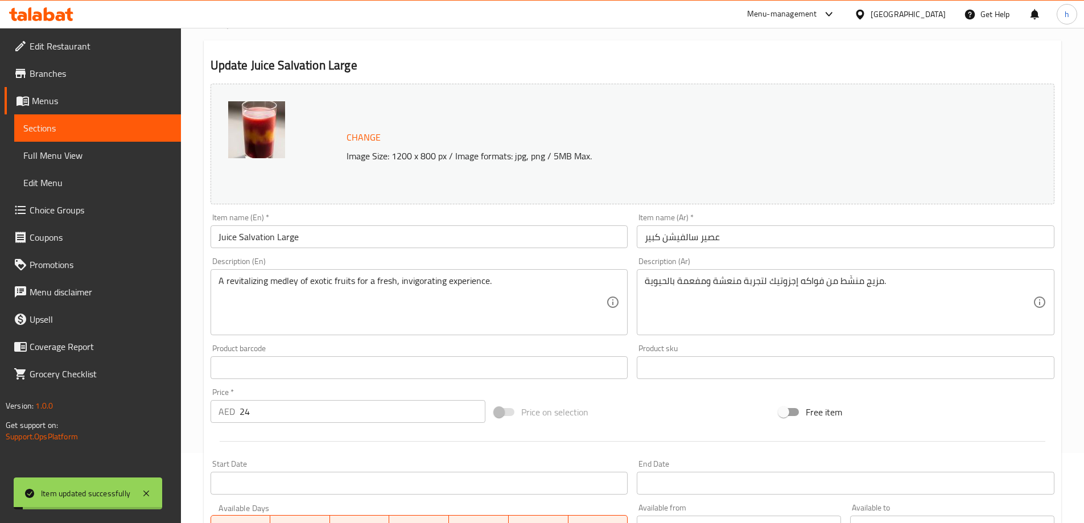
scroll to position [0, 0]
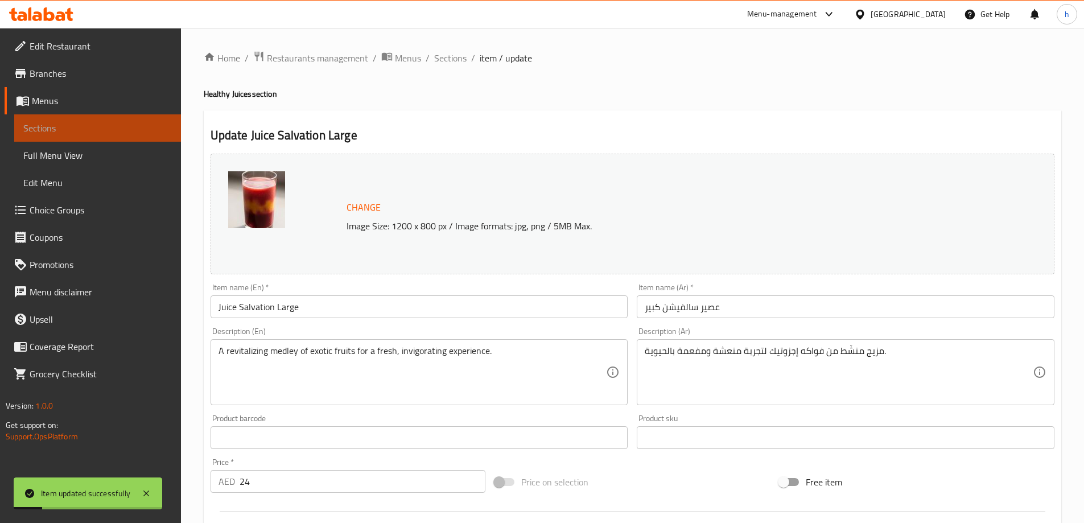
click at [158, 135] on link "Sections" at bounding box center [97, 127] width 167 height 27
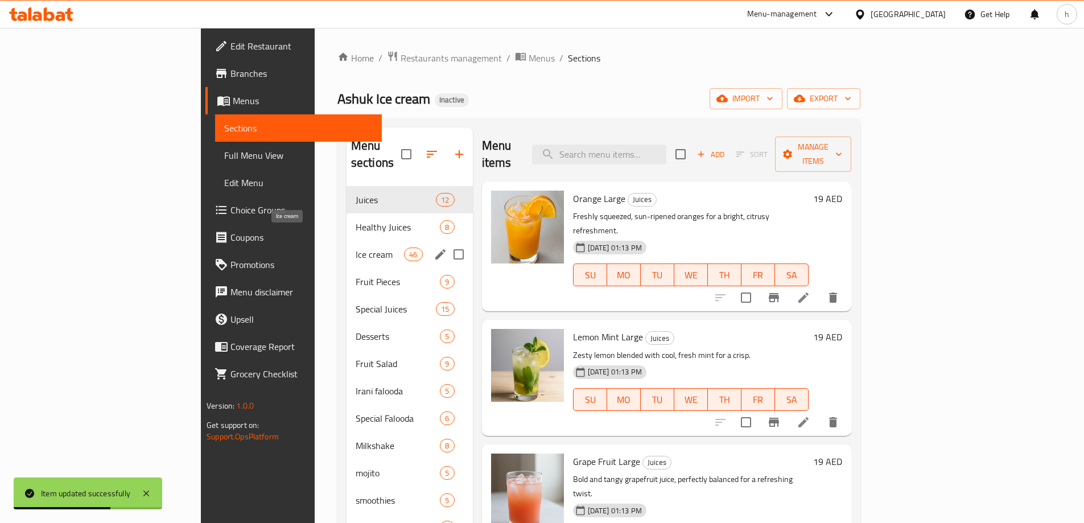
click at [356, 247] on span "Ice cream" at bounding box center [380, 254] width 48 height 14
click at [707, 63] on ol "Home / Restaurants management / Menus / Sections" at bounding box center [598, 58] width 523 height 15
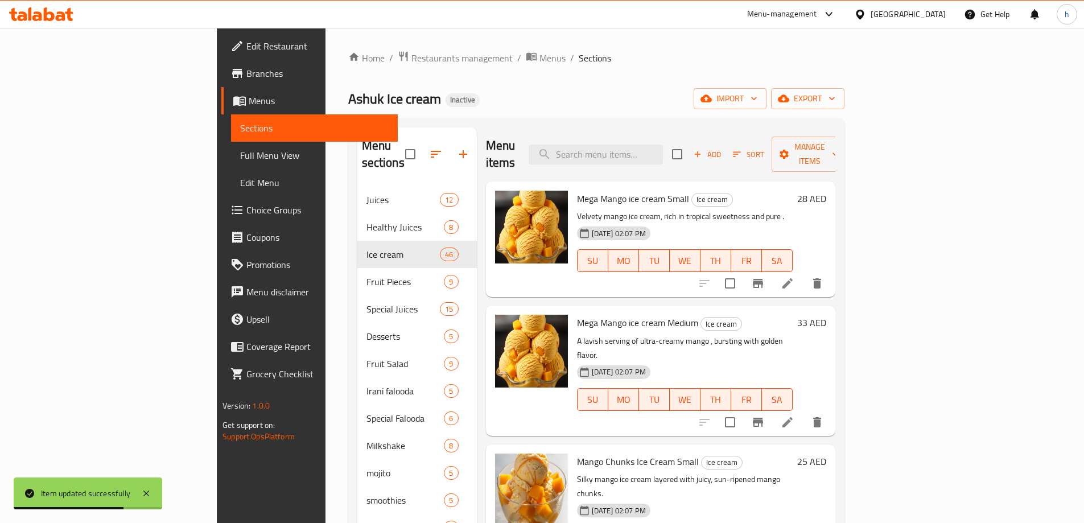
scroll to position [2403, 0]
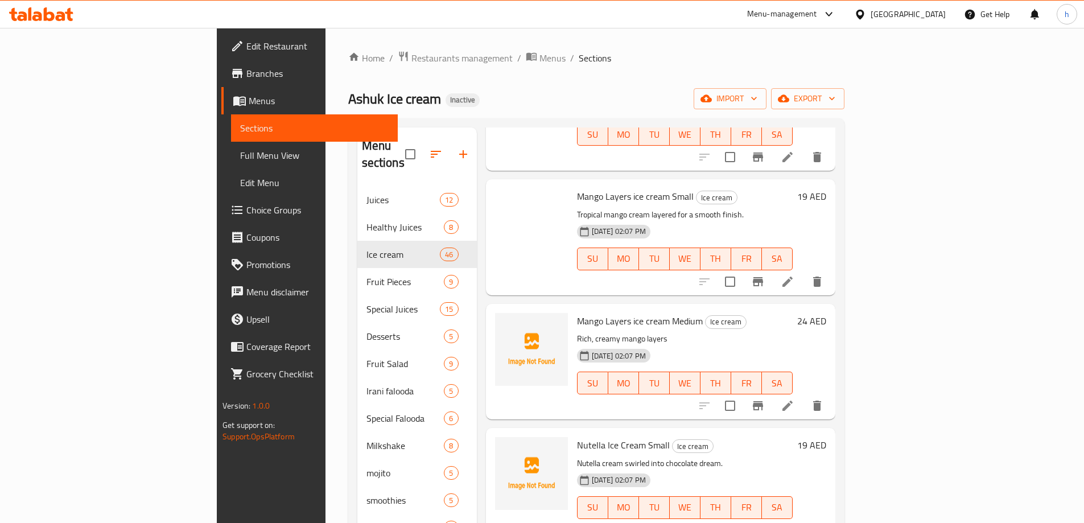
click at [593, 78] on div "Home / Restaurants management / Menus / Sections Ashuk Ice cream Inactive impor…" at bounding box center [596, 355] width 496 height 609
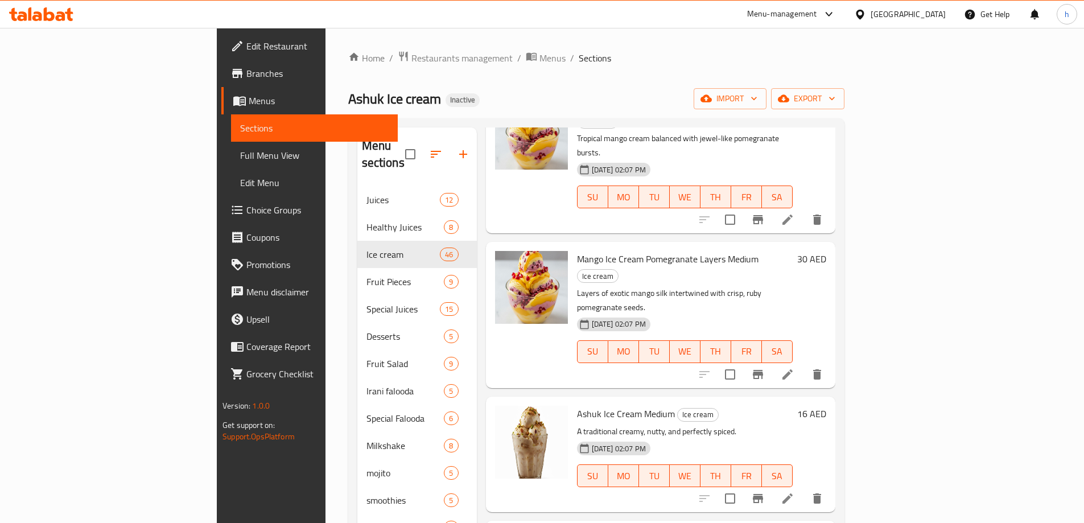
scroll to position [958, 0]
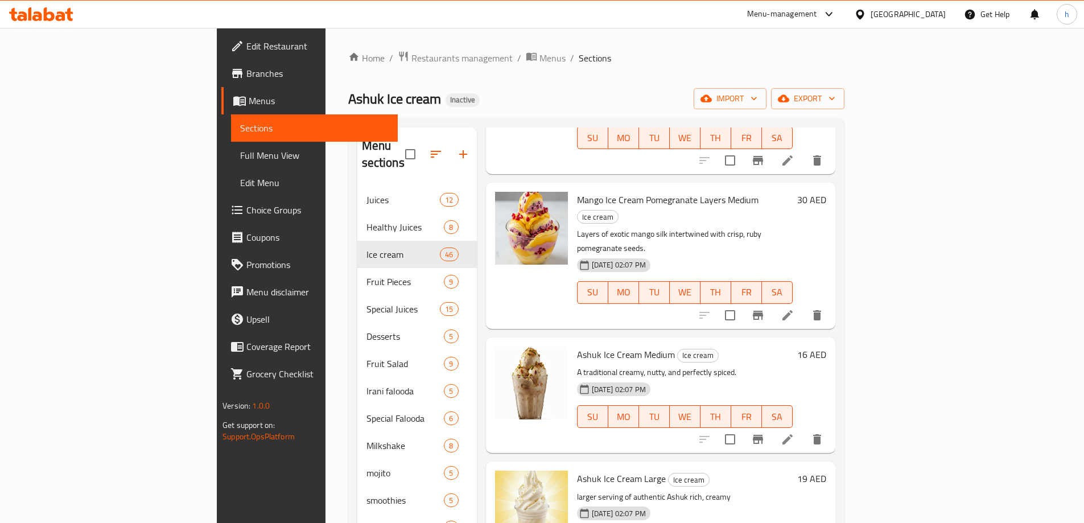
click at [603, 346] on span "Ashuk Ice Cream Medium" at bounding box center [626, 354] width 98 height 17
copy span "Medium"
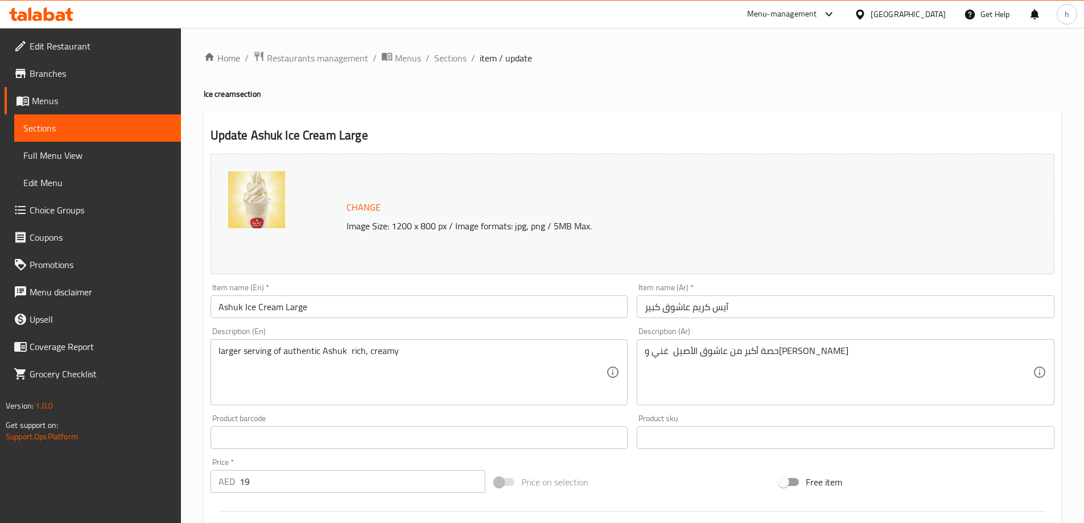
click at [293, 311] on input "Ashuk Ice Cream Large" at bounding box center [420, 306] width 418 height 23
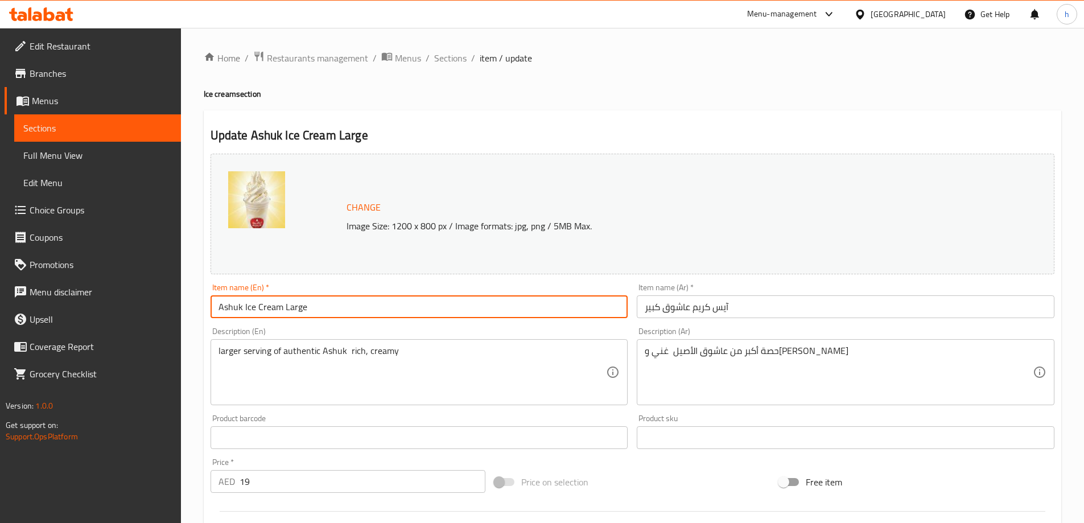
click at [293, 311] on input "Ashuk Ice Cream Large" at bounding box center [420, 306] width 418 height 23
paste input "Medium"
type input "Ashuk Ice Cream Medium"
click at [651, 308] on input "آيس كريم عاشوق كبير" at bounding box center [846, 306] width 418 height 23
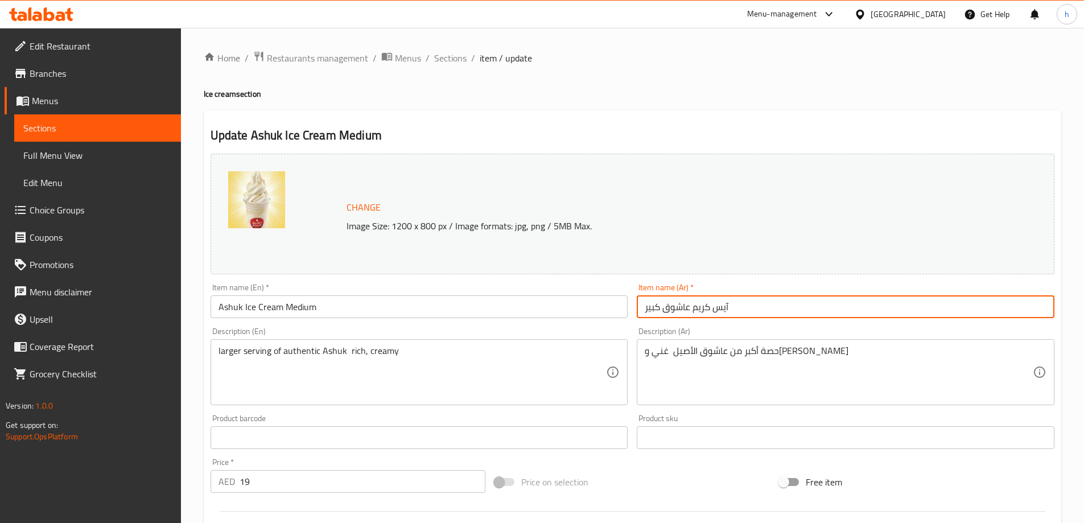
click at [651, 308] on input "آيس كريم عاشوق كبير" at bounding box center [846, 306] width 418 height 23
type input "آيس كريم عاشوق وسط"
click at [799, 74] on div "Home / Restaurants management / Menus / Sections / item / update Ice cream sect…" at bounding box center [632, 424] width 857 height 747
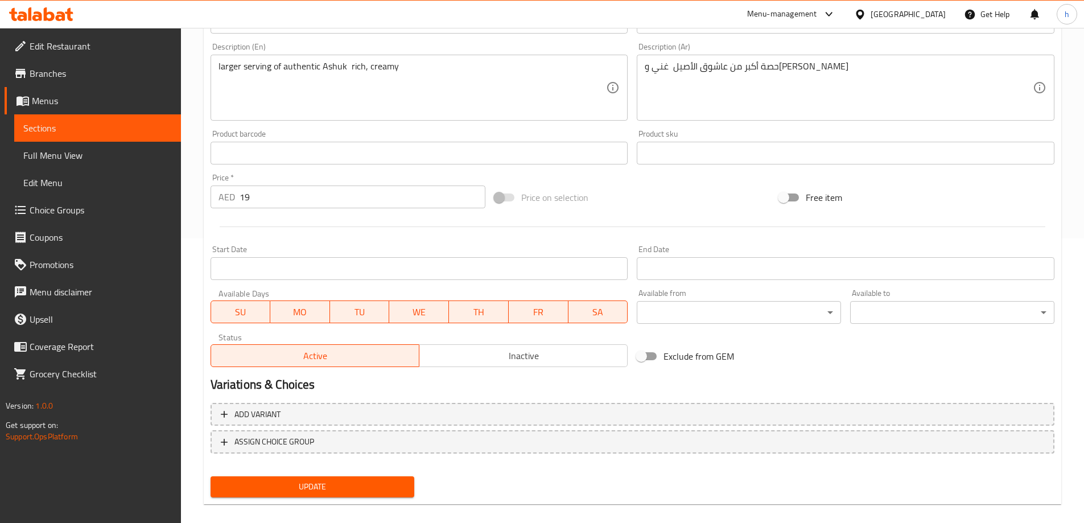
scroll to position [298, 0]
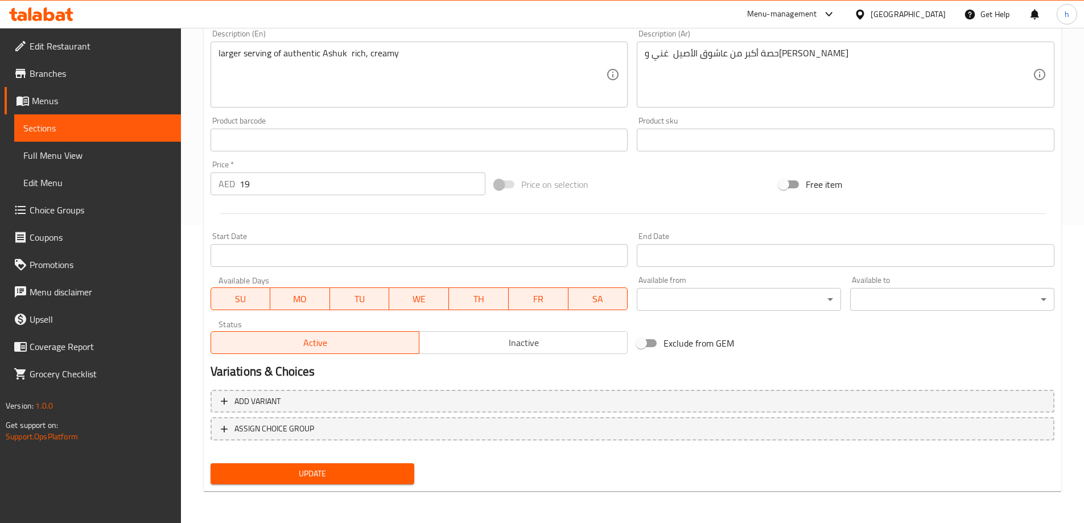
click at [348, 480] on span "Update" at bounding box center [313, 474] width 186 height 14
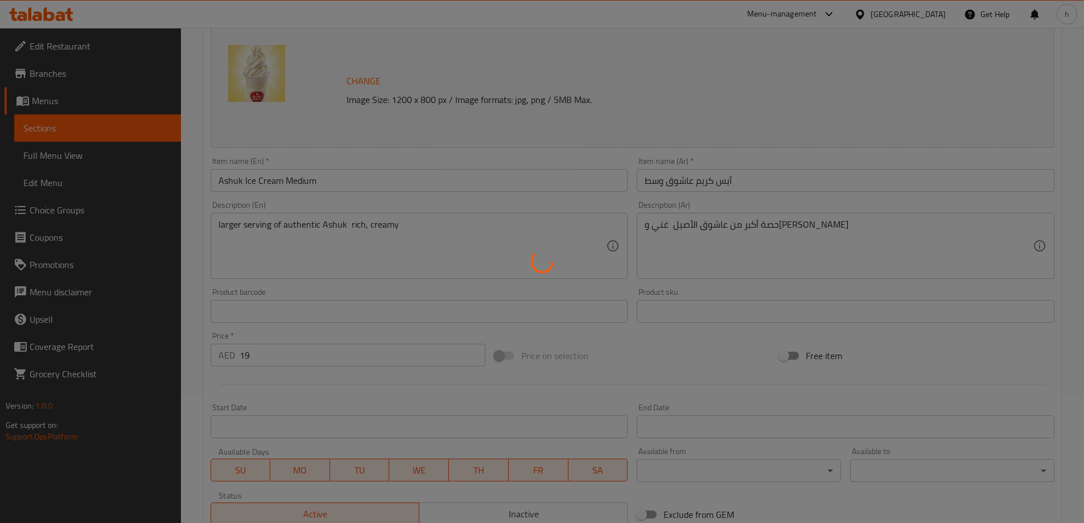
scroll to position [0, 0]
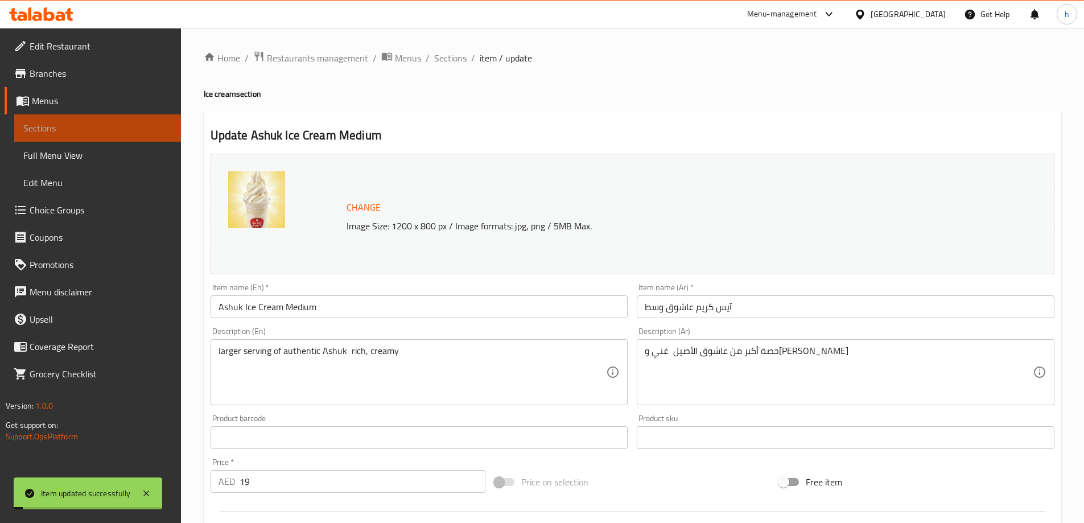
click at [104, 122] on span "Sections" at bounding box center [97, 128] width 148 height 14
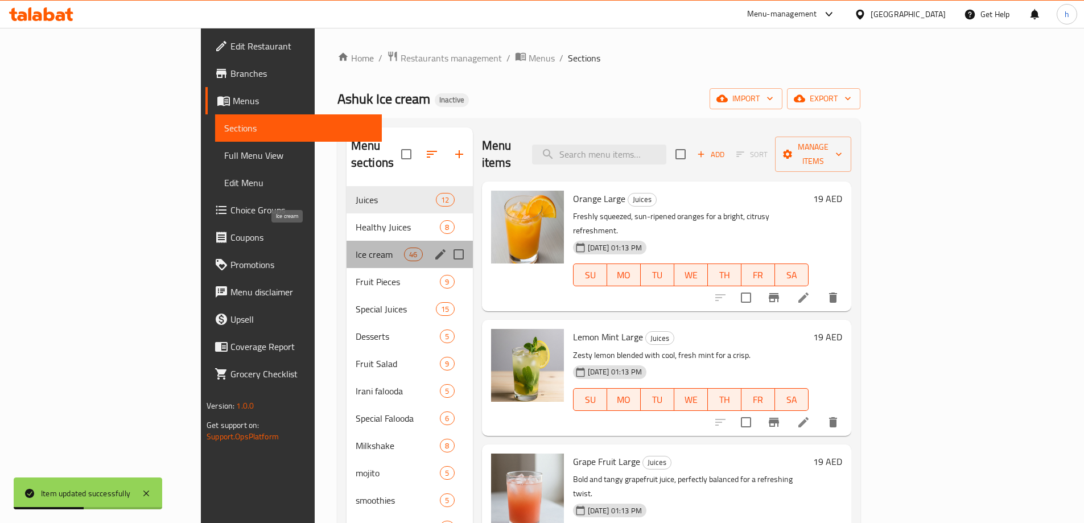
click at [356, 247] on span "Ice cream" at bounding box center [380, 254] width 48 height 14
click at [567, 74] on div "Home / Restaurants management / Menus / Sections Ashuk Ice cream Inactive impor…" at bounding box center [598, 355] width 523 height 609
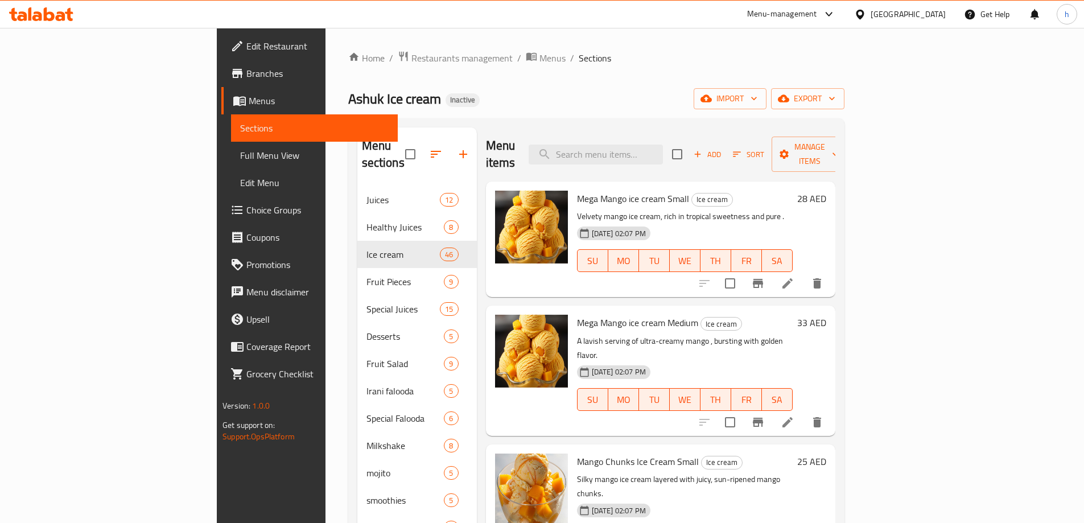
click at [736, 58] on ol "Home / Restaurants management / Menus / Sections" at bounding box center [596, 58] width 496 height 15
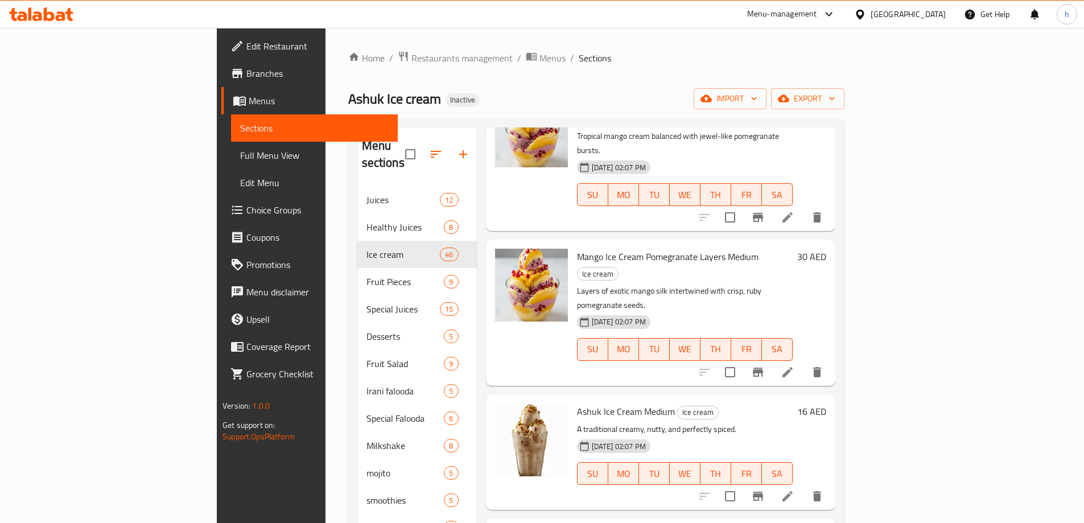
scroll to position [958, 0]
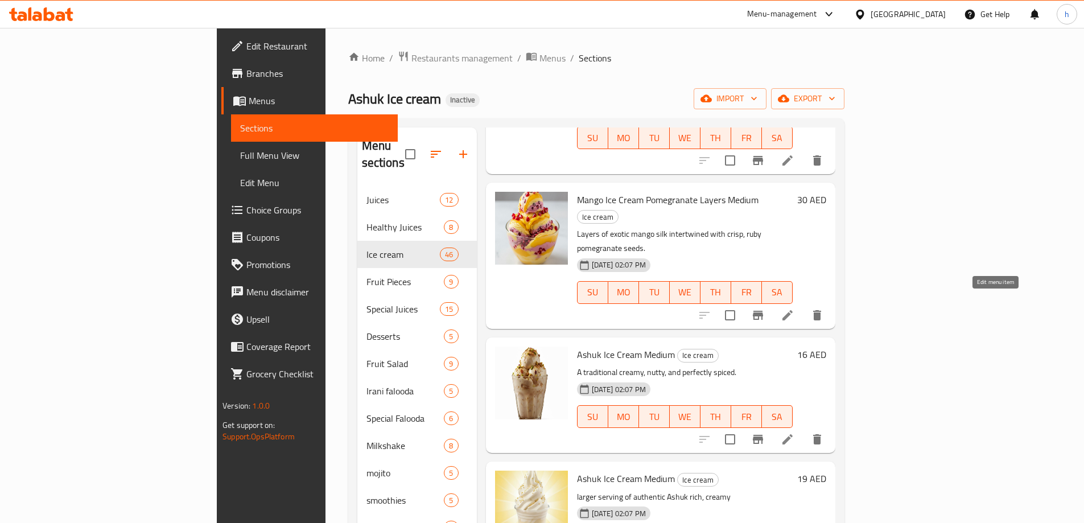
click at [794, 432] on icon at bounding box center [788, 439] width 14 height 14
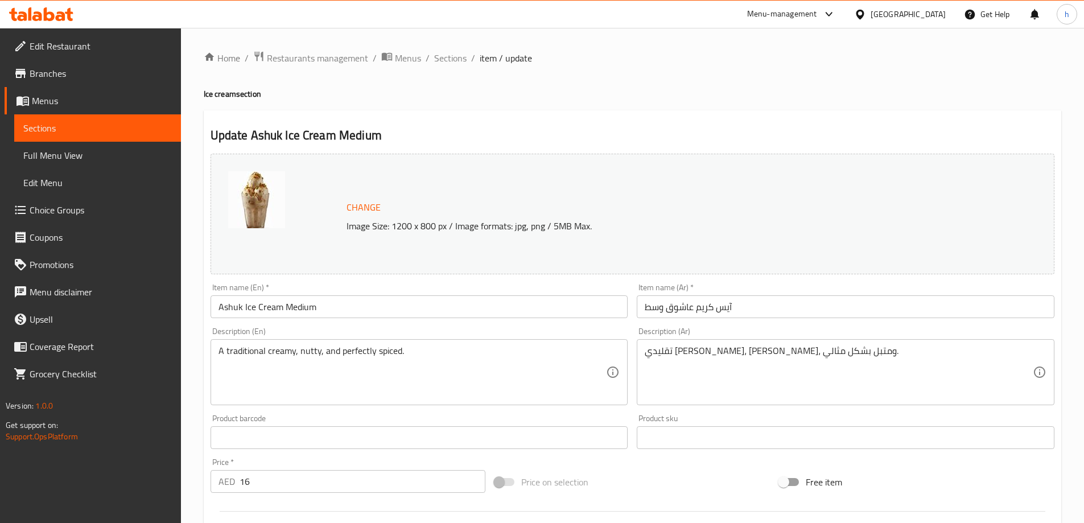
click at [303, 304] on input "Ashuk Ice Cream Medium" at bounding box center [420, 306] width 418 height 23
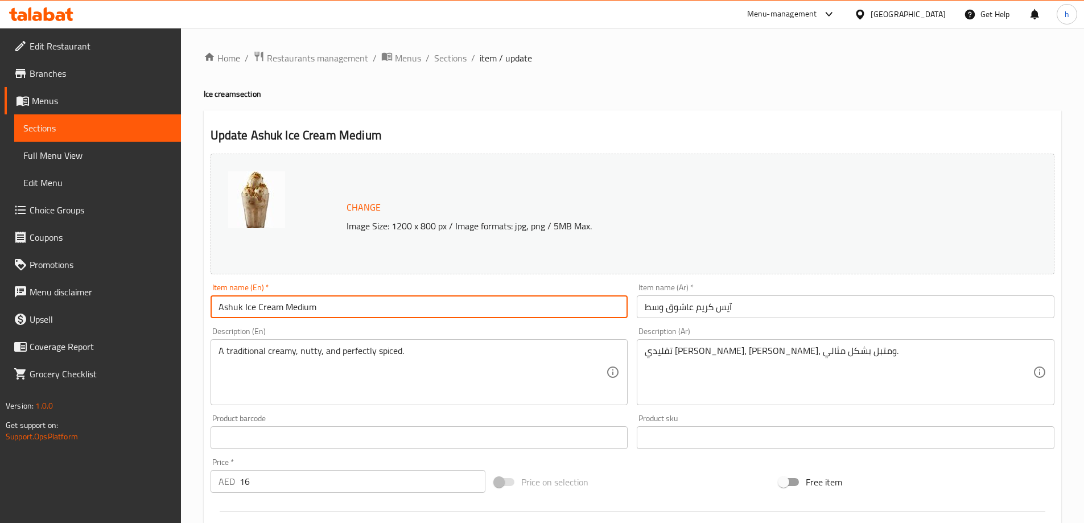
click at [303, 304] on input "Ashuk Ice Cream Medium" at bounding box center [420, 306] width 418 height 23
paste input "Small"
type input "Ashuk Ice Cream Small"
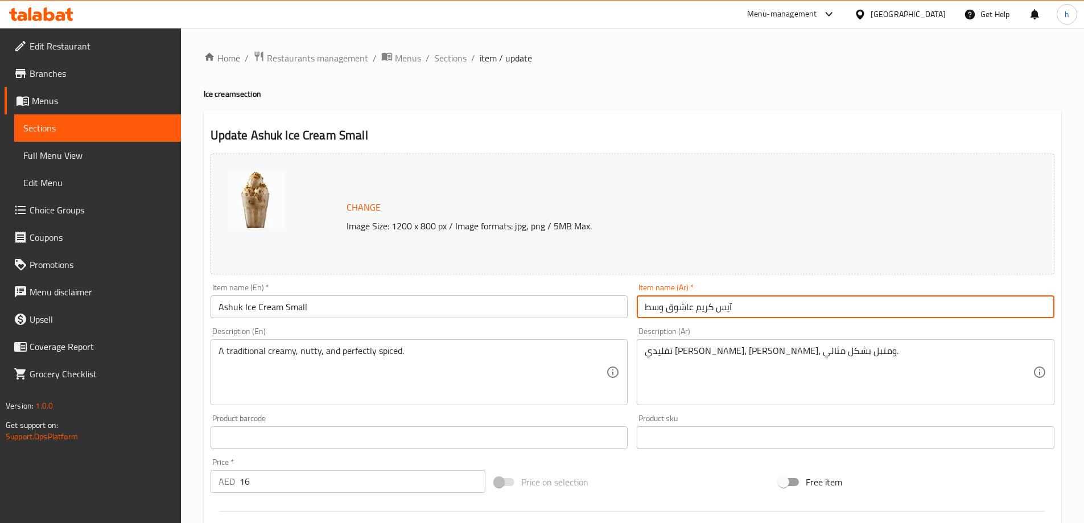
click at [658, 312] on input "آيس كريم عاشوق وسط" at bounding box center [846, 306] width 418 height 23
type input "آيس كريم عاشوق صغير"
click at [664, 133] on h2 "Update Ashuk Ice Cream Small" at bounding box center [633, 135] width 844 height 17
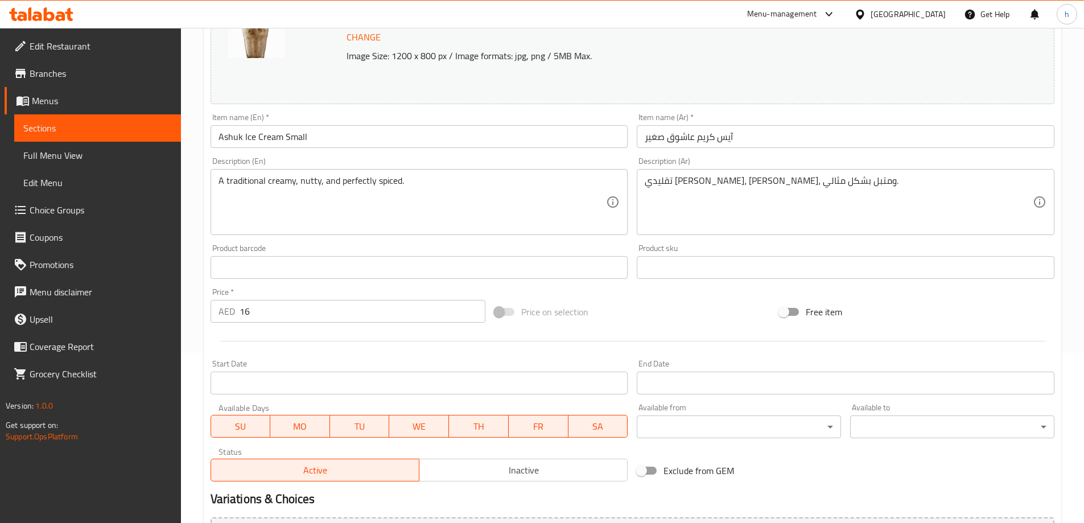
scroll to position [284, 0]
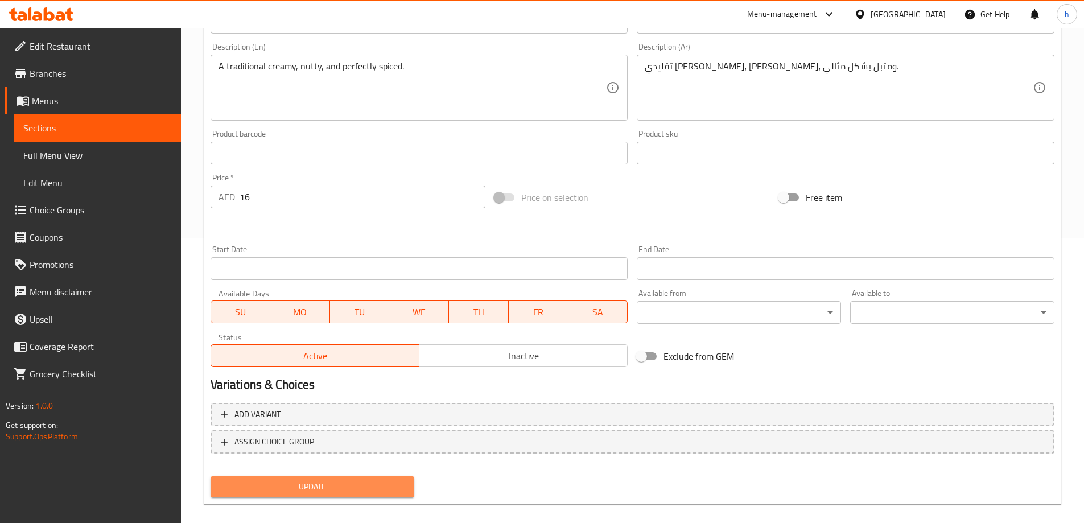
click at [364, 486] on span "Update" at bounding box center [313, 487] width 186 height 14
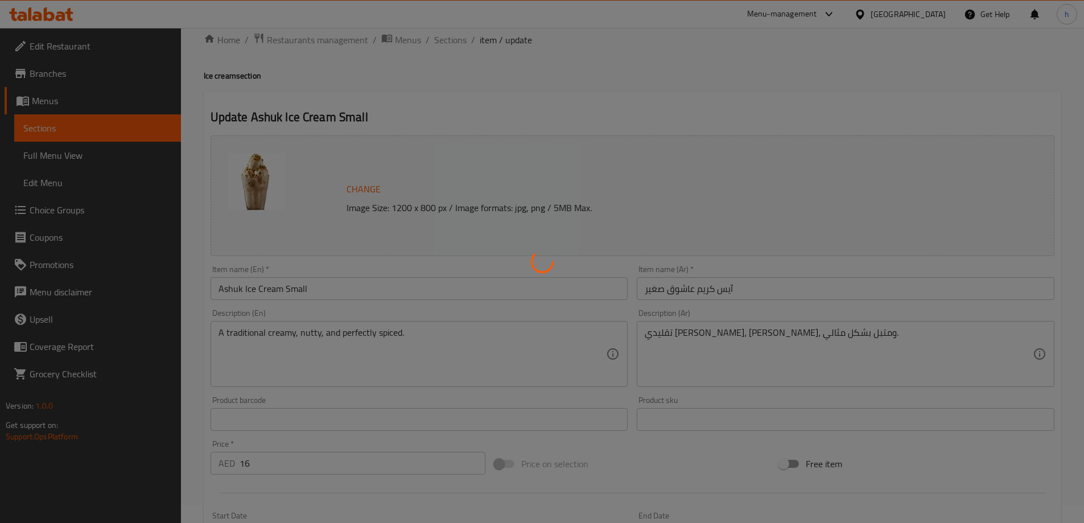
scroll to position [0, 0]
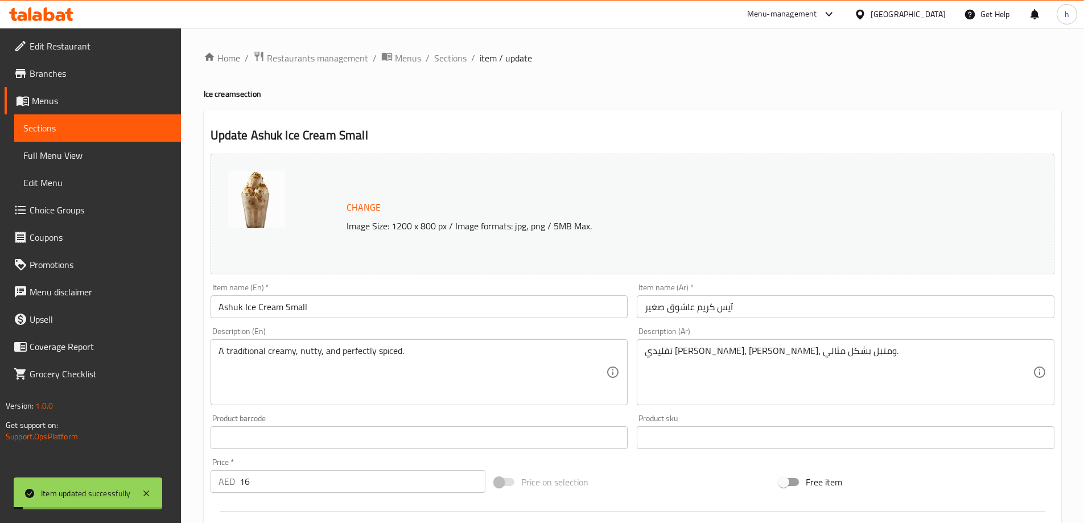
click at [108, 125] on span "Sections" at bounding box center [97, 128] width 148 height 14
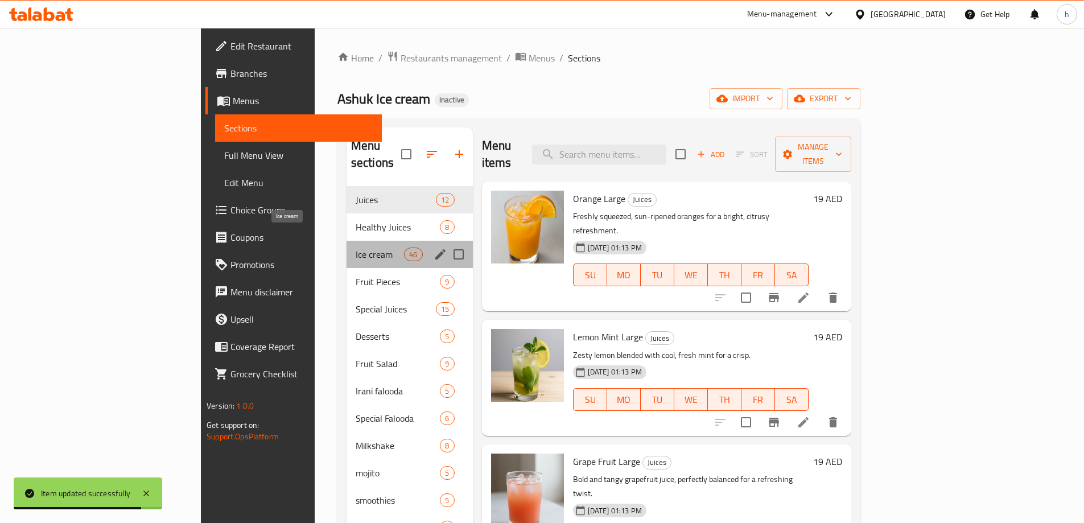
click at [356, 247] on span "Ice cream" at bounding box center [380, 254] width 48 height 14
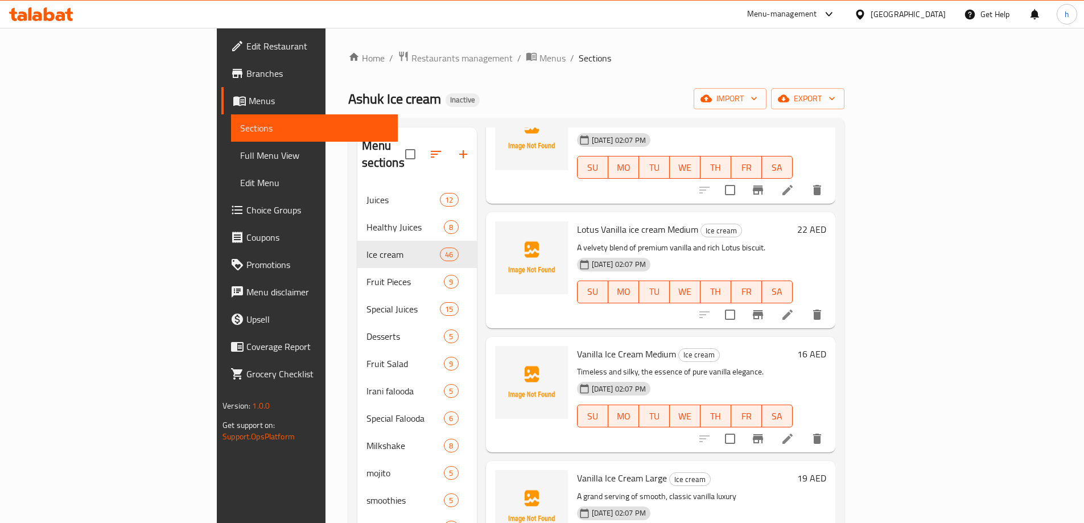
scroll to position [4716, 0]
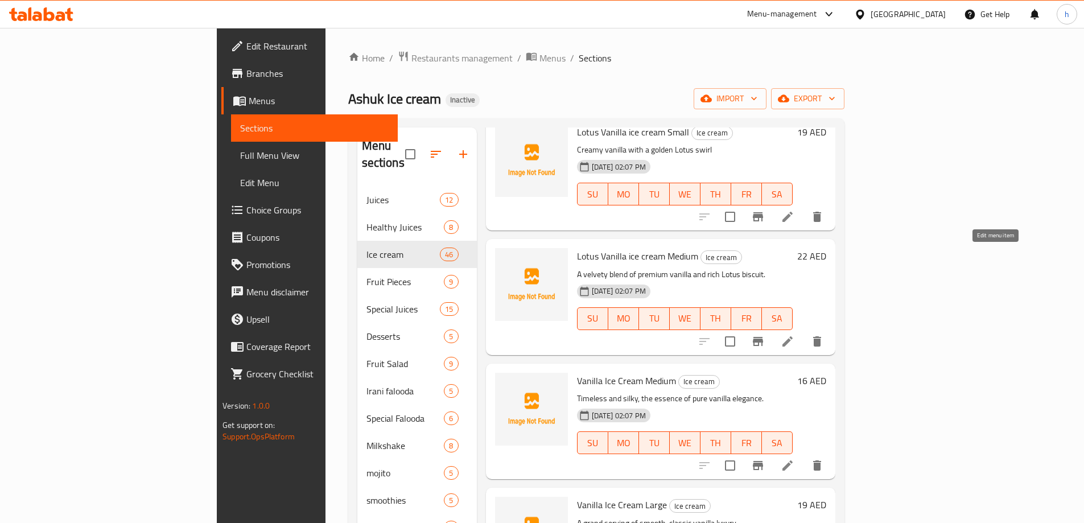
click at [793, 460] on icon at bounding box center [787, 465] width 10 height 10
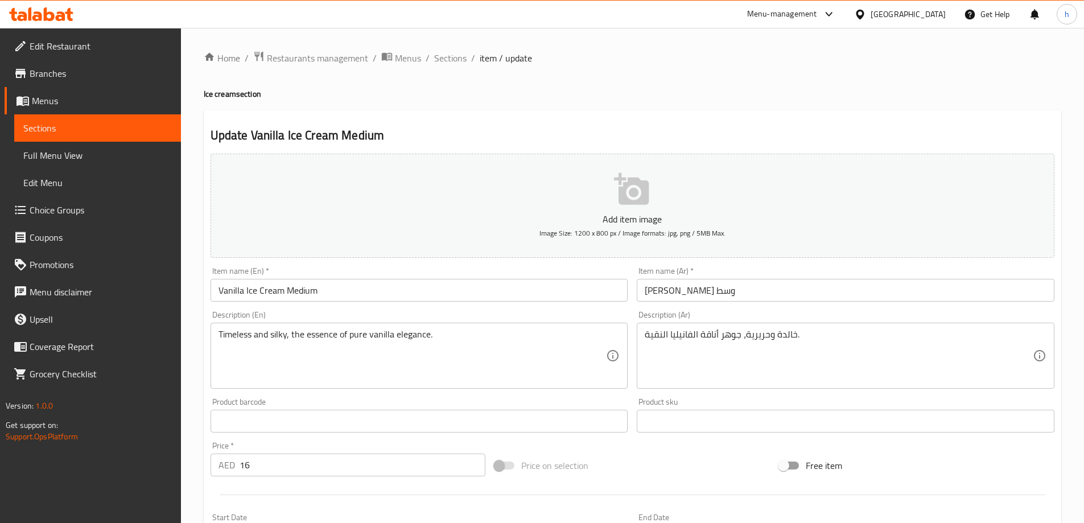
click at [309, 285] on input "Vanilla Ice Cream Medium" at bounding box center [420, 290] width 418 height 23
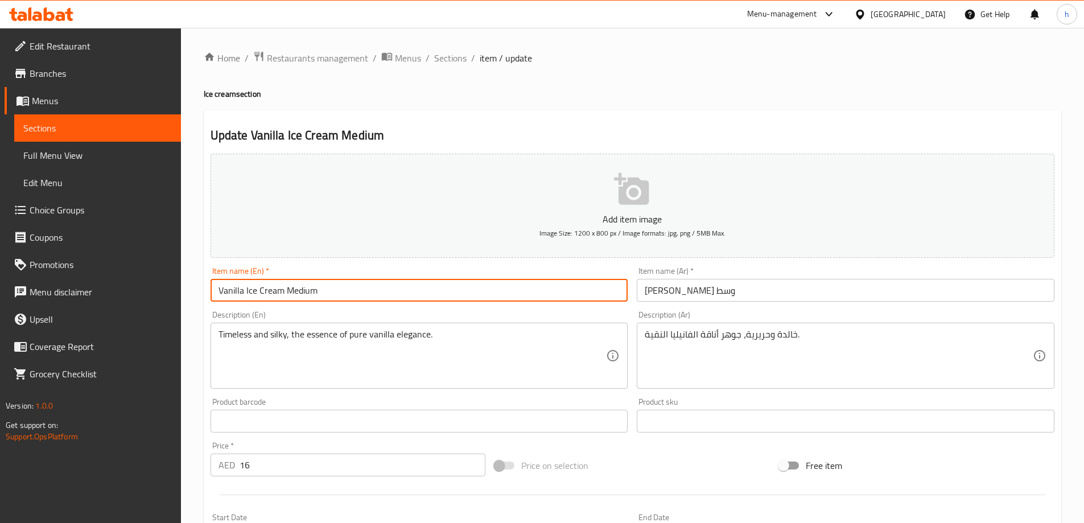
click at [309, 285] on input "Vanilla Ice Cream Medium" at bounding box center [420, 290] width 418 height 23
paste input "Small"
type input "Vanilla Ice Cream Small"
click at [657, 286] on input "[PERSON_NAME] وسط" at bounding box center [846, 290] width 418 height 23
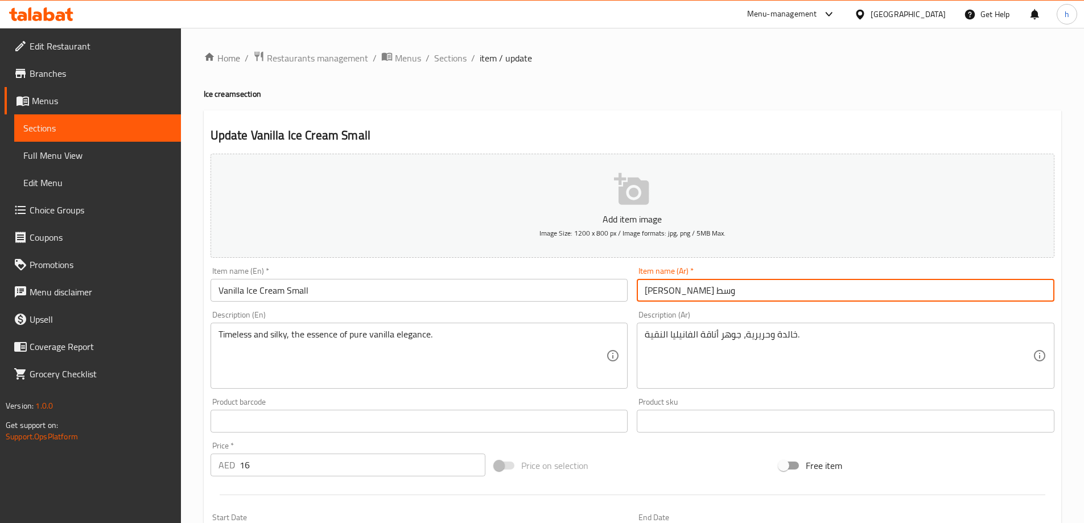
click at [657, 286] on input "[PERSON_NAME] وسط" at bounding box center [846, 290] width 418 height 23
type input "[PERSON_NAME] صغير"
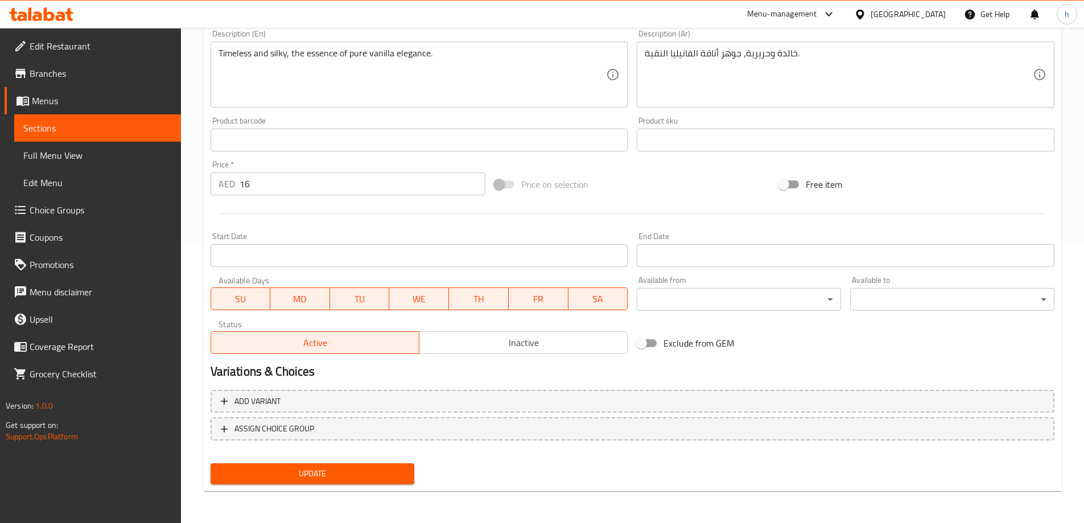
click at [376, 468] on span "Update" at bounding box center [313, 474] width 186 height 14
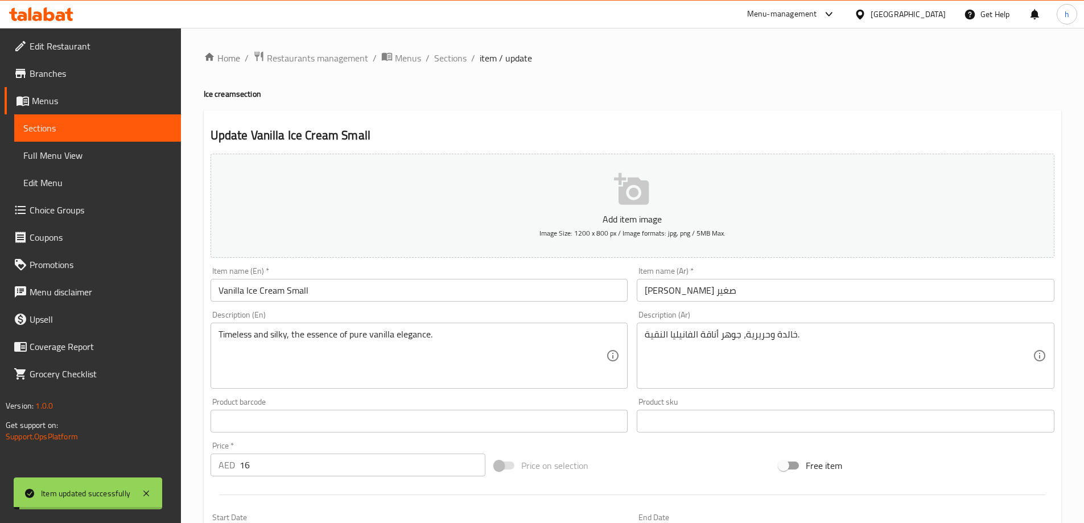
click at [85, 126] on span "Sections" at bounding box center [97, 128] width 148 height 14
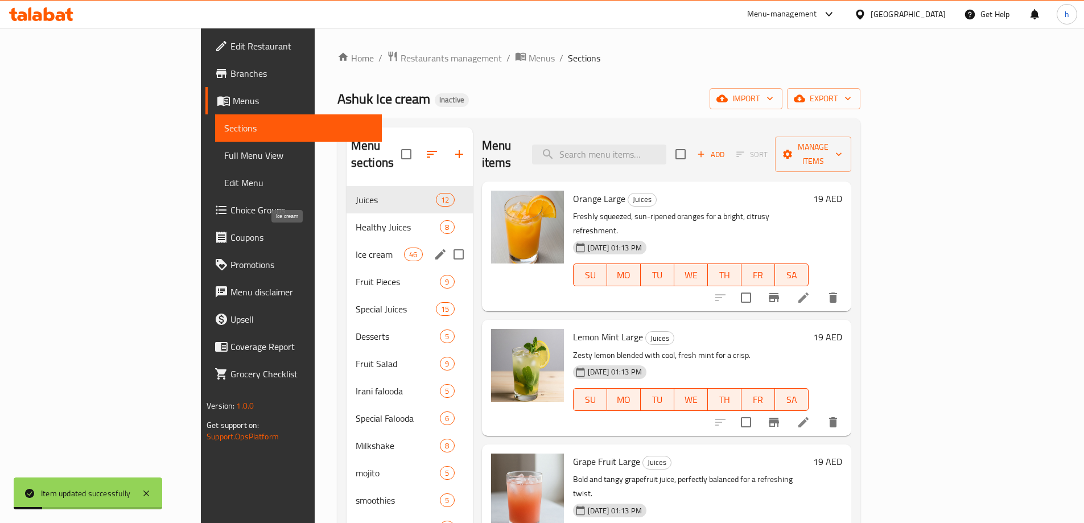
click at [356, 247] on span "Ice cream" at bounding box center [380, 254] width 48 height 14
click at [597, 81] on div "Home / Restaurants management / Menus / Sections Ashuk Ice cream Inactive impor…" at bounding box center [598, 355] width 523 height 609
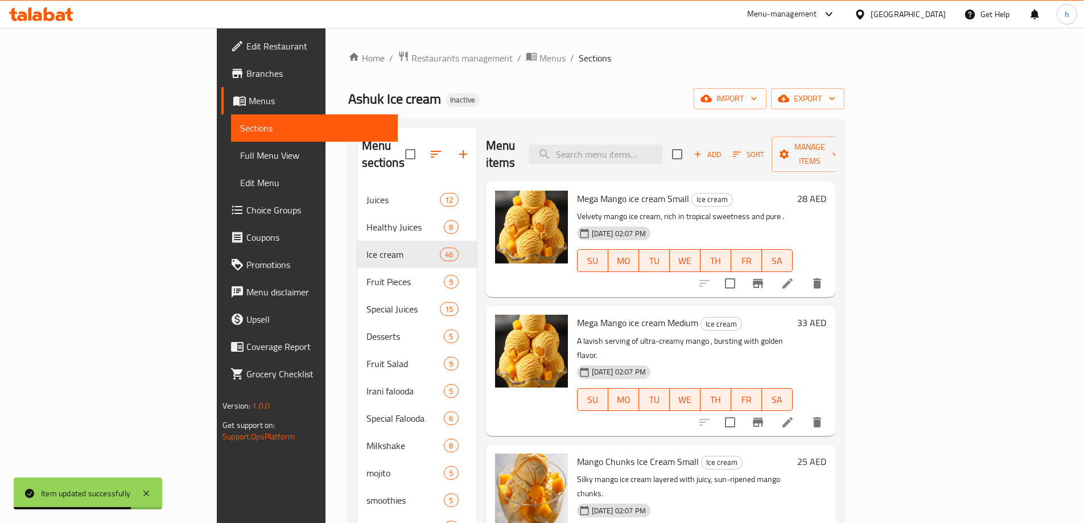
click at [620, 107] on div "Ashuk Ice cream Inactive import export" at bounding box center [596, 98] width 496 height 21
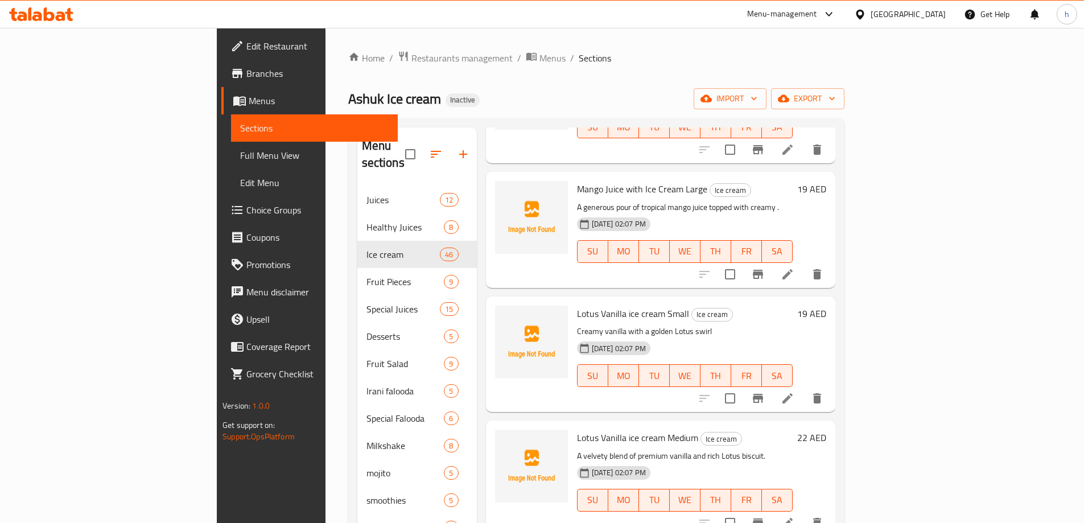
scroll to position [4705, 0]
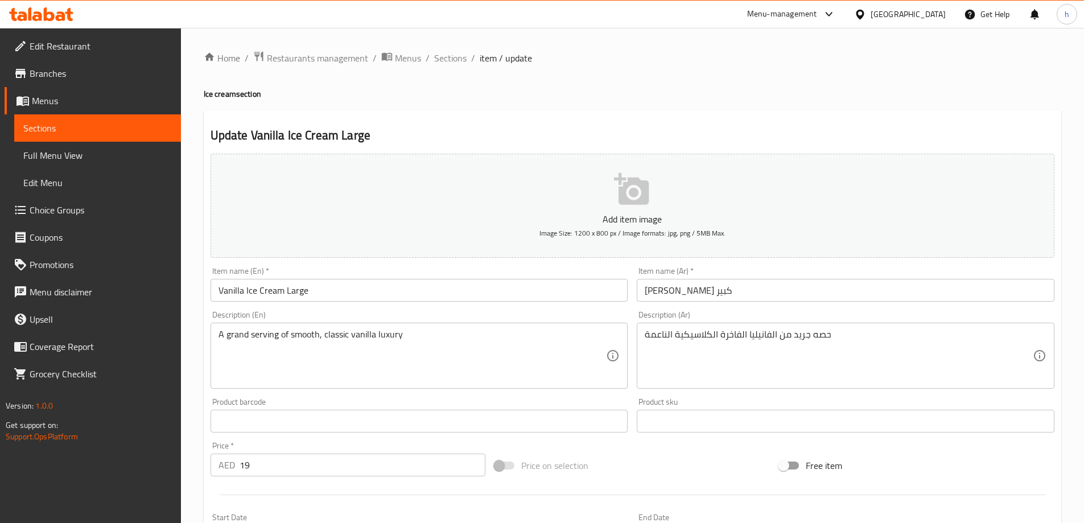
click at [299, 291] on input "Vanilla Ice Cream Large" at bounding box center [420, 290] width 418 height 23
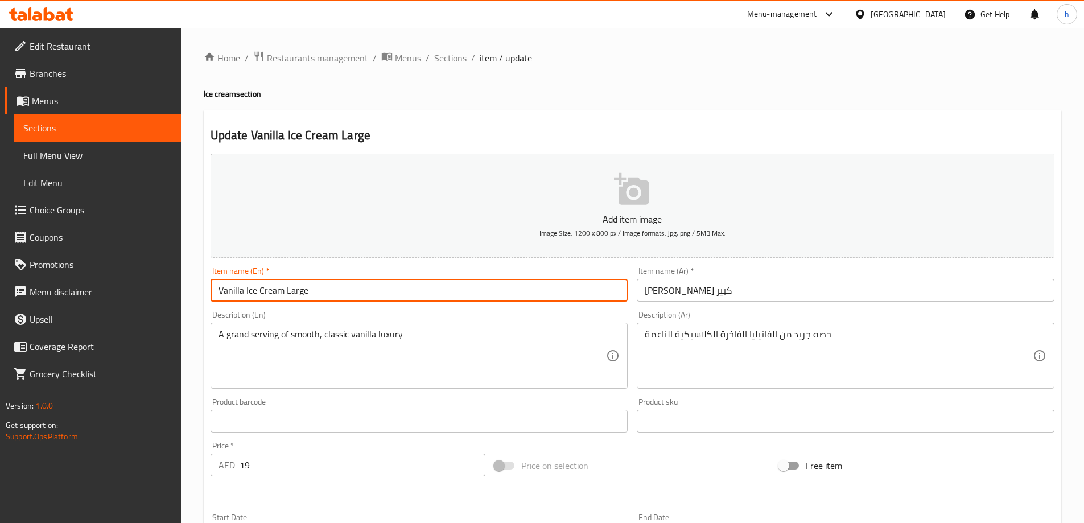
click at [299, 291] on input "Vanilla Ice Cream Large" at bounding box center [420, 290] width 418 height 23
paste input "Medium"
click at [315, 300] on input "Vanilla Ice Cream LargMediume" at bounding box center [420, 290] width 418 height 23
paste input "Medium"
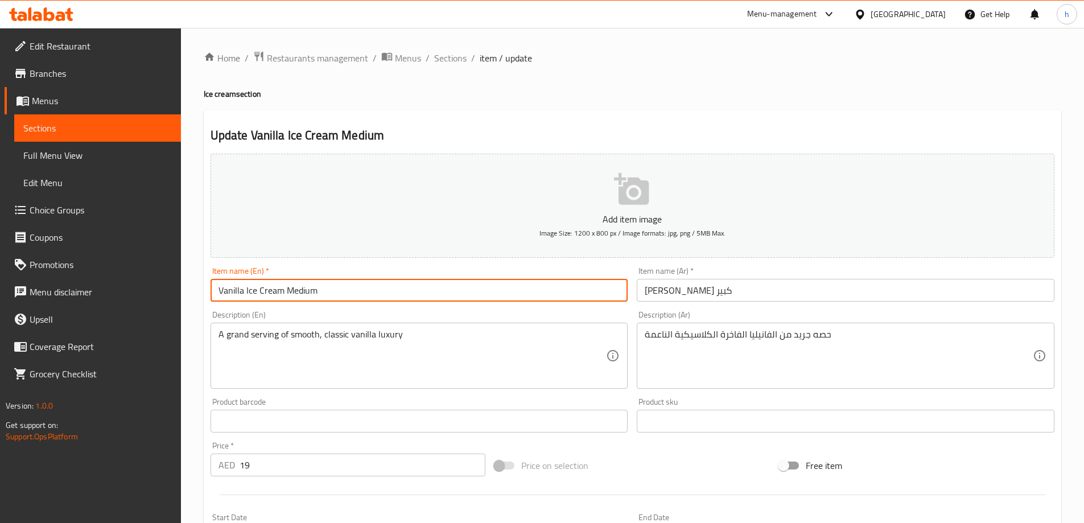
type input "Vanilla Ice Cream Medium"
click at [657, 292] on input "[PERSON_NAME] كبير" at bounding box center [846, 290] width 418 height 23
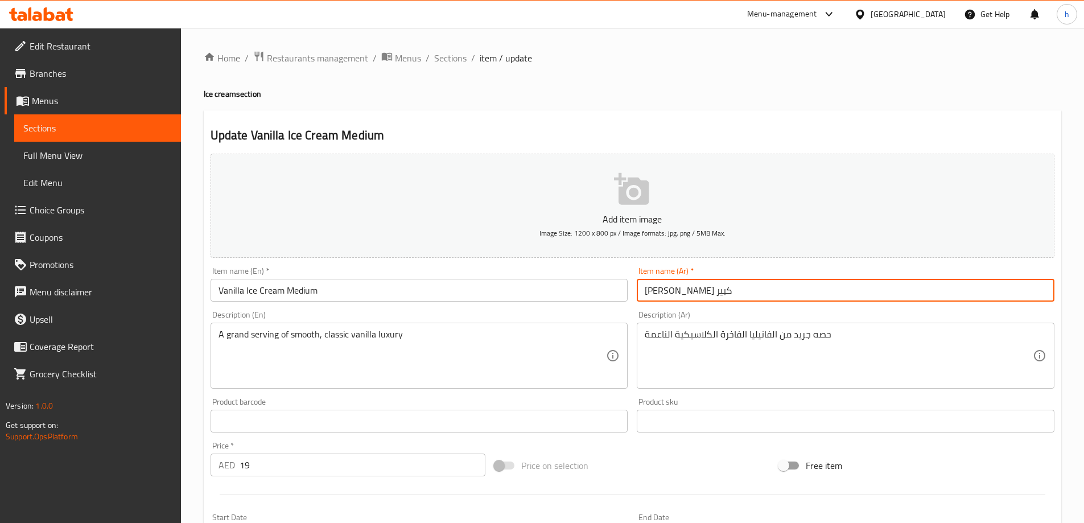
click at [657, 292] on input "[PERSON_NAME] كبير" at bounding box center [846, 290] width 418 height 23
type input "[PERSON_NAME] وسط"
click at [620, 118] on div "Update Vanilla Ice Cream Medium Add item image Image Size: 1200 x 800 px / Imag…" at bounding box center [632, 441] width 857 height 662
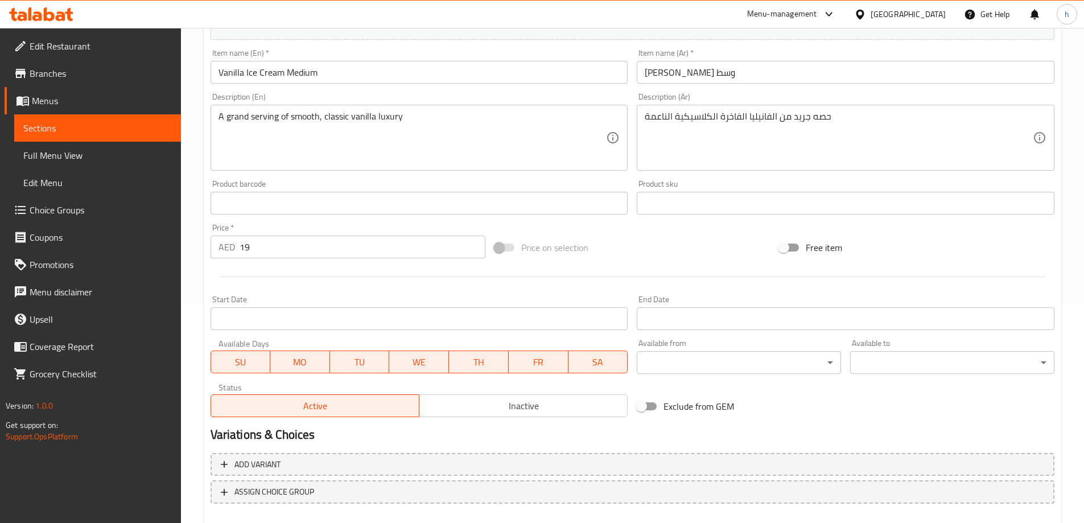
scroll to position [281, 0]
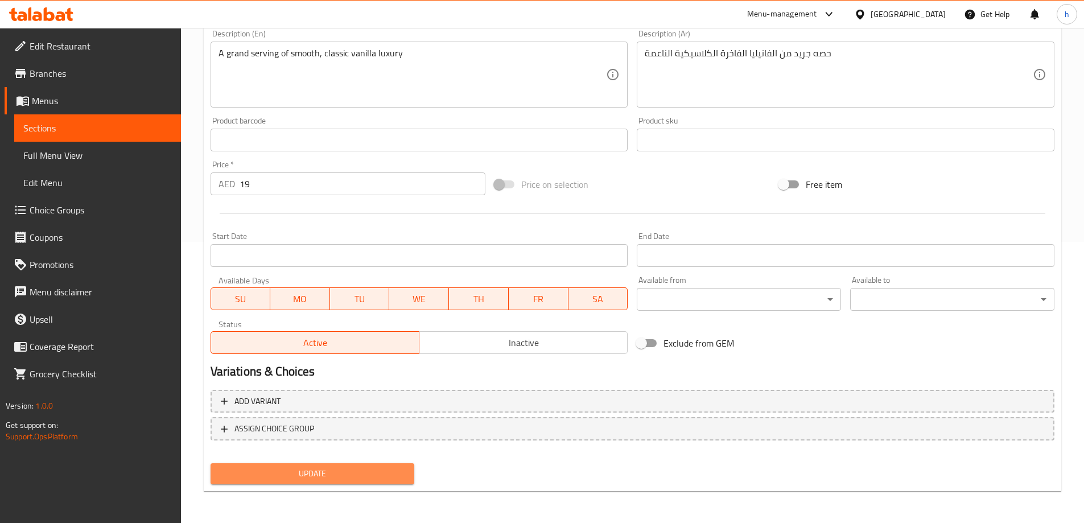
click at [334, 471] on span "Update" at bounding box center [313, 474] width 186 height 14
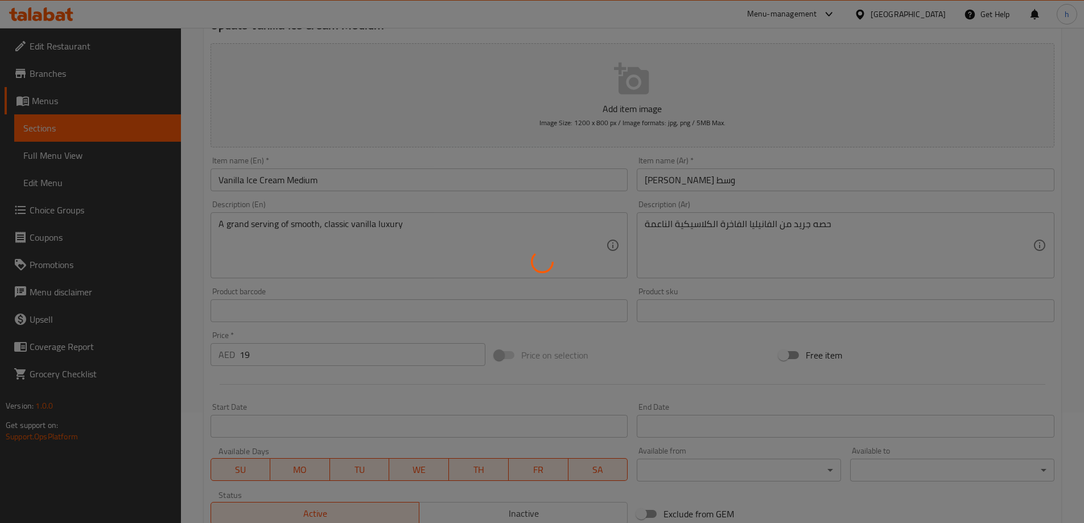
scroll to position [0, 0]
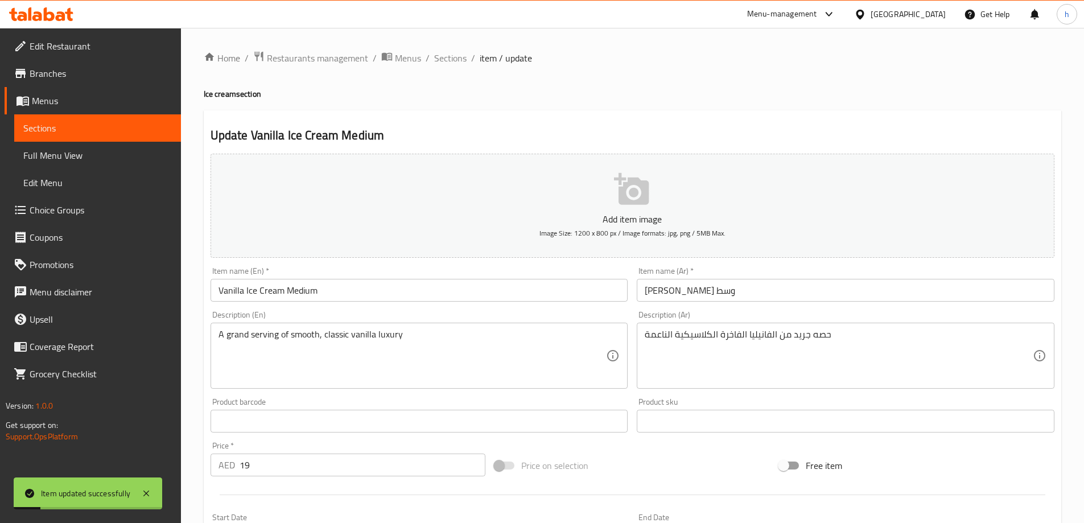
click at [152, 129] on span "Sections" at bounding box center [97, 128] width 148 height 14
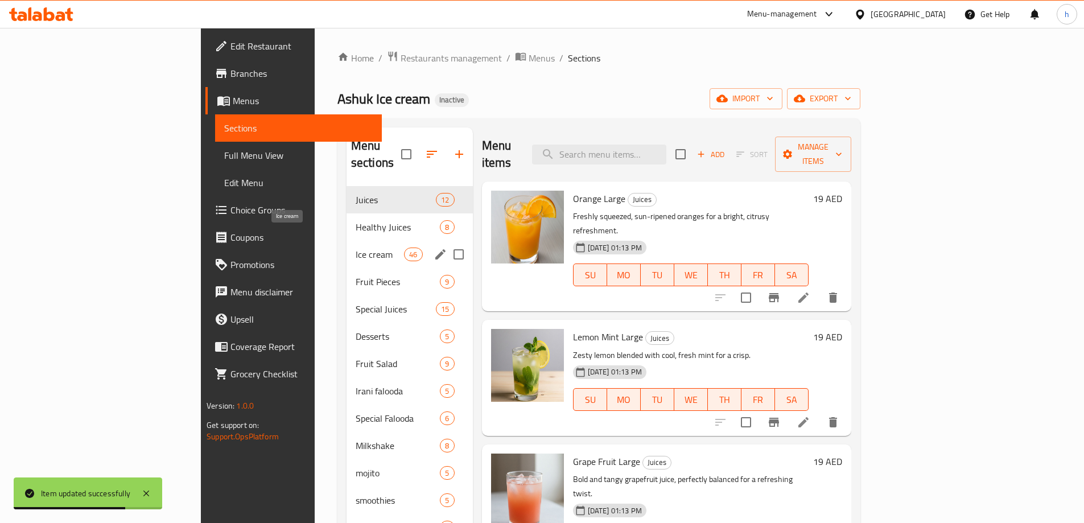
drag, startPoint x: 280, startPoint y: 236, endPoint x: 604, endPoint y: 65, distance: 365.7
click at [356, 247] on span "Ice cream" at bounding box center [380, 254] width 48 height 14
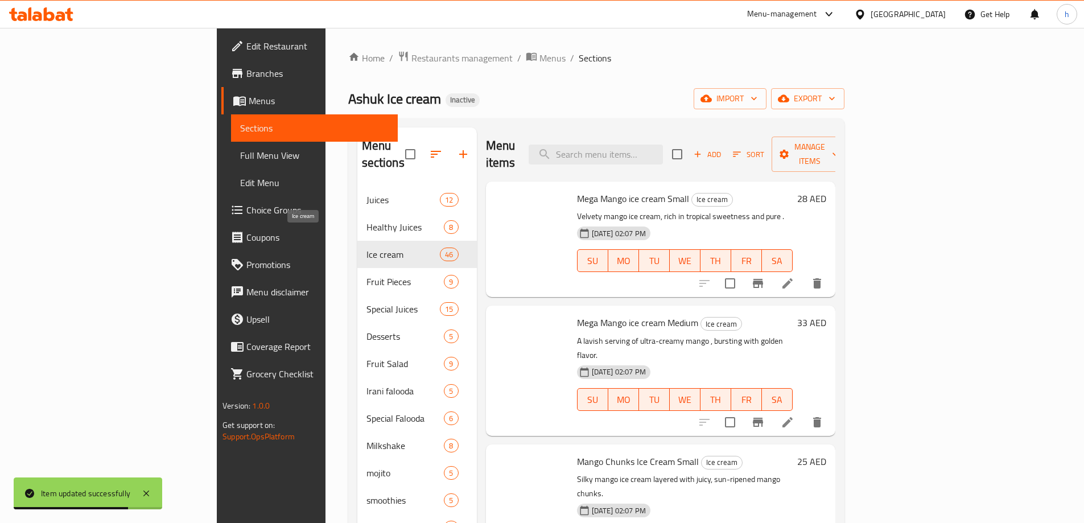
click at [604, 65] on div "Home / Restaurants management / Menus / Sections Ashuk Ice cream Inactive impor…" at bounding box center [596, 355] width 496 height 609
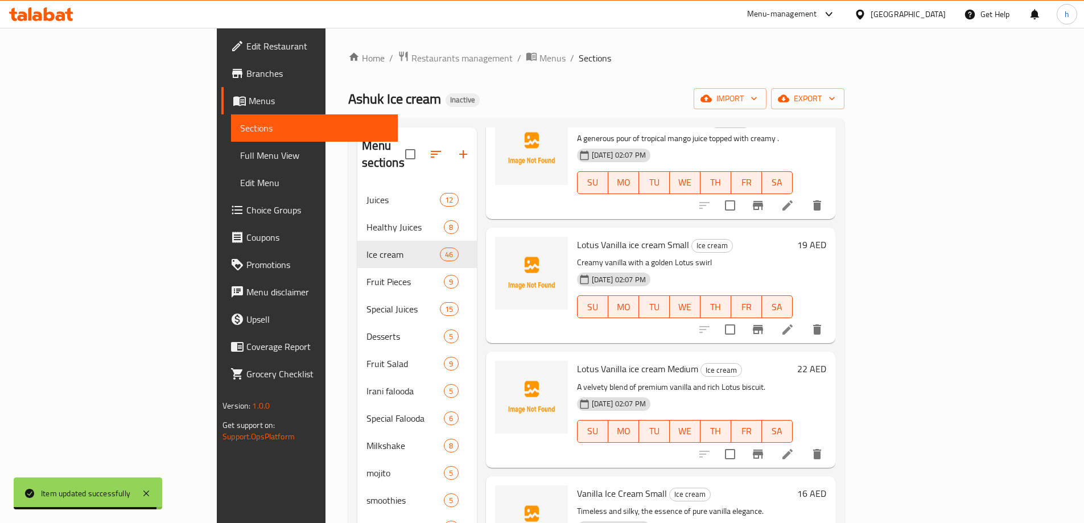
scroll to position [4705, 0]
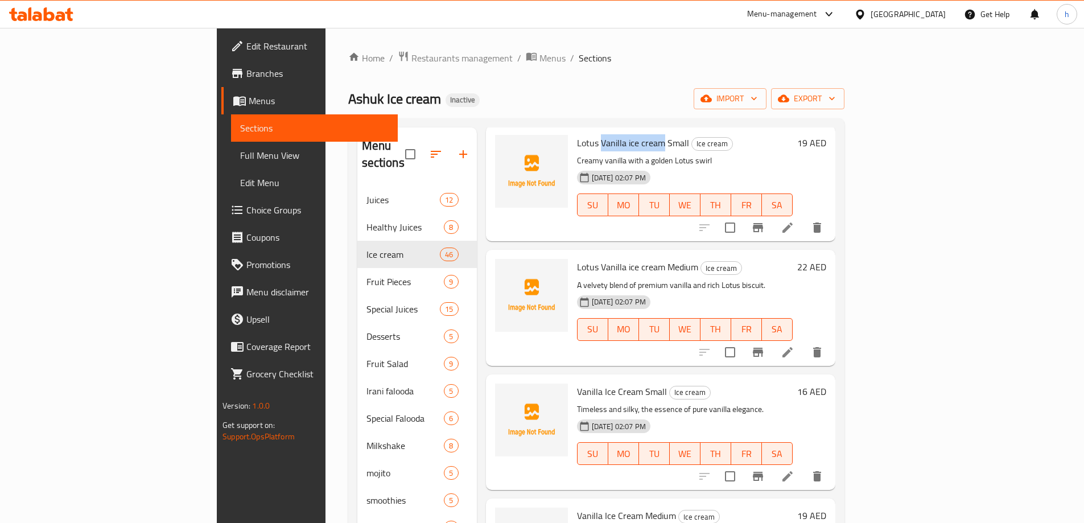
click at [760, 82] on div "Home / Restaurants management / Menus / Sections Ashuk Ice cream Inactive impor…" at bounding box center [596, 355] width 496 height 609
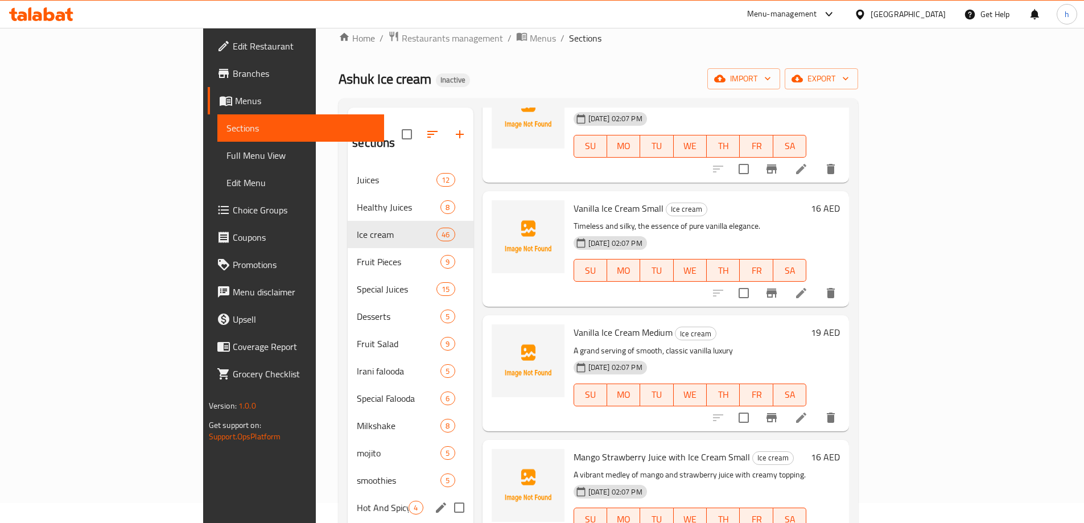
scroll to position [0, 0]
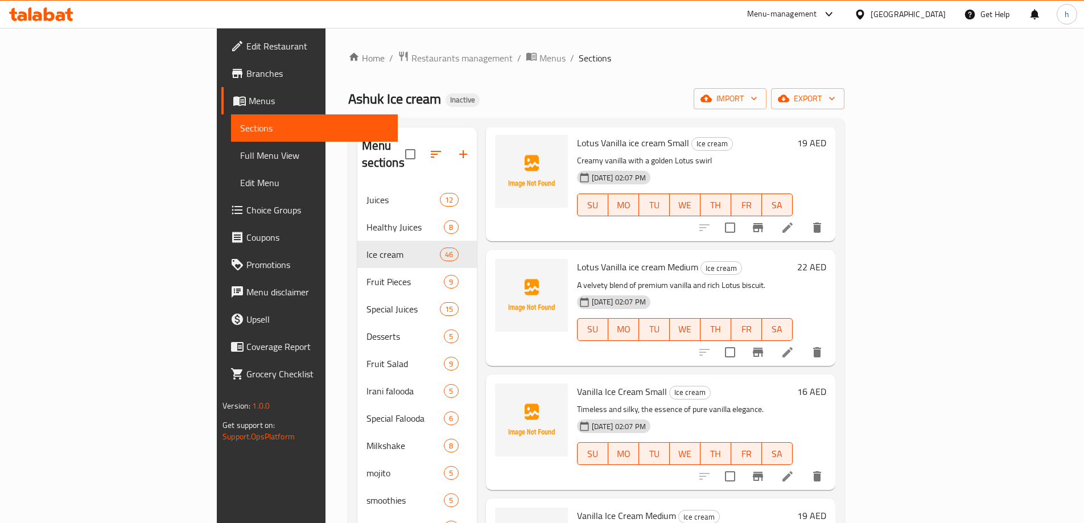
click at [68, 10] on icon at bounding box center [69, 14] width 8 height 13
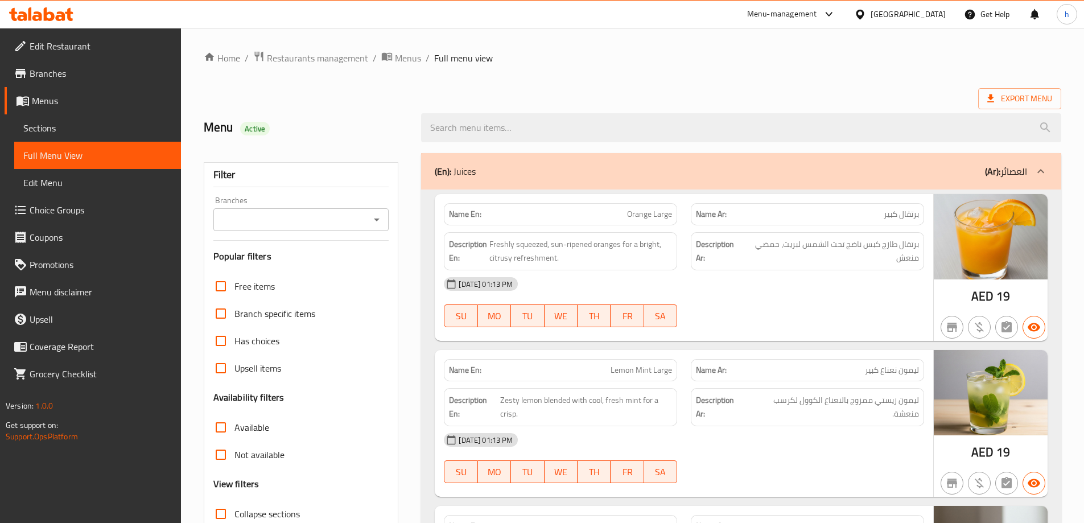
scroll to position [228, 0]
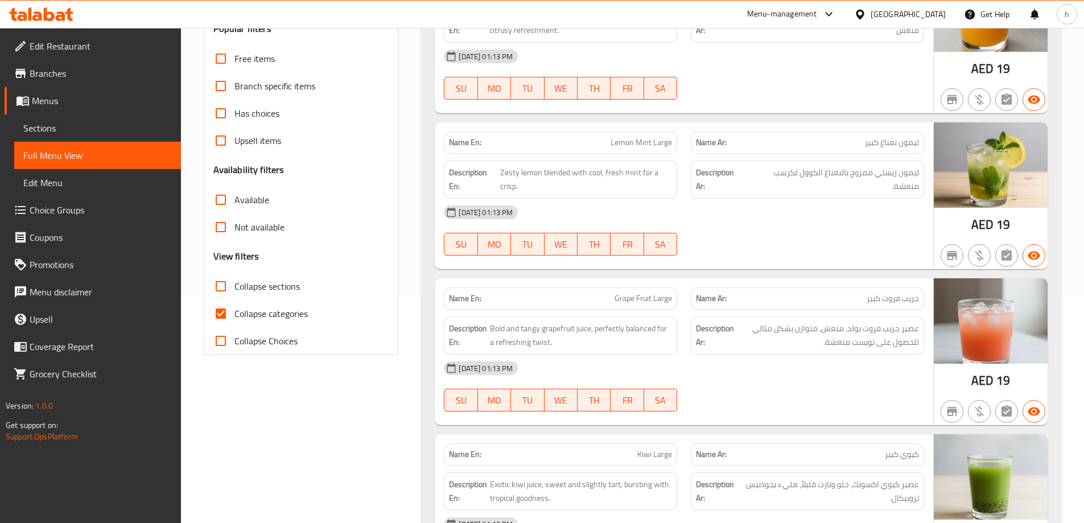
click at [236, 307] on span "Collapse categories" at bounding box center [270, 314] width 73 height 14
click at [234, 306] on input "Collapse categories" at bounding box center [220, 313] width 27 height 27
click at [218, 311] on input "Collapse categories" at bounding box center [220, 313] width 27 height 27
click at [220, 311] on input "Collapse categories" at bounding box center [220, 313] width 27 height 27
checkbox input "false"
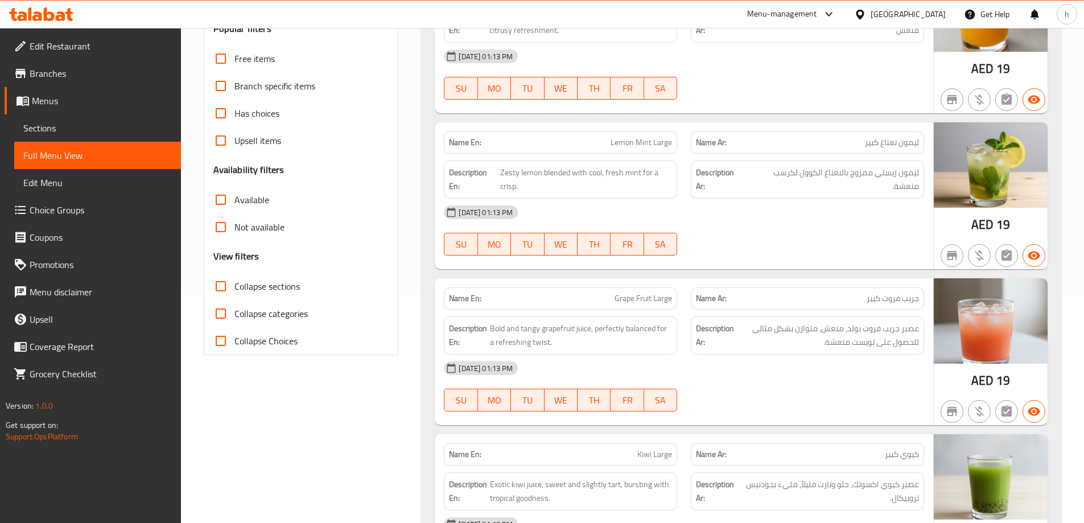
click at [800, 238] on div "02-09-2025 01:13 PM SU MO TU WE TH FR SA" at bounding box center [684, 231] width 494 height 64
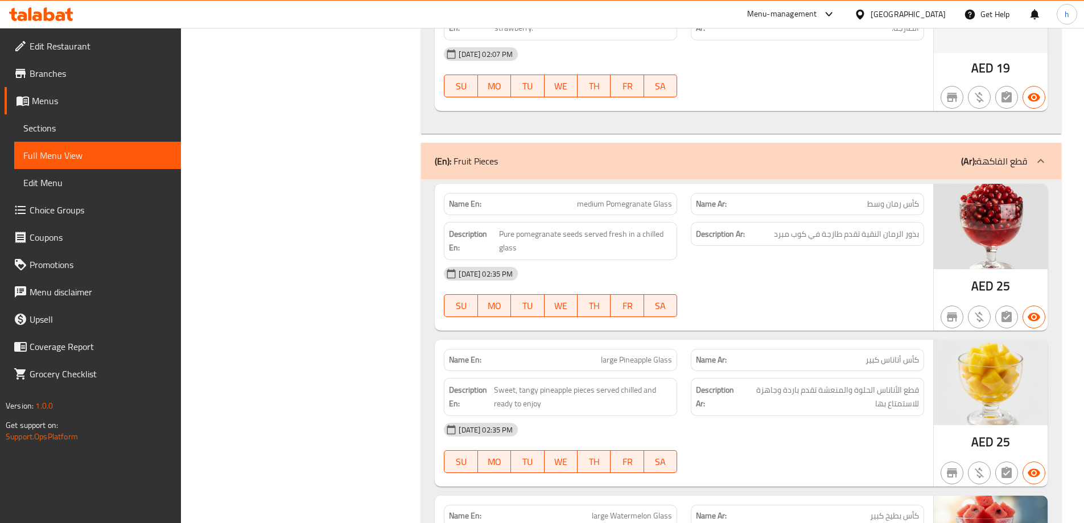
scroll to position [11471, 0]
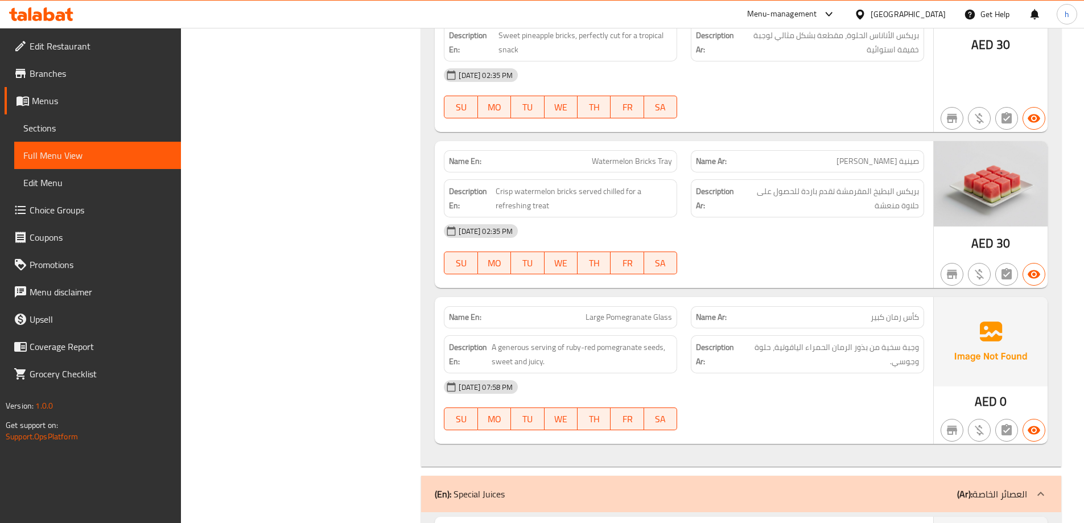
drag, startPoint x: 595, startPoint y: 263, endPoint x: 674, endPoint y: 262, distance: 79.1
copy span "Large Pomegranate Glass"
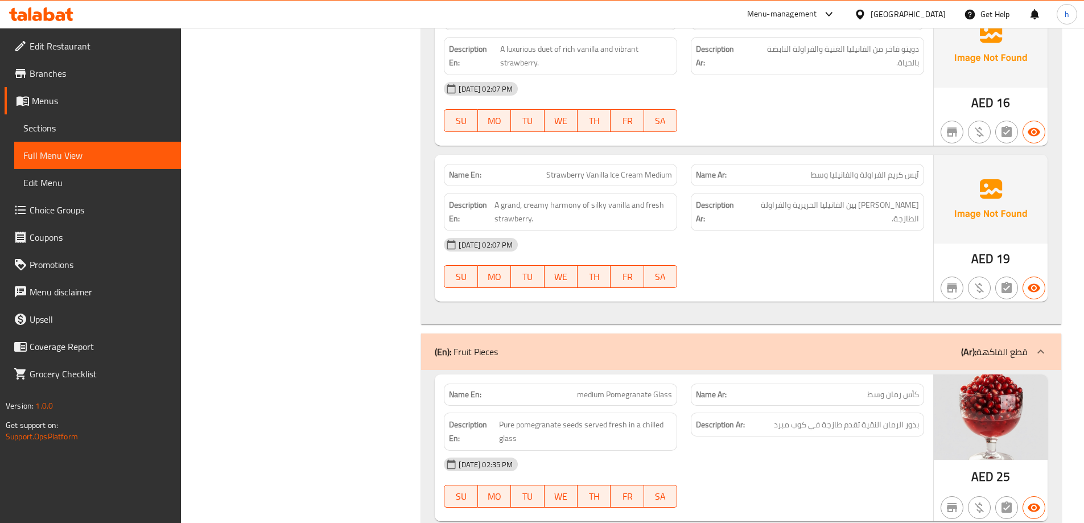
scroll to position [10162, 0]
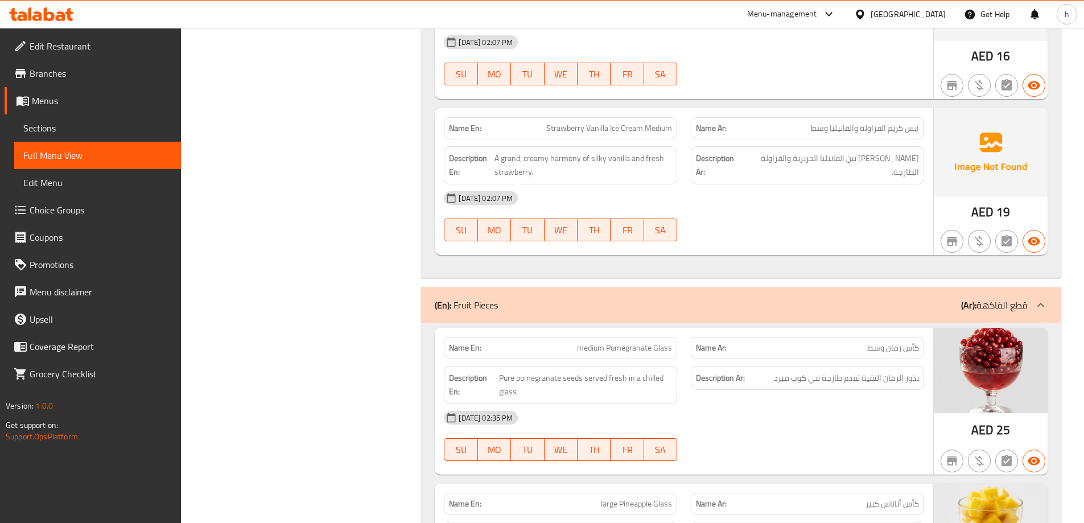
scroll to position [10276, 0]
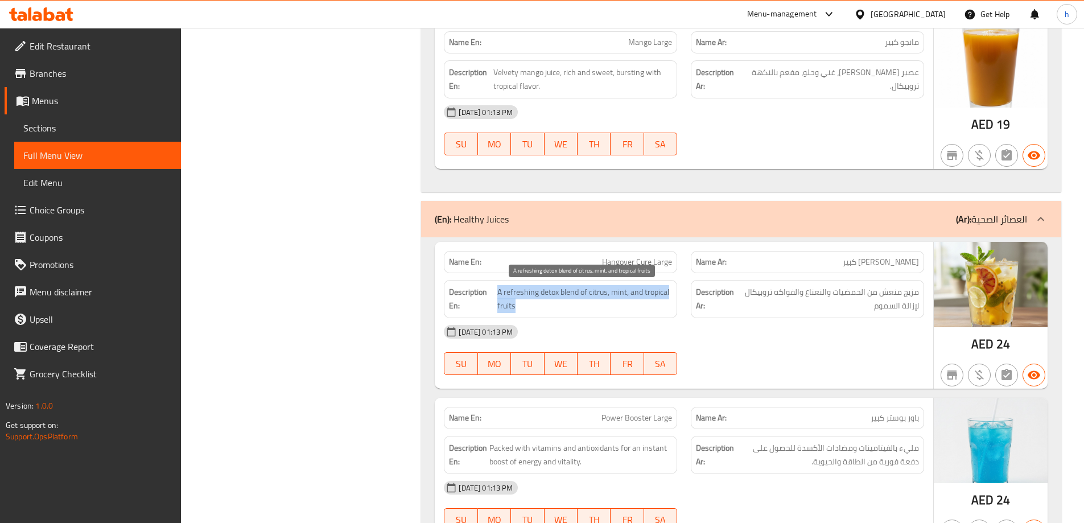
drag, startPoint x: 498, startPoint y: 291, endPoint x: 534, endPoint y: 306, distance: 39.3
click at [534, 306] on span "A refreshing detox blend of citrus, mint, and tropical fruits" at bounding box center [584, 299] width 175 height 28
copy span "A refreshing detox blend of citrus, mint, and tropical fruits"
click at [658, 293] on span "A refreshing detox blend of citrus, mint, and tropical fruits" at bounding box center [584, 299] width 175 height 28
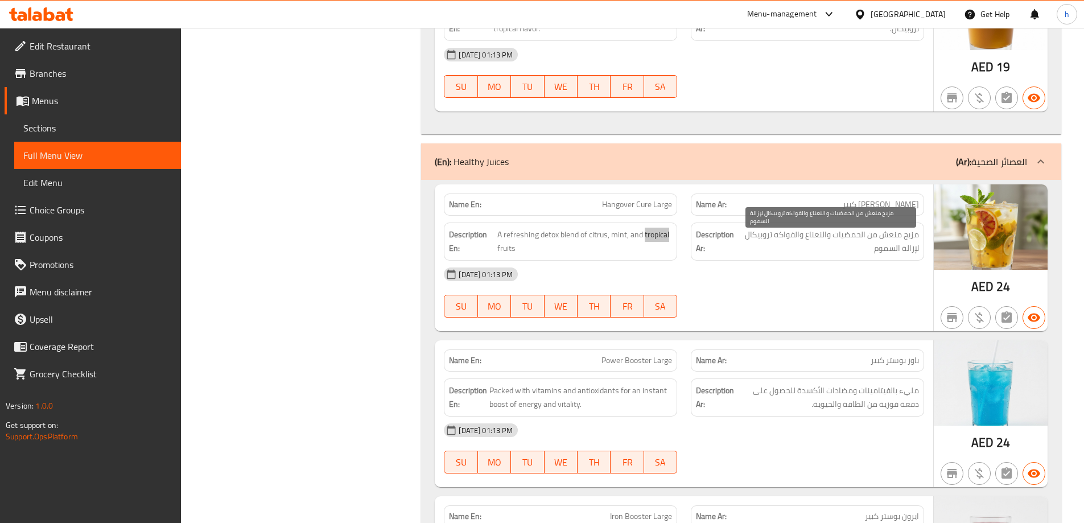
scroll to position [2000, 0]
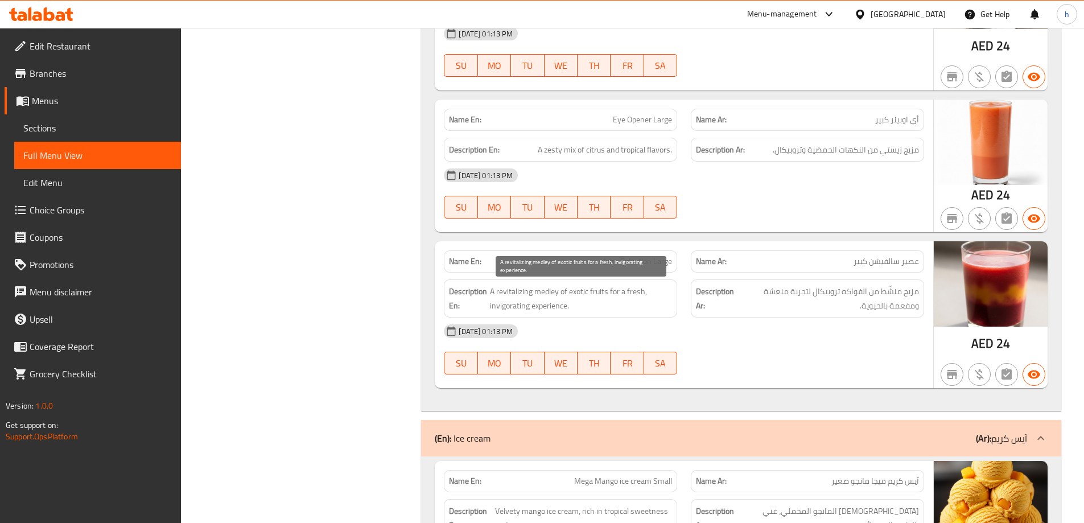
click at [580, 292] on span "A revitalizing medley of exotic fruits for a fresh, invigorating experience." at bounding box center [581, 298] width 182 height 28
copy span "exotic"
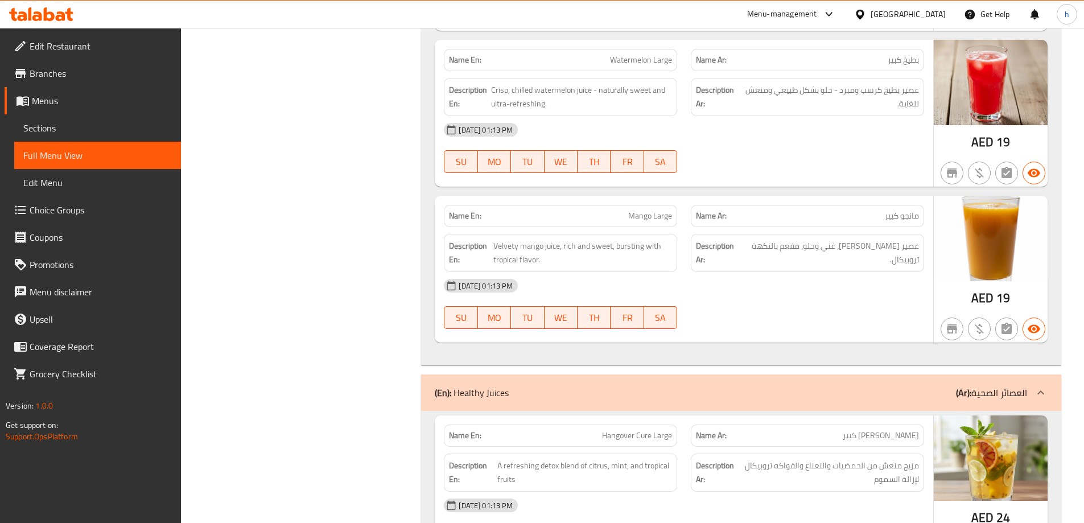
scroll to position [1713, 0]
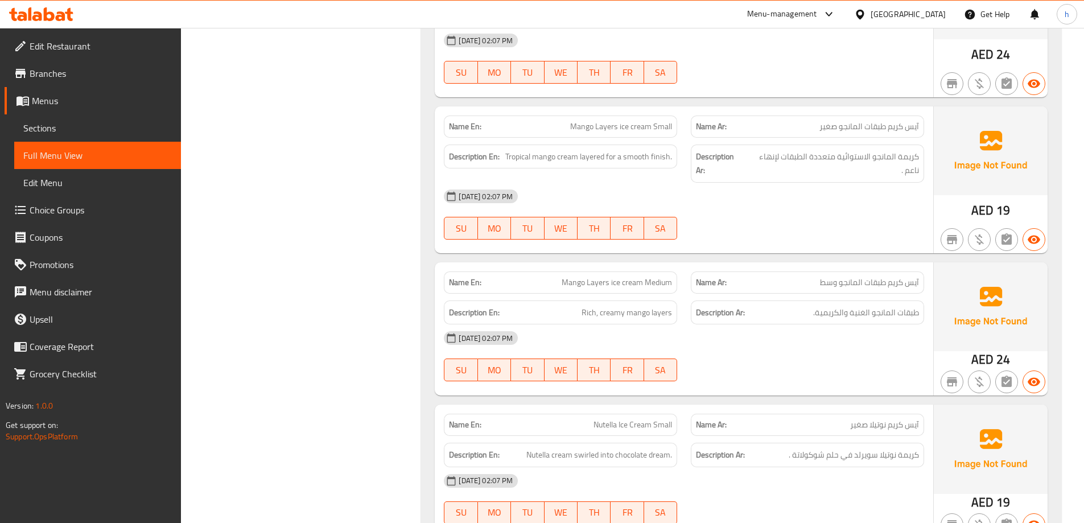
scroll to position [5806, 0]
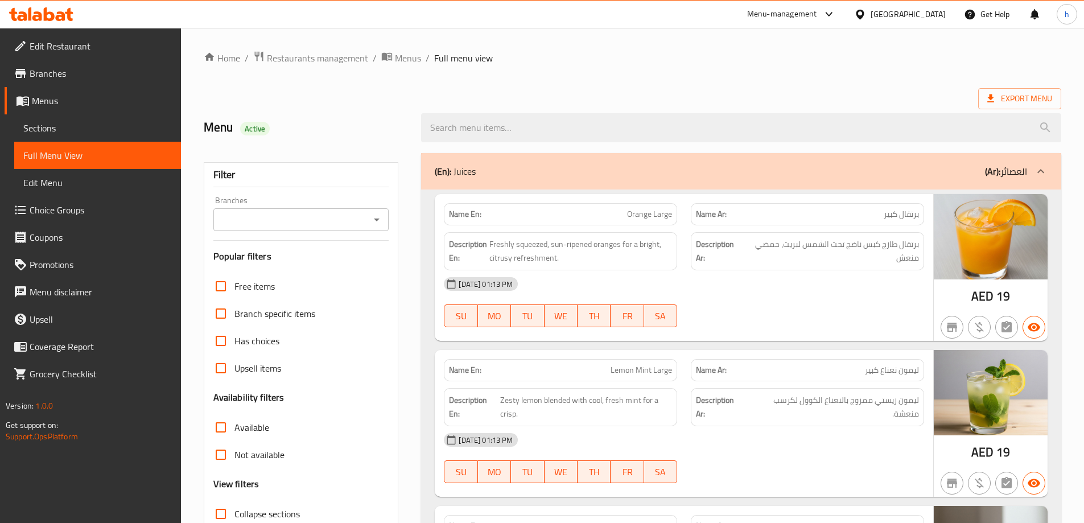
scroll to position [228, 0]
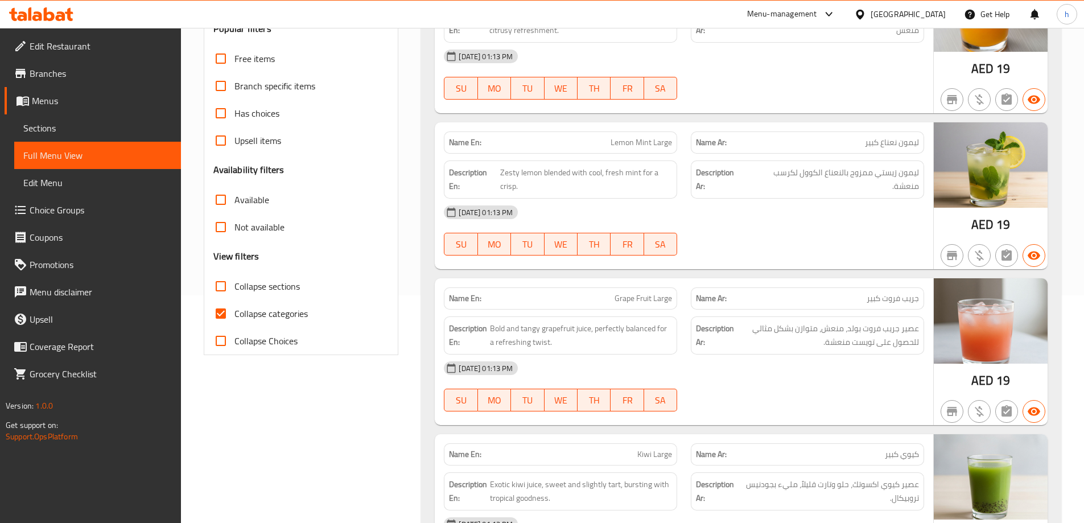
click at [224, 314] on input "Collapse categories" at bounding box center [220, 313] width 27 height 27
checkbox input "false"
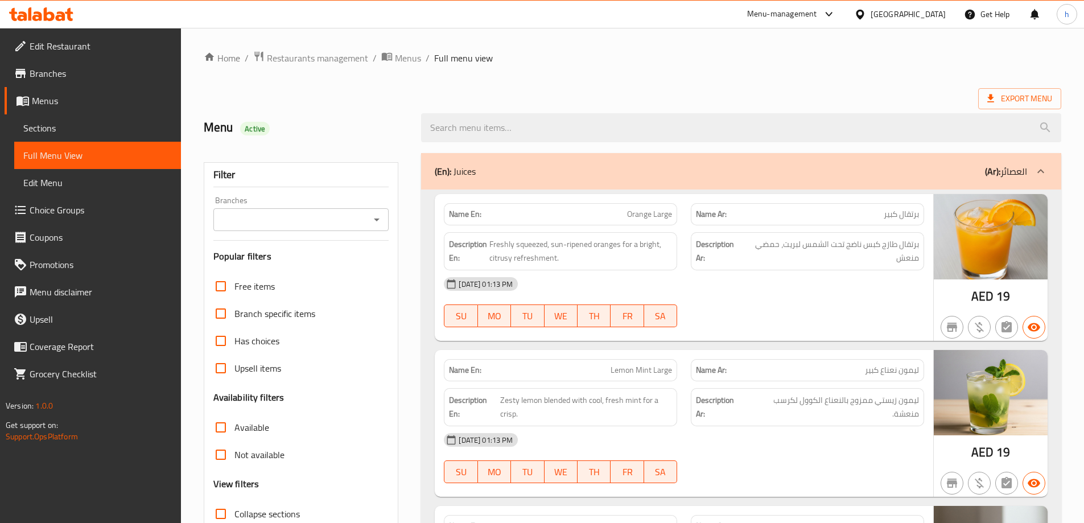
click at [621, 103] on div "Menu Active" at bounding box center [632, 127] width 871 height 51
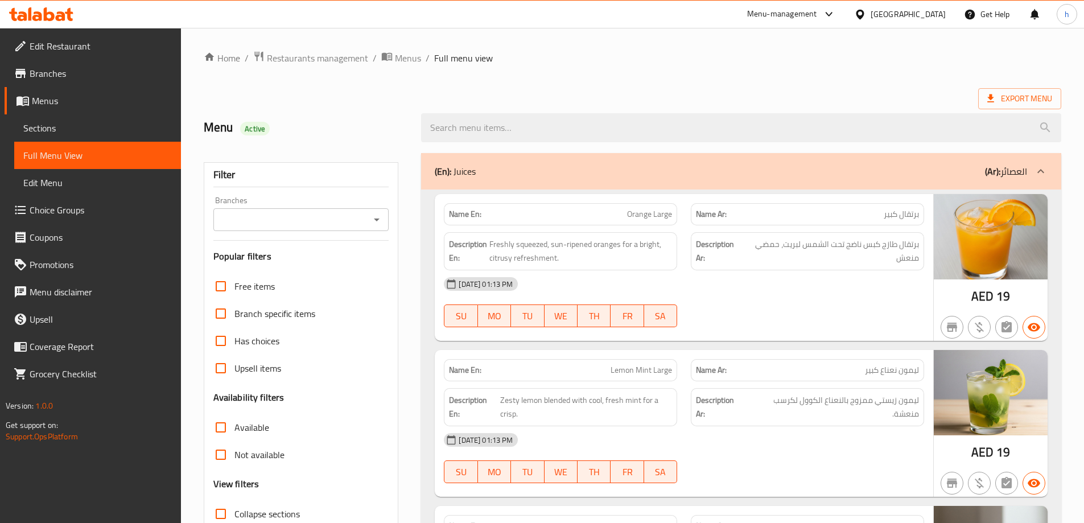
scroll to position [8331, 0]
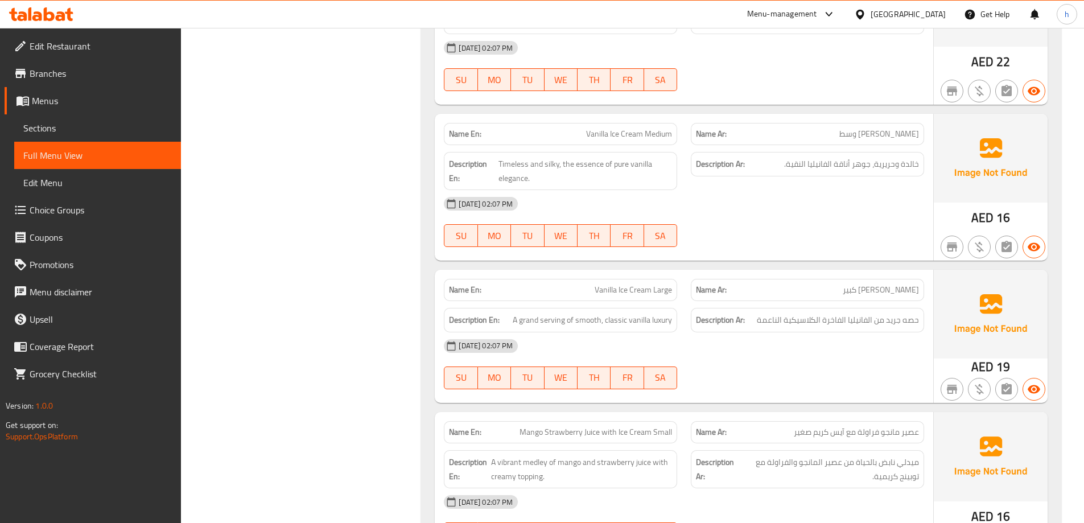
scroll to position [9098, 0]
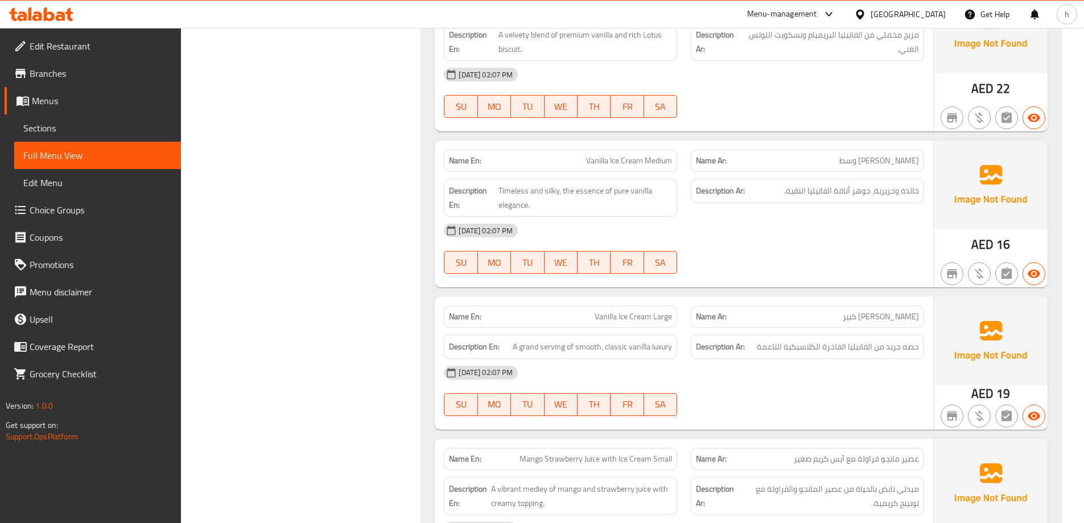
click at [593, 155] on span "Vanilla Ice Cream Medium" at bounding box center [629, 161] width 86 height 12
drag, startPoint x: 593, startPoint y: 105, endPoint x: 662, endPoint y: 102, distance: 68.9
click at [662, 155] on span "Vanilla Ice Cream Medium" at bounding box center [629, 161] width 86 height 12
copy span "Vanilla Ice Cream Medium"
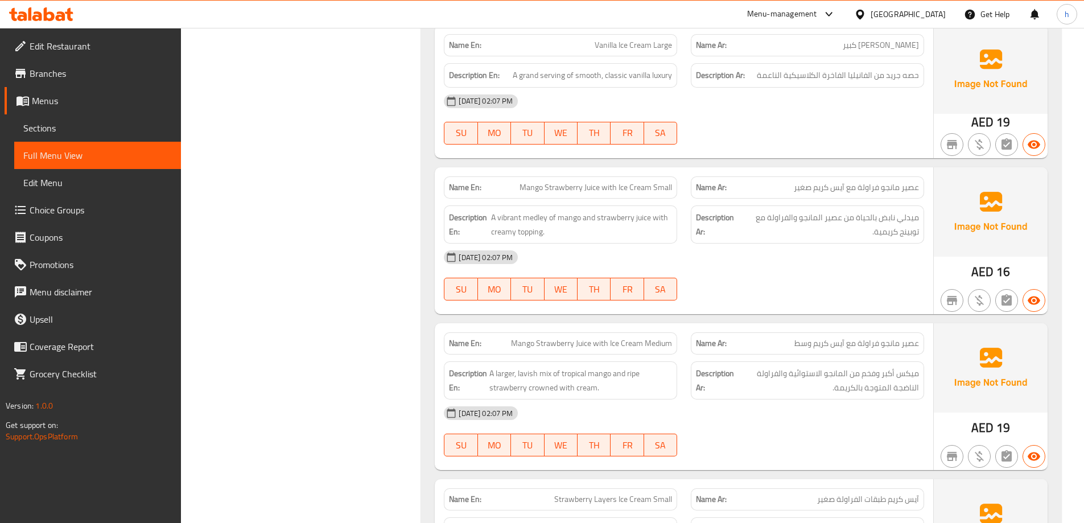
scroll to position [9383, 0]
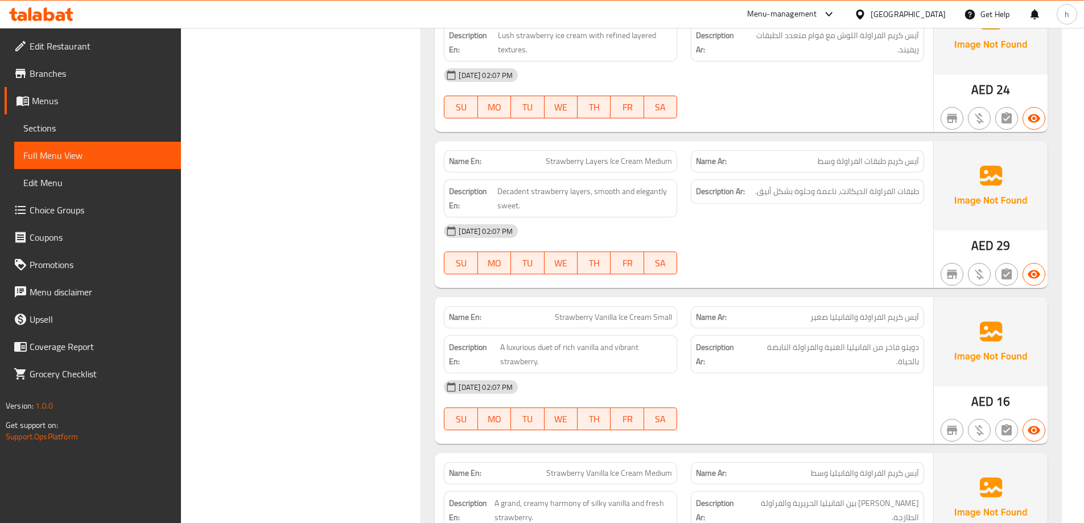
click at [819, 267] on div at bounding box center [807, 274] width 247 height 14
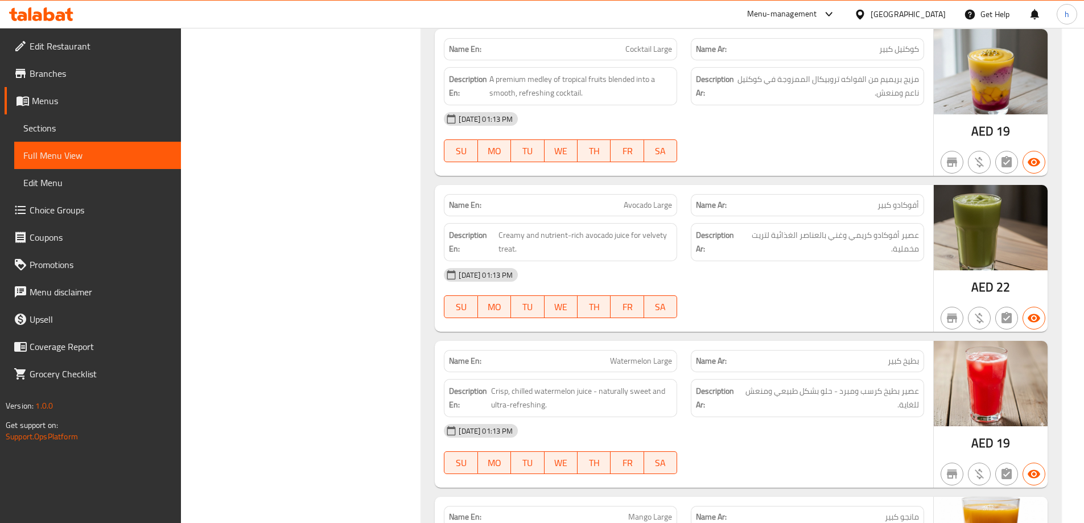
scroll to position [1422, 0]
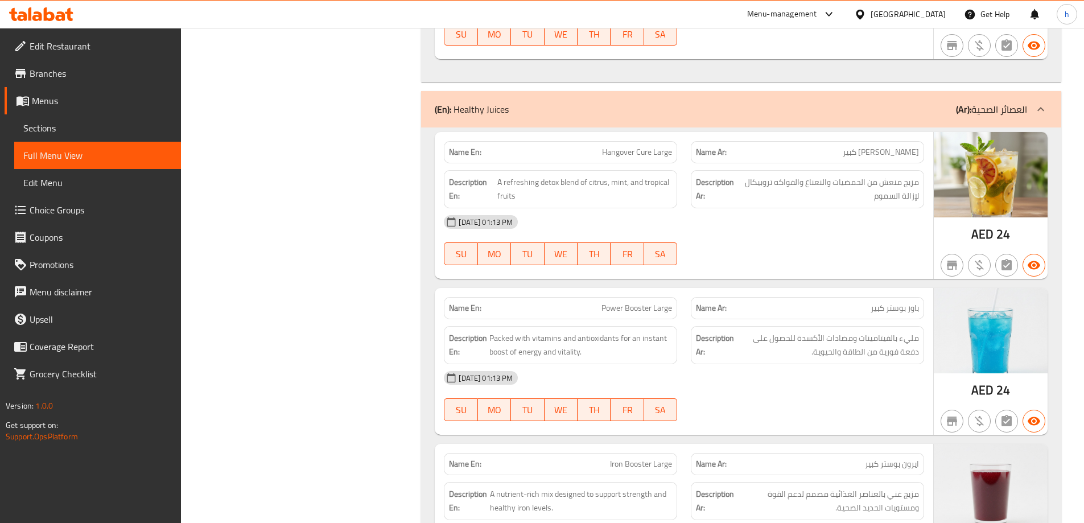
scroll to position [2000, 0]
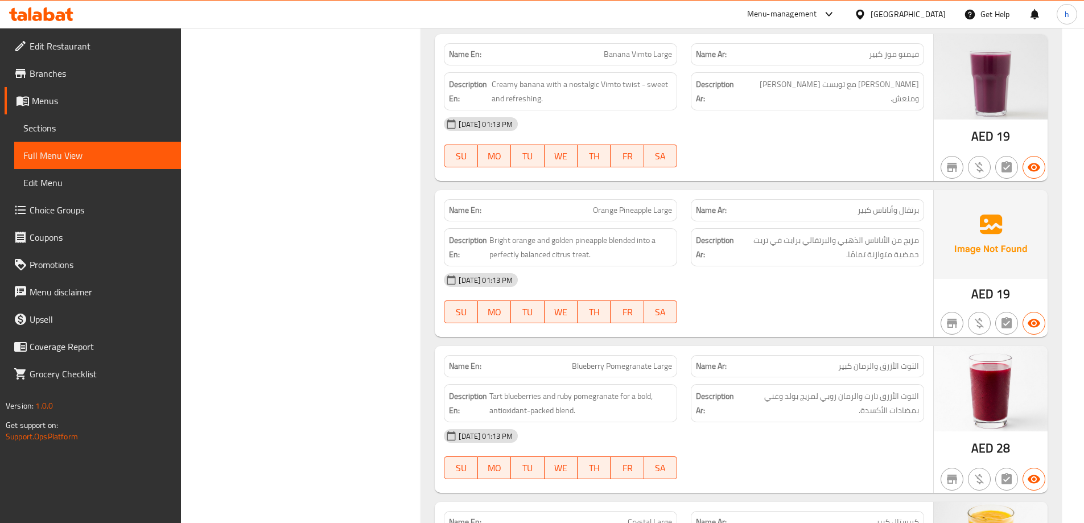
scroll to position [12583, 0]
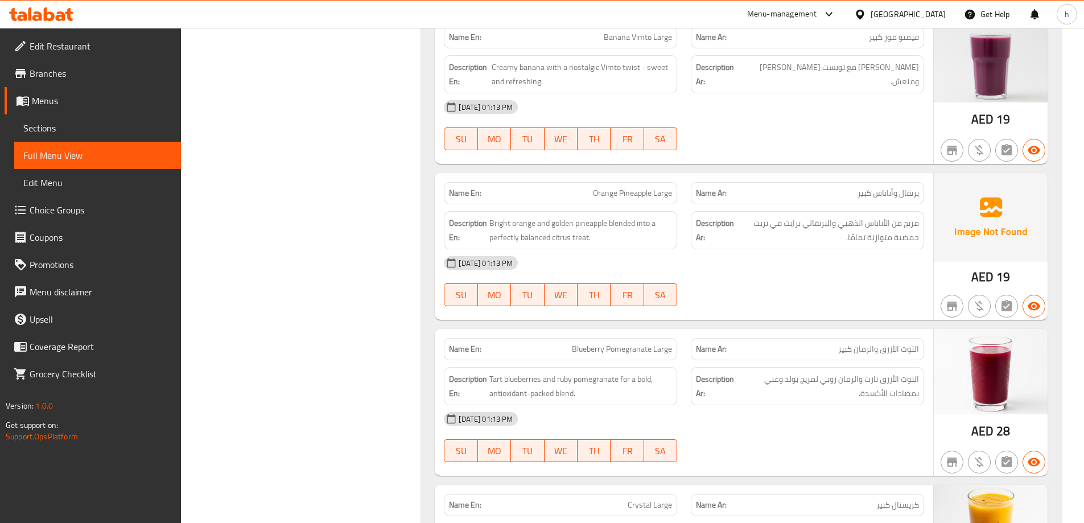
drag, startPoint x: 841, startPoint y: 357, endPoint x: 840, endPoint y: 381, distance: 23.9
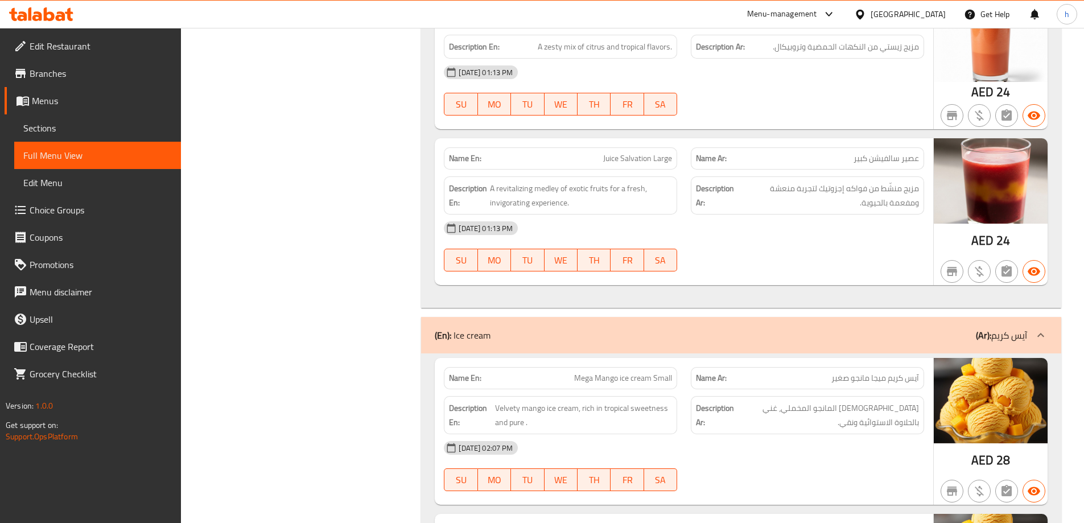
scroll to position [0, 0]
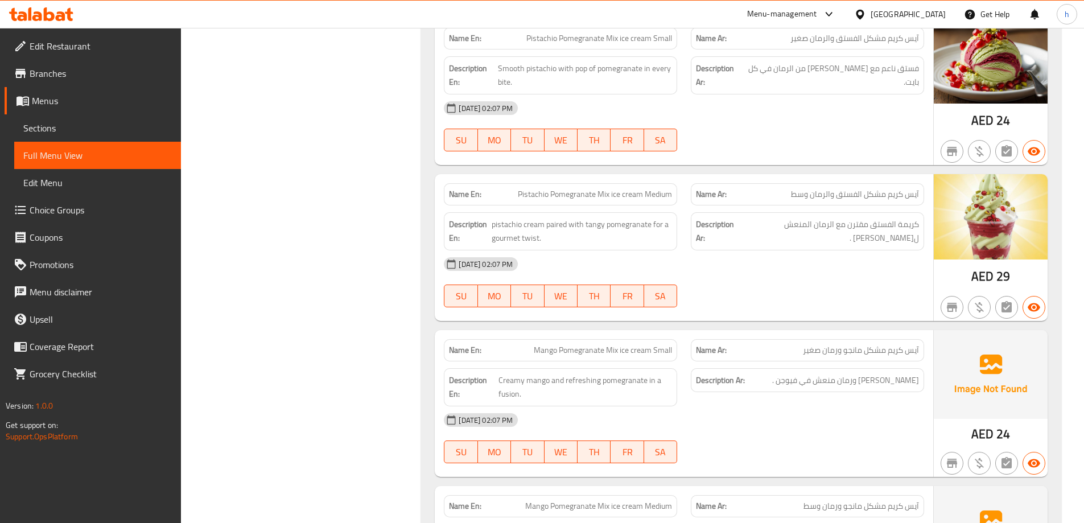
drag, startPoint x: 840, startPoint y: 381, endPoint x: 703, endPoint y: 426, distance: 144.5
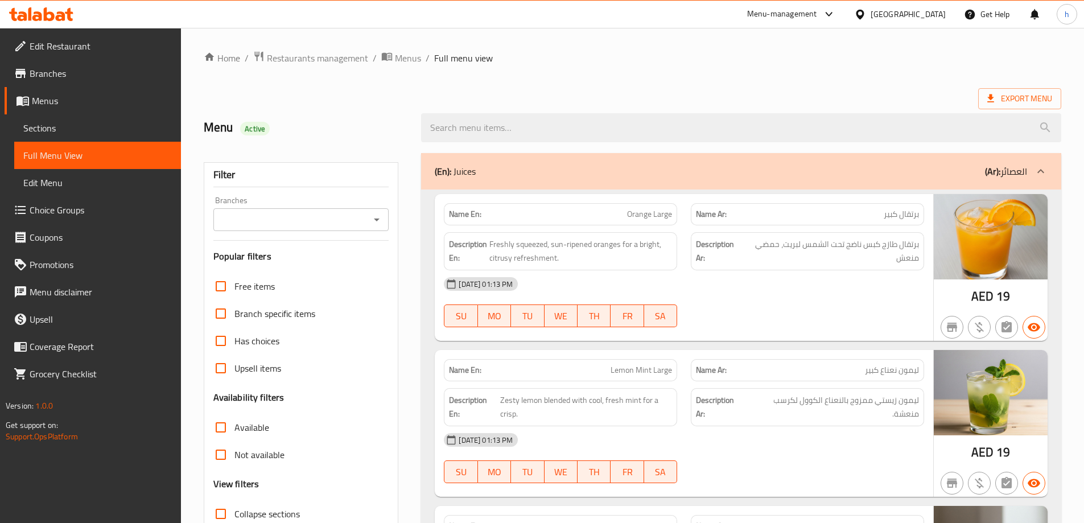
click at [878, 60] on ol "Home / Restaurants management / Menus / Full menu view" at bounding box center [632, 58] width 857 height 15
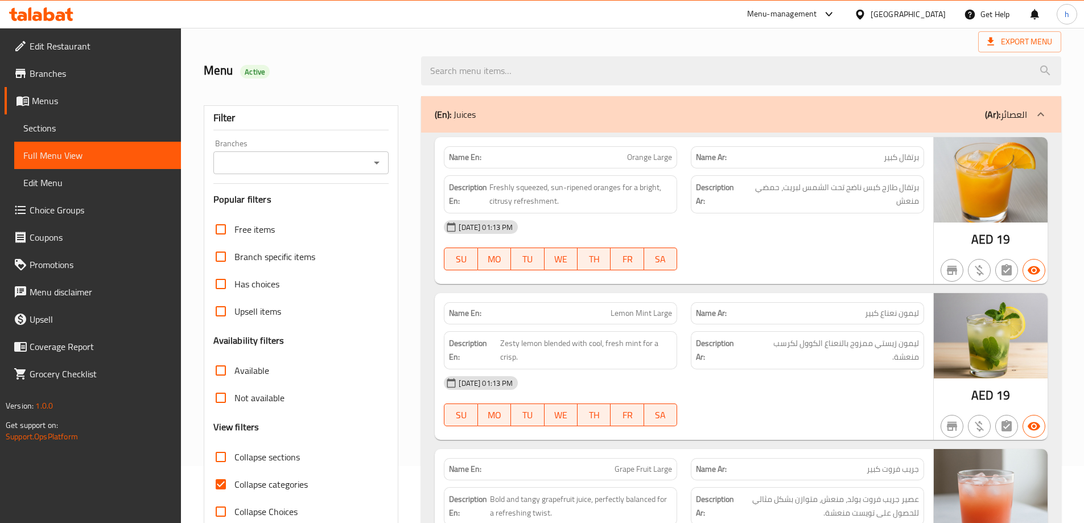
scroll to position [171, 0]
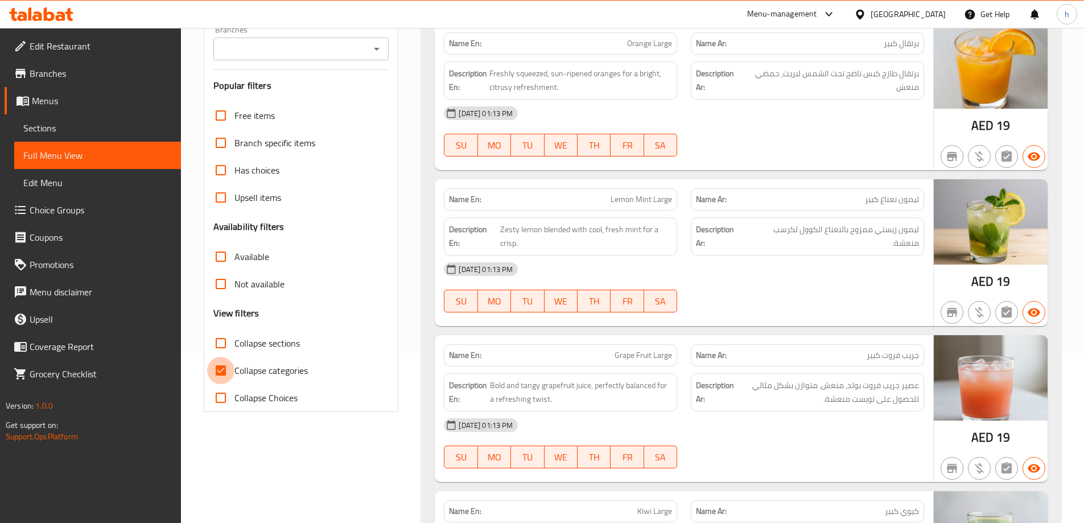
click at [231, 368] on input "Collapse categories" at bounding box center [220, 370] width 27 height 27
checkbox input "false"
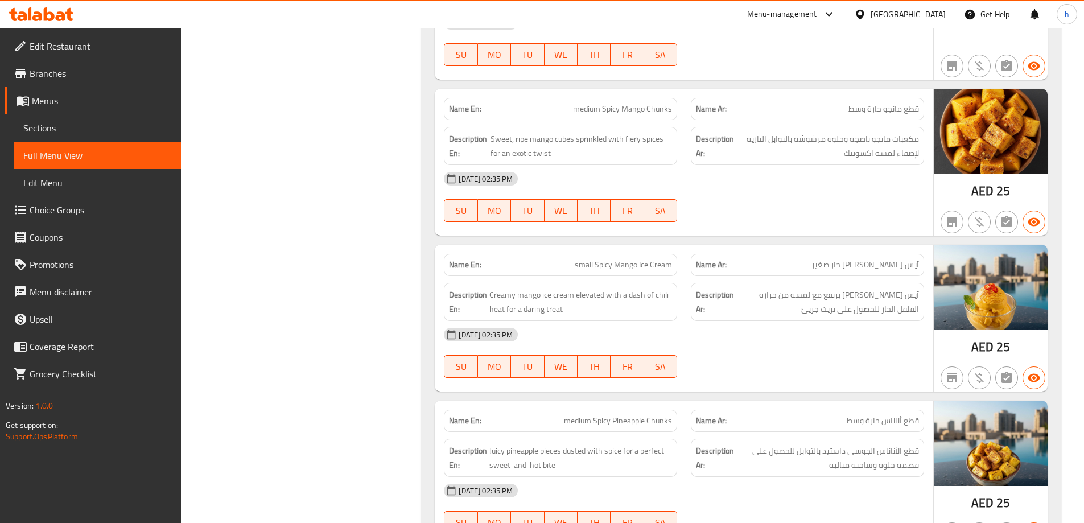
scroll to position [21552, 0]
drag, startPoint x: 775, startPoint y: 106, endPoint x: 750, endPoint y: 497, distance: 392.2
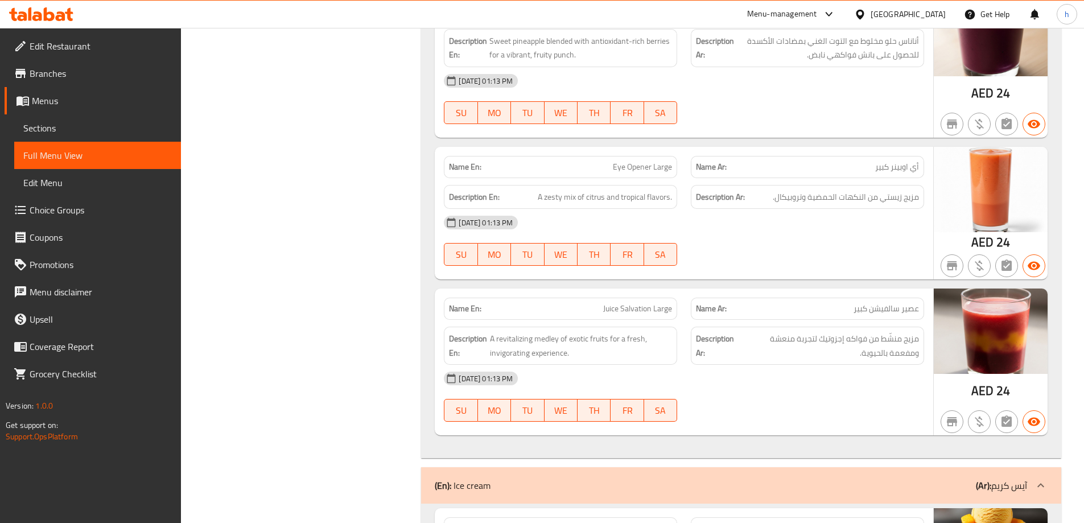
scroll to position [0, 0]
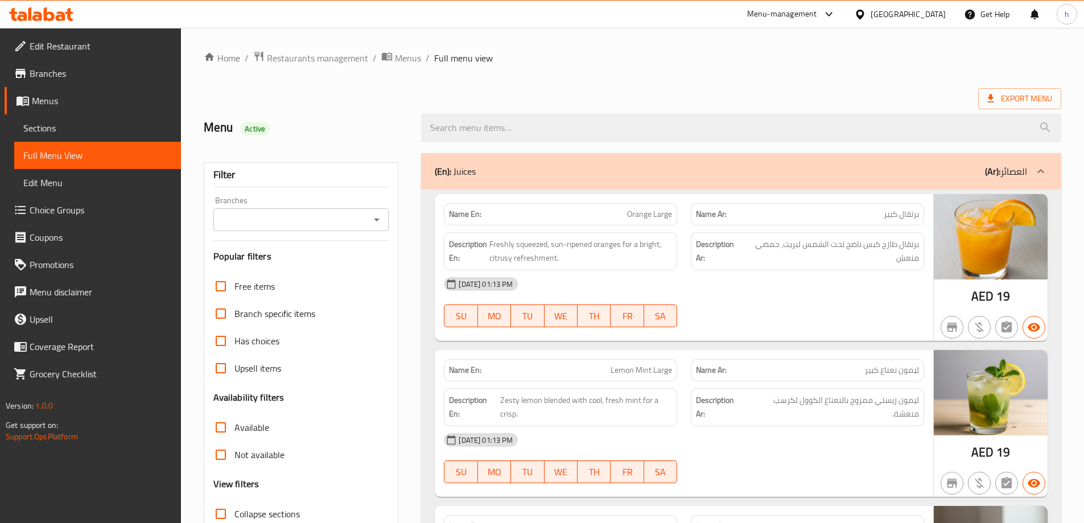
drag, startPoint x: 713, startPoint y: 452, endPoint x: 706, endPoint y: 225, distance: 227.7
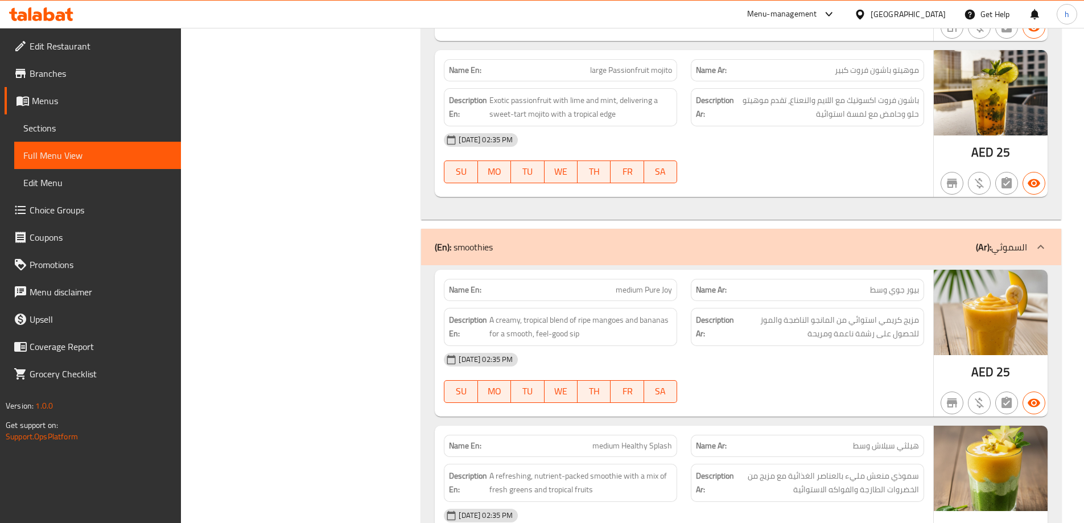
scroll to position [20190, 0]
